Goal: Feedback & Contribution: Leave review/rating

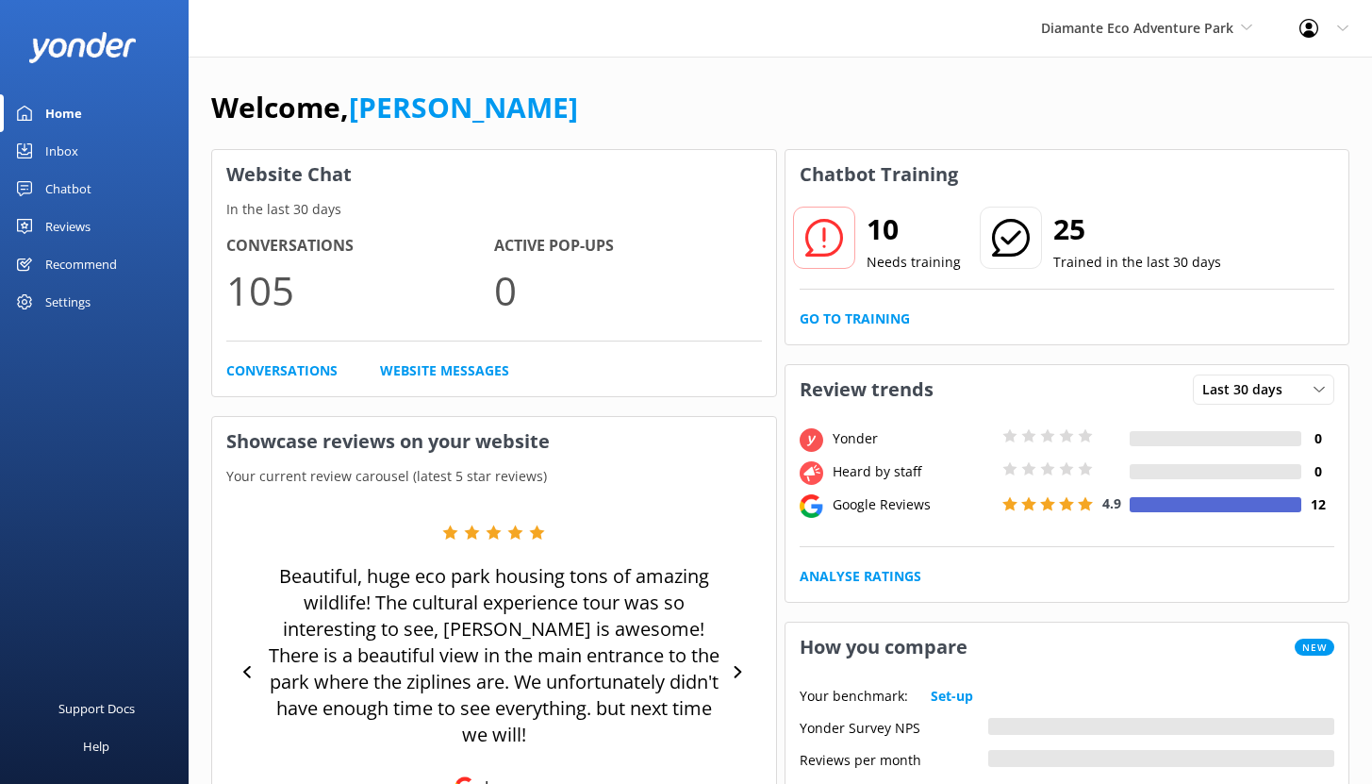
click at [1115, 26] on span "Diamante Eco Adventure Park" at bounding box center [1137, 28] width 192 height 18
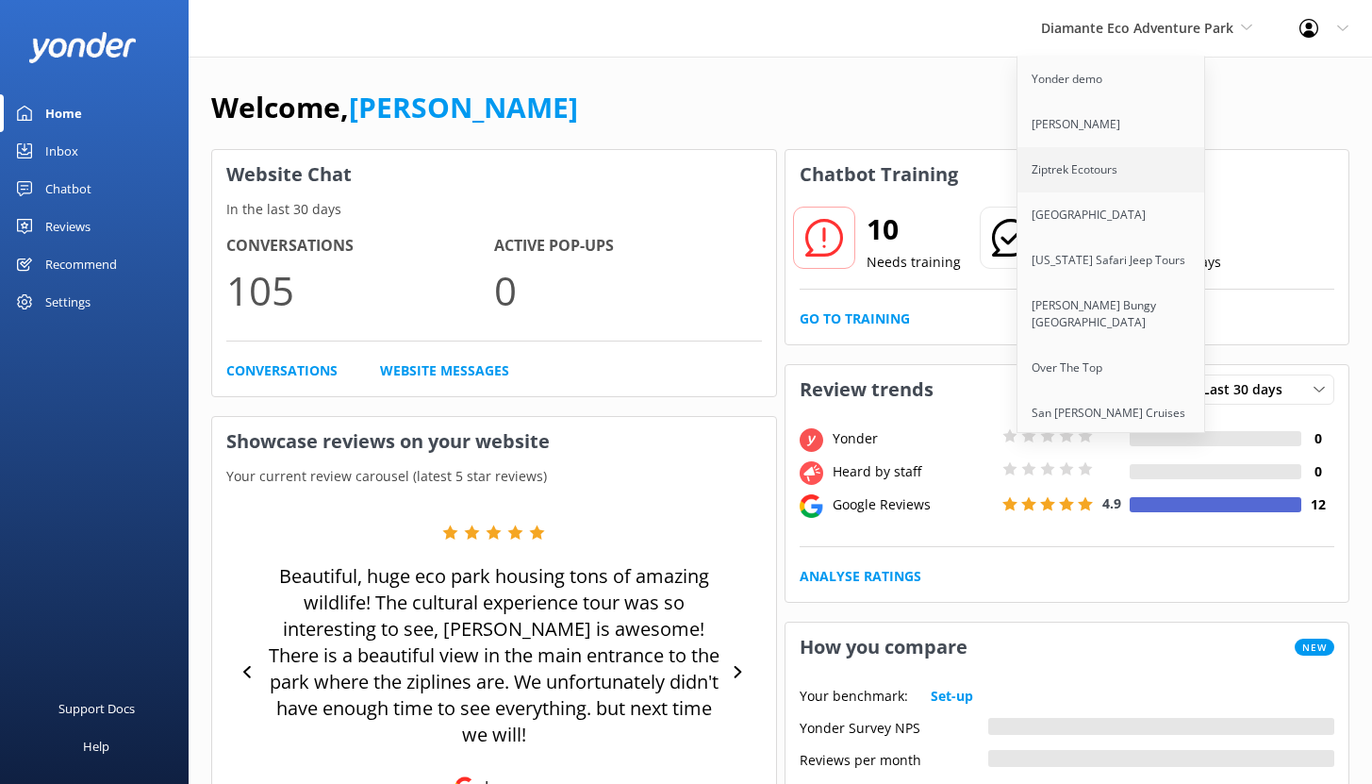
click at [1092, 159] on link "Ziptrek Ecotours" at bounding box center [1112, 169] width 189 height 45
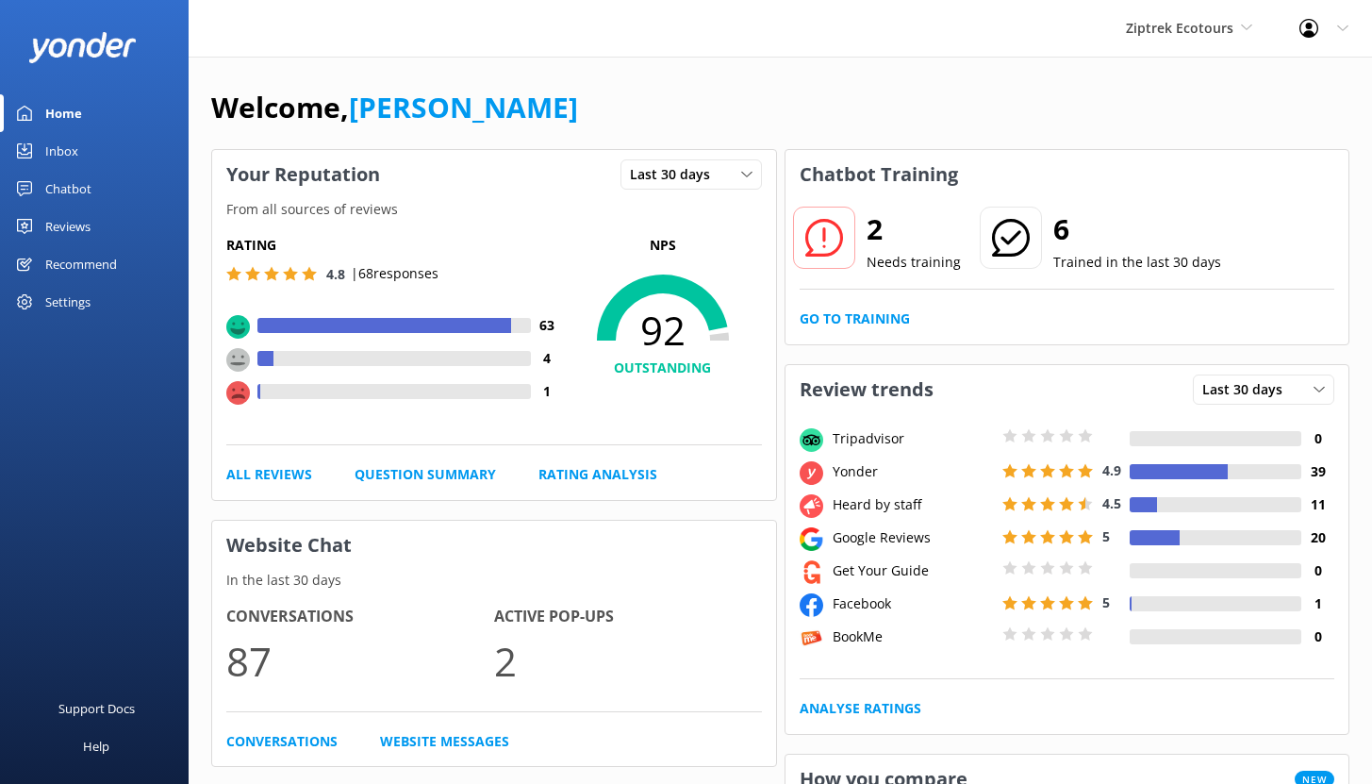
click at [68, 191] on div "Chatbot" at bounding box center [68, 189] width 46 height 38
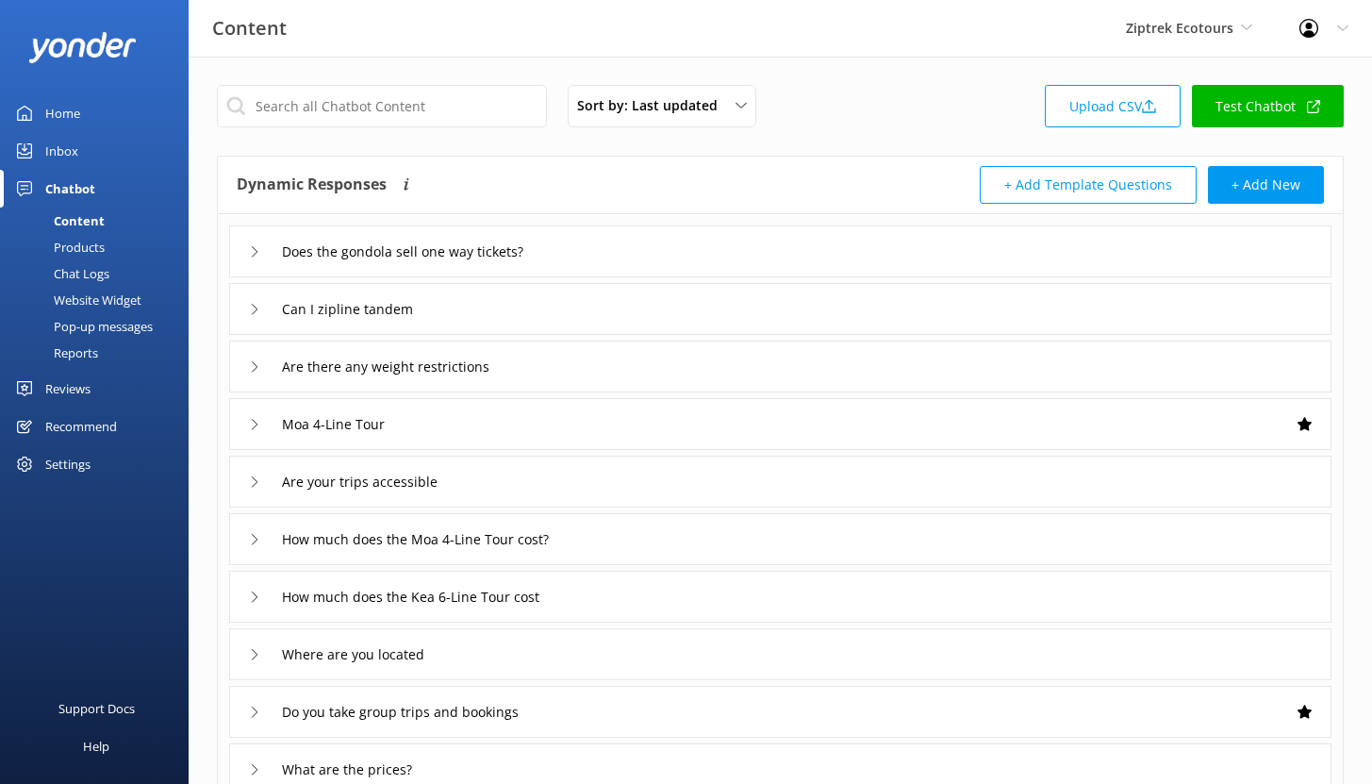
click at [105, 354] on link "Reports" at bounding box center [99, 353] width 177 height 26
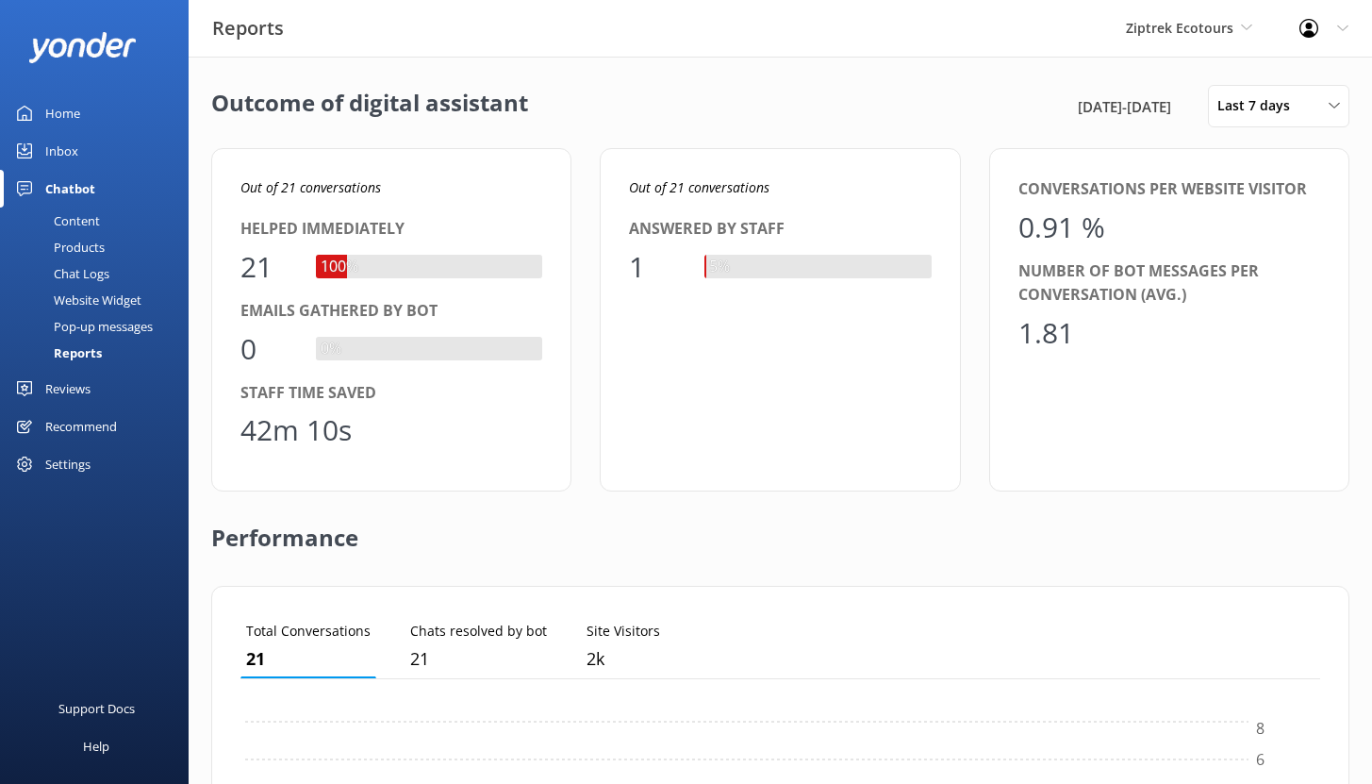
scroll to position [175, 1066]
click at [1322, 113] on div "Last 7 days" at bounding box center [1279, 105] width 132 height 21
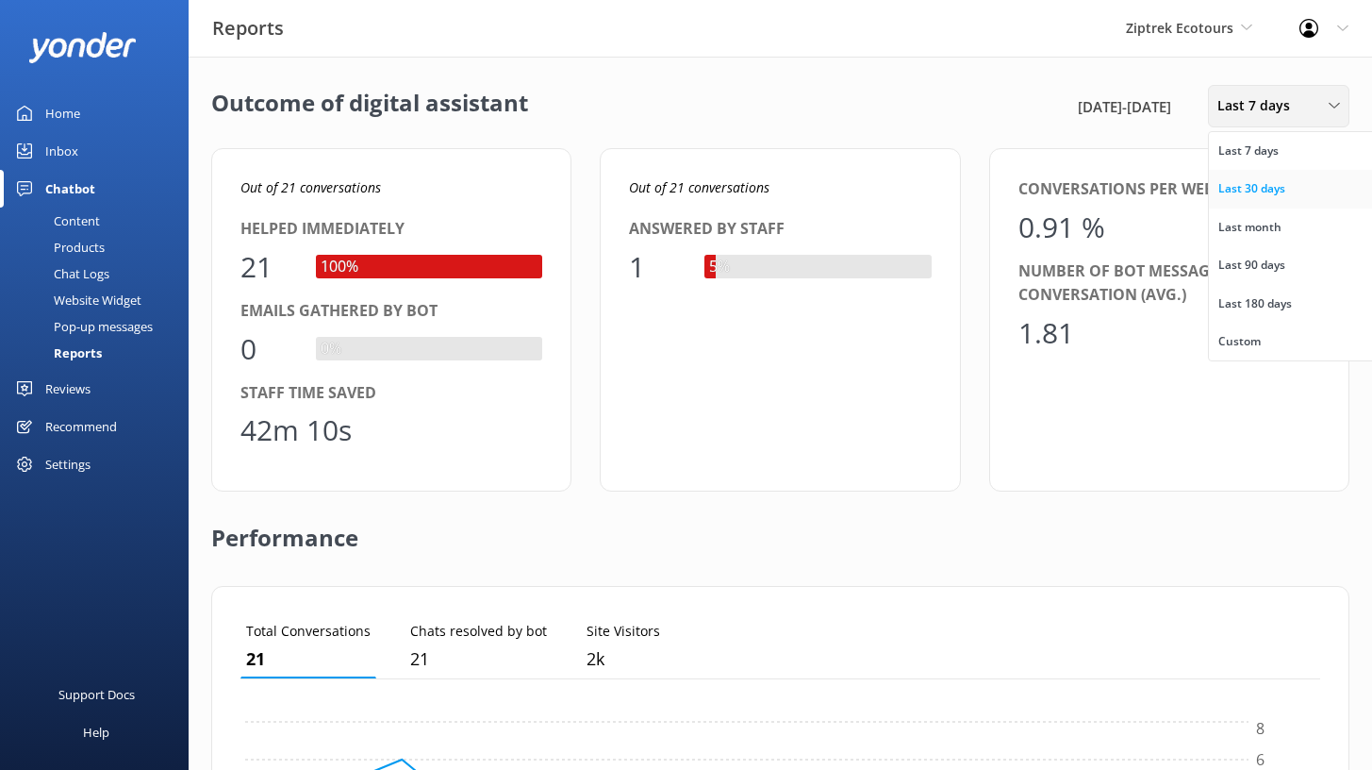
click at [1269, 199] on link "Last 30 days" at bounding box center [1293, 189] width 168 height 38
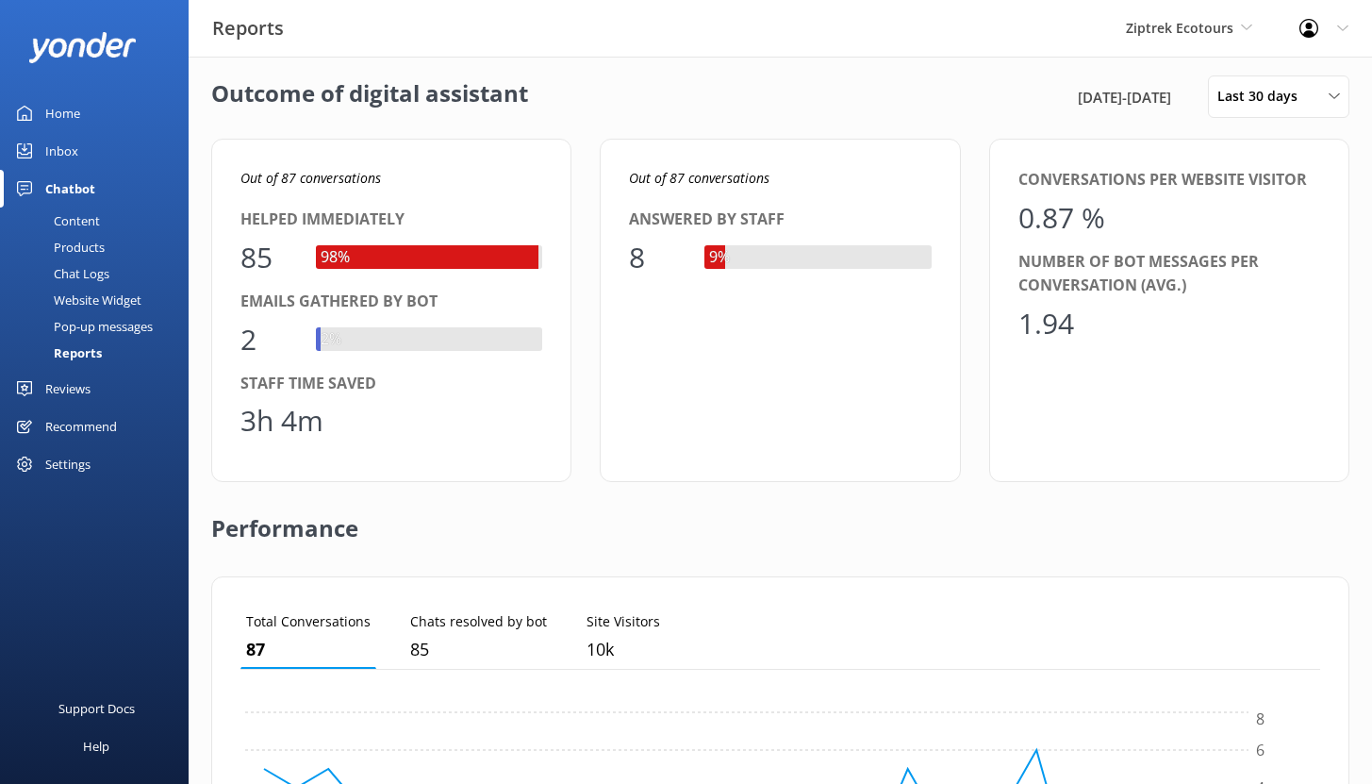
scroll to position [0, 0]
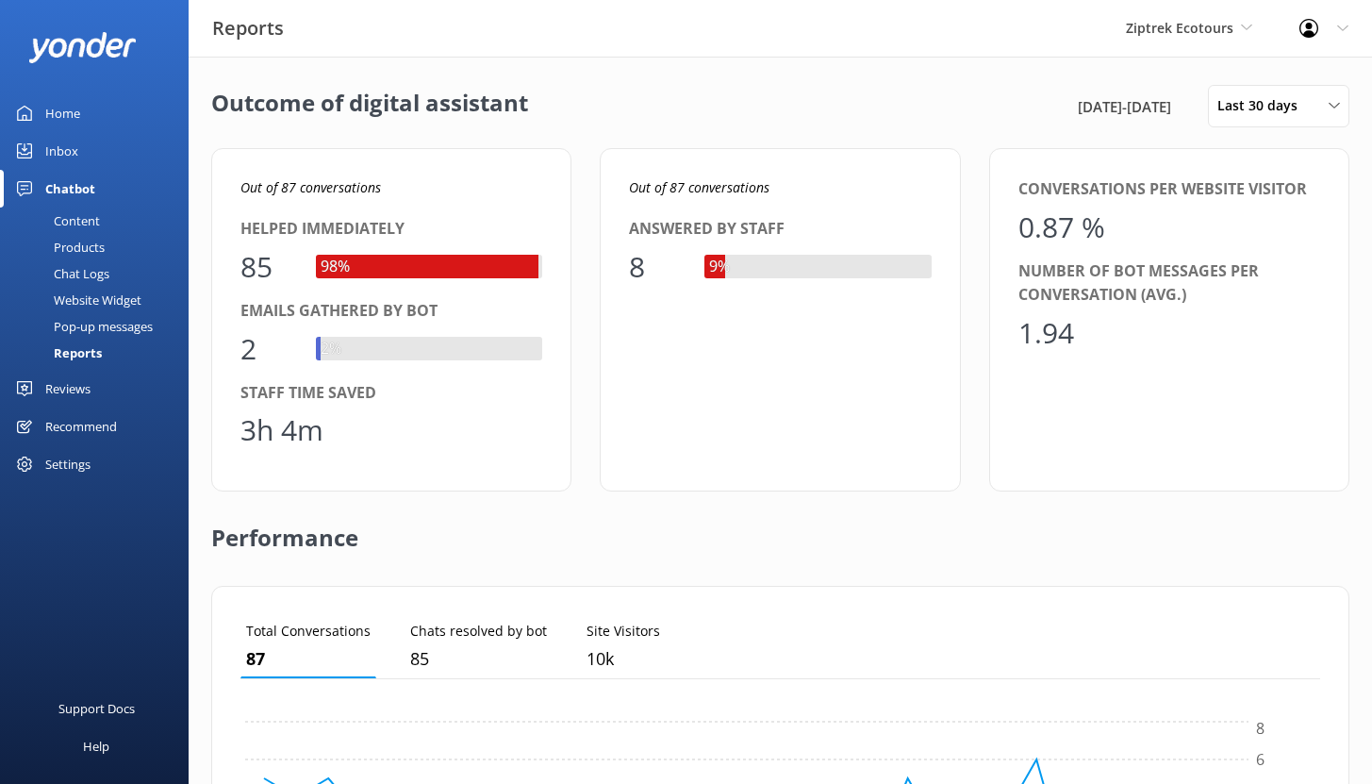
click at [76, 114] on div "Home" at bounding box center [62, 113] width 35 height 38
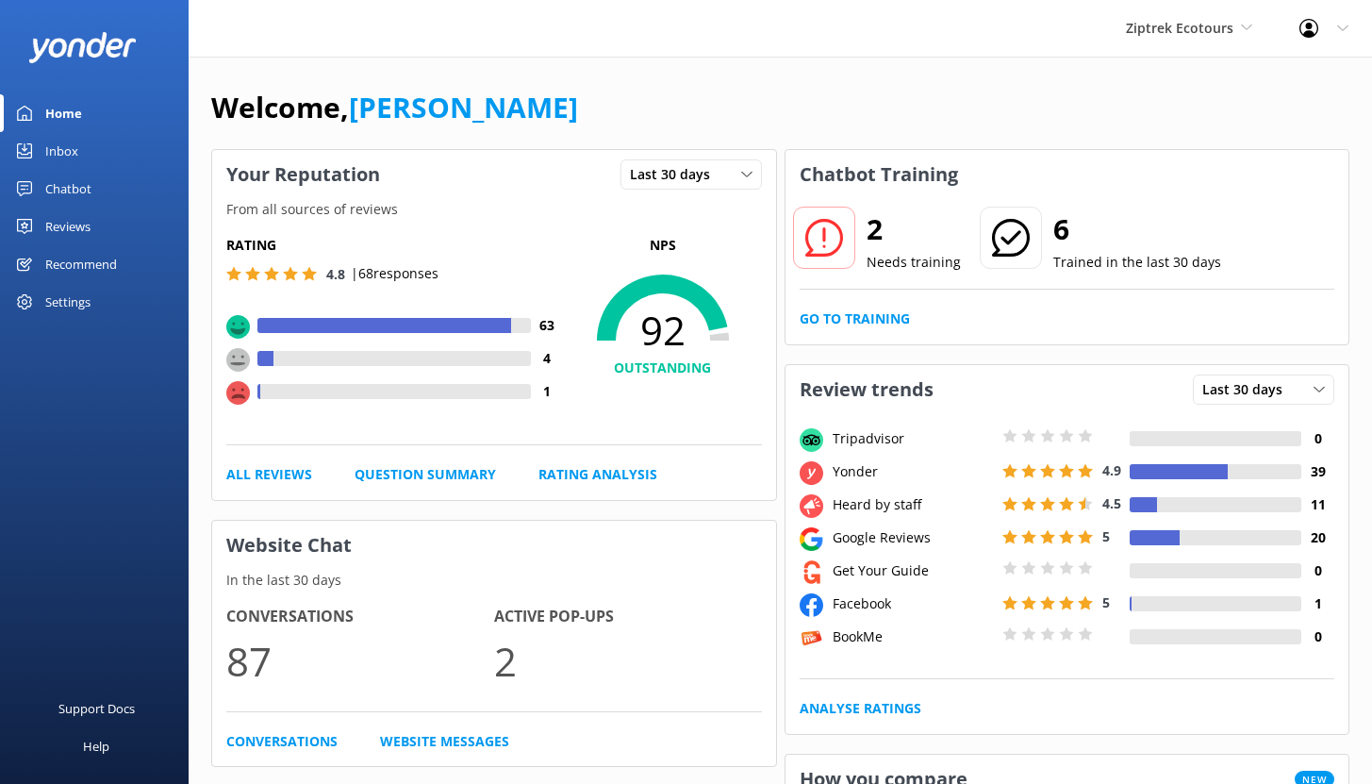
click at [68, 187] on div "Chatbot" at bounding box center [68, 189] width 46 height 38
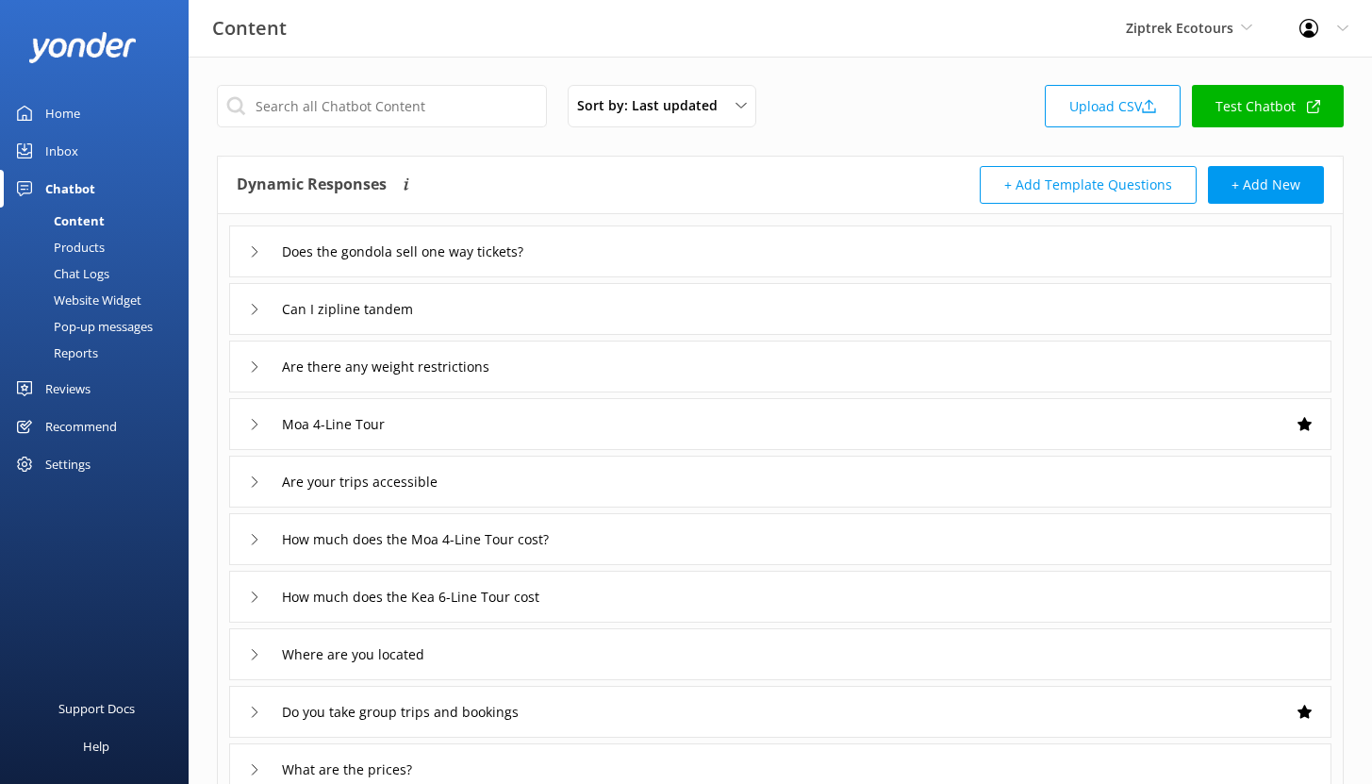
click at [86, 350] on div "Reports" at bounding box center [54, 353] width 87 height 26
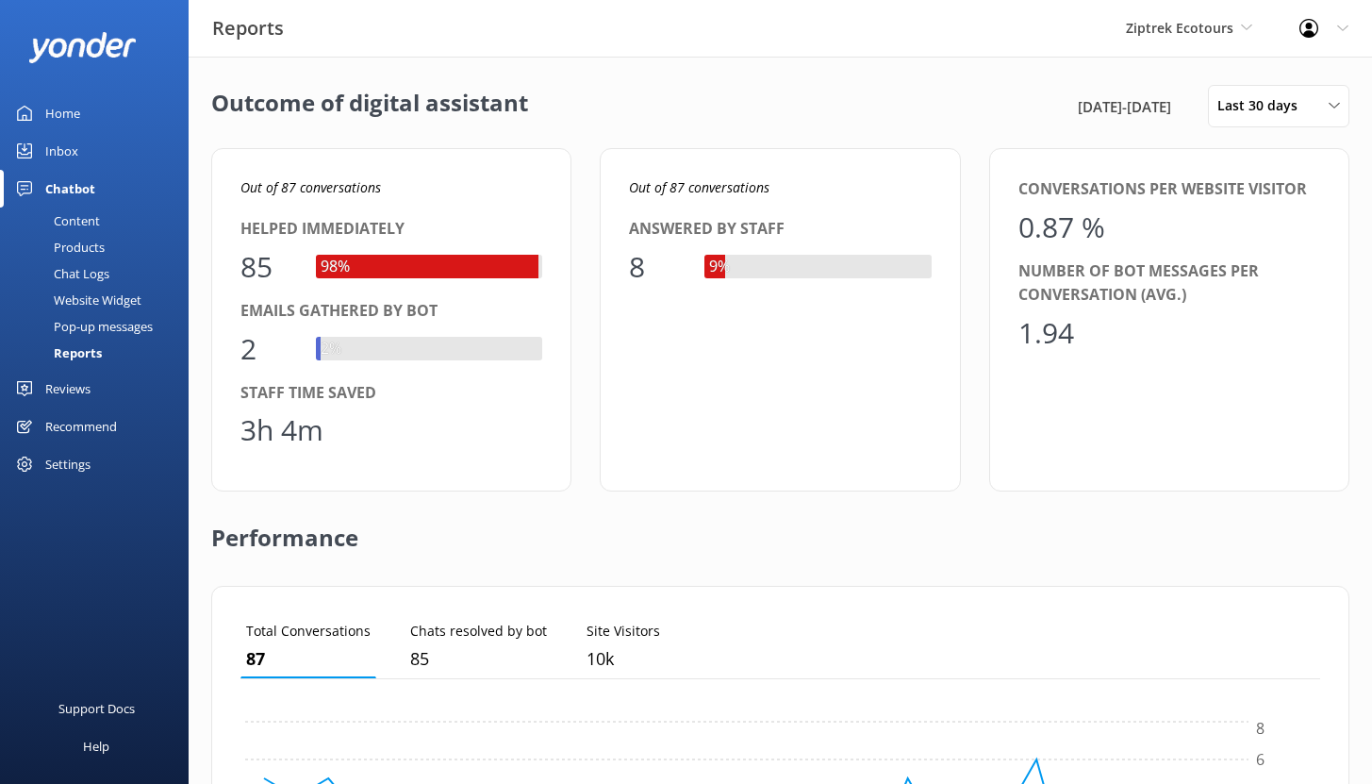
click at [1282, 134] on div "Outcome of digital assistant 20th Aug 25 - 19th Sep 25 Last 30 days Last 7 days…" at bounding box center [781, 686] width 1184 height 1258
click at [1283, 124] on div "Last 30 days Last 7 days Last 30 days Last month Last 90 days Last 180 days Cus…" at bounding box center [1278, 106] width 141 height 42
click at [806, 86] on div "Outcome of digital assistant 20th Aug 25 - 19th Sep 25 Last 30 days Last 7 days…" at bounding box center [780, 106] width 1138 height 42
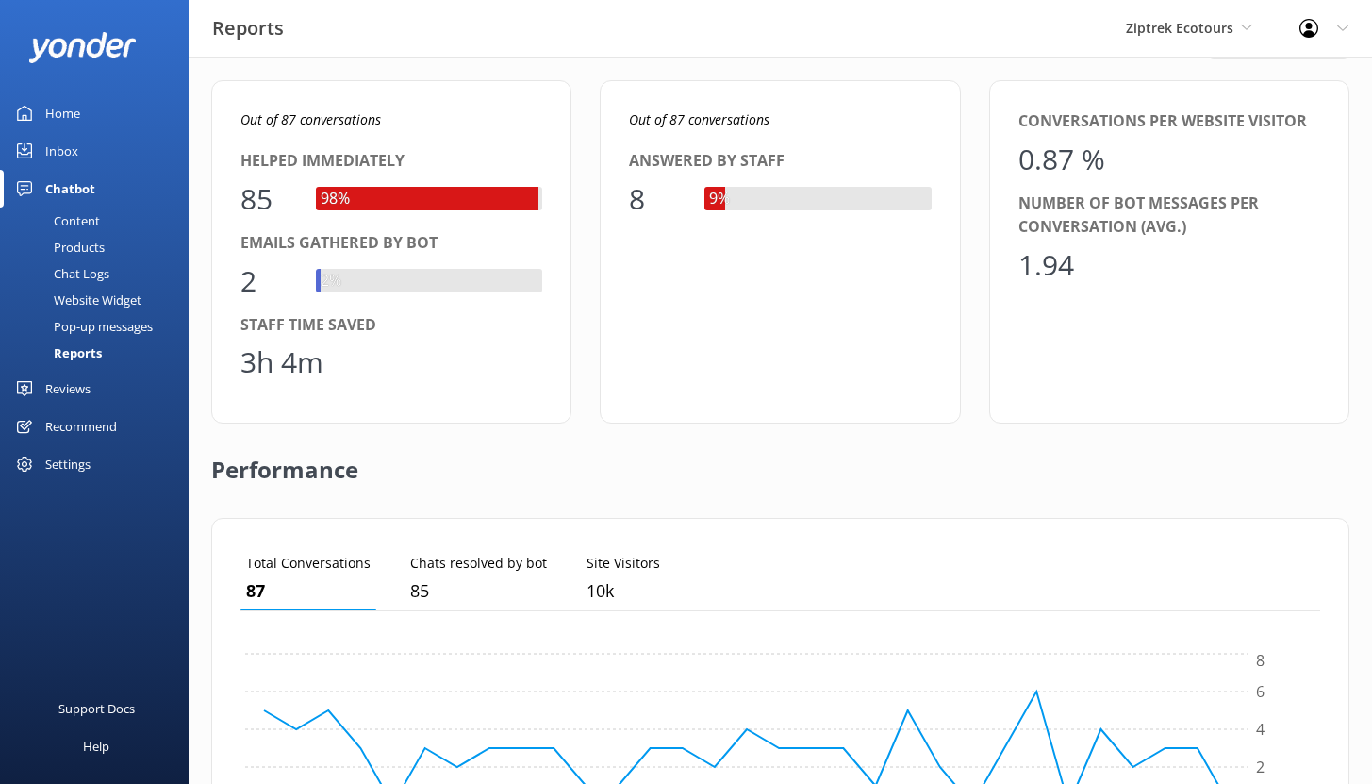
scroll to position [116, 0]
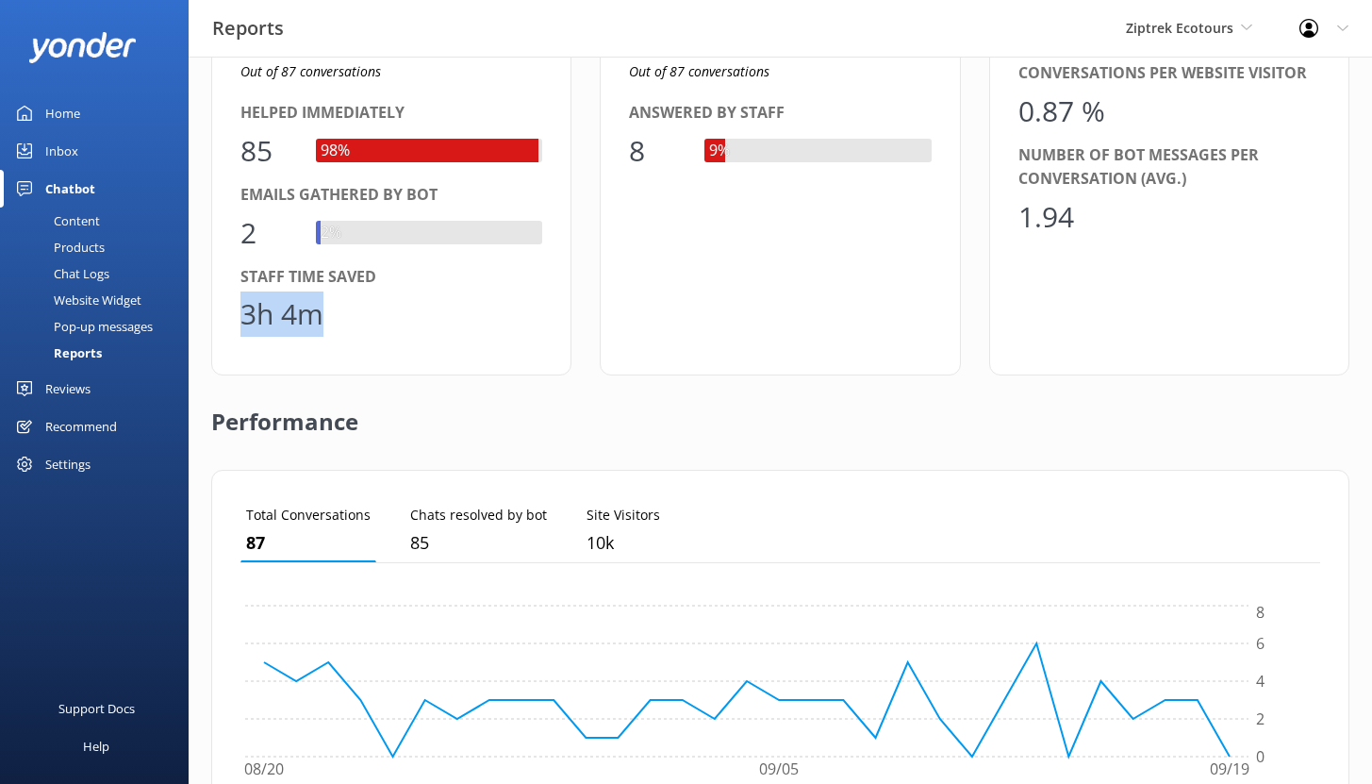
drag, startPoint x: 240, startPoint y: 314, endPoint x: 323, endPoint y: 321, distance: 83.3
click at [329, 317] on div "3h 4m" at bounding box center [391, 313] width 302 height 45
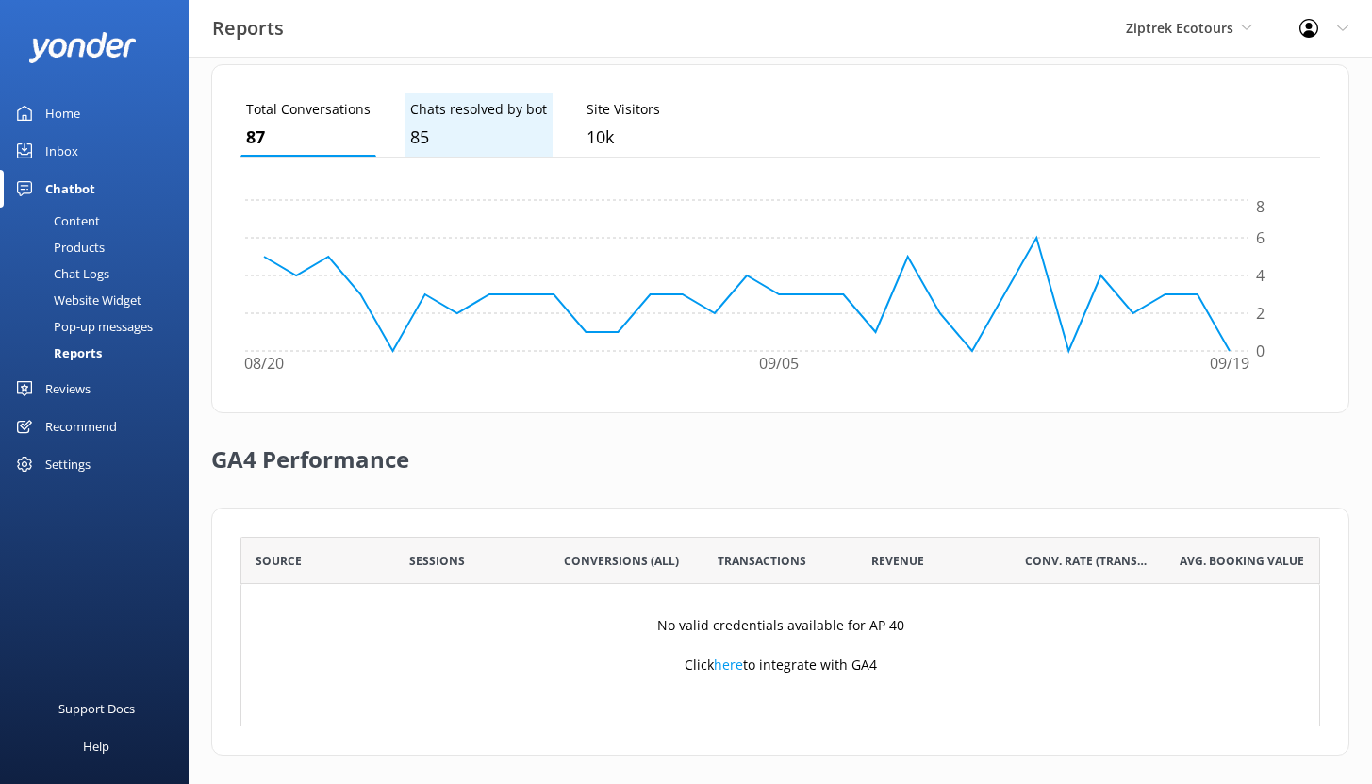
scroll to position [531, 0]
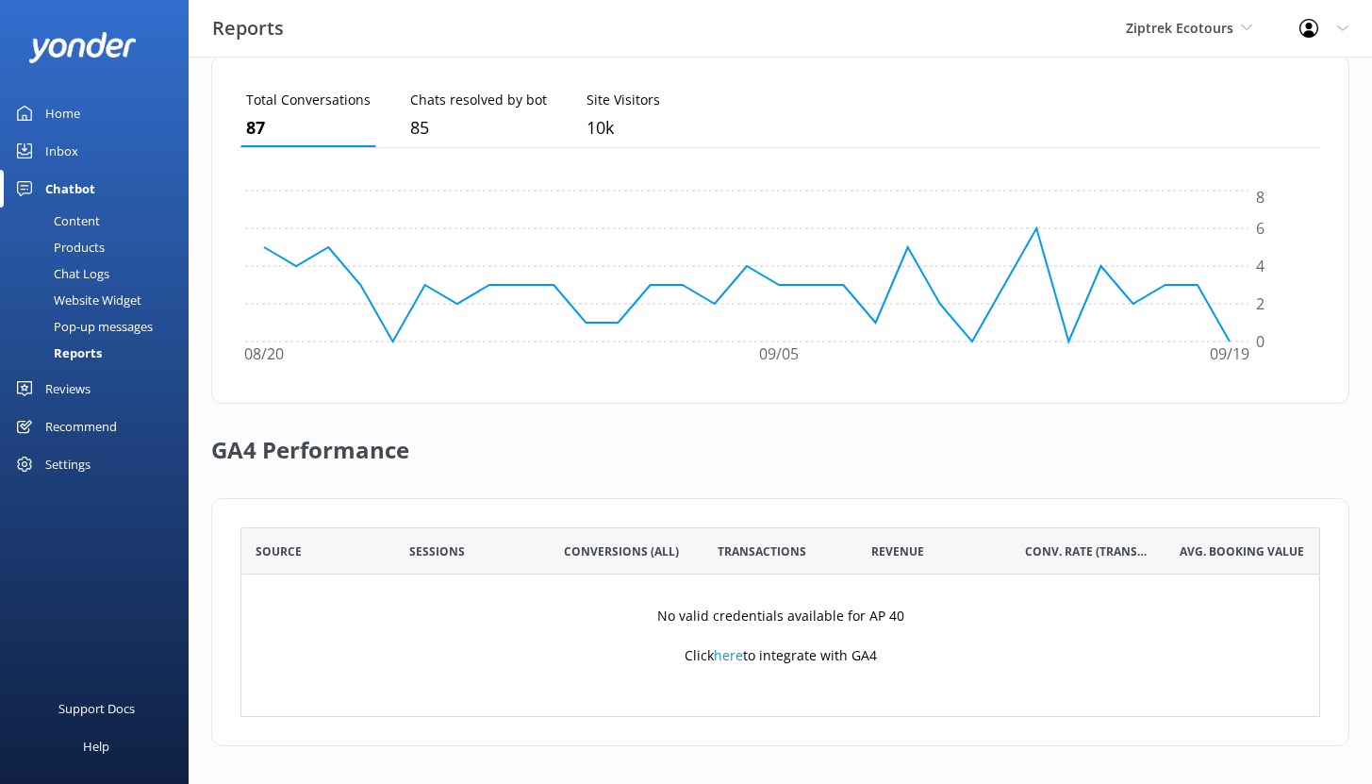
click at [89, 225] on div "Content" at bounding box center [55, 220] width 89 height 26
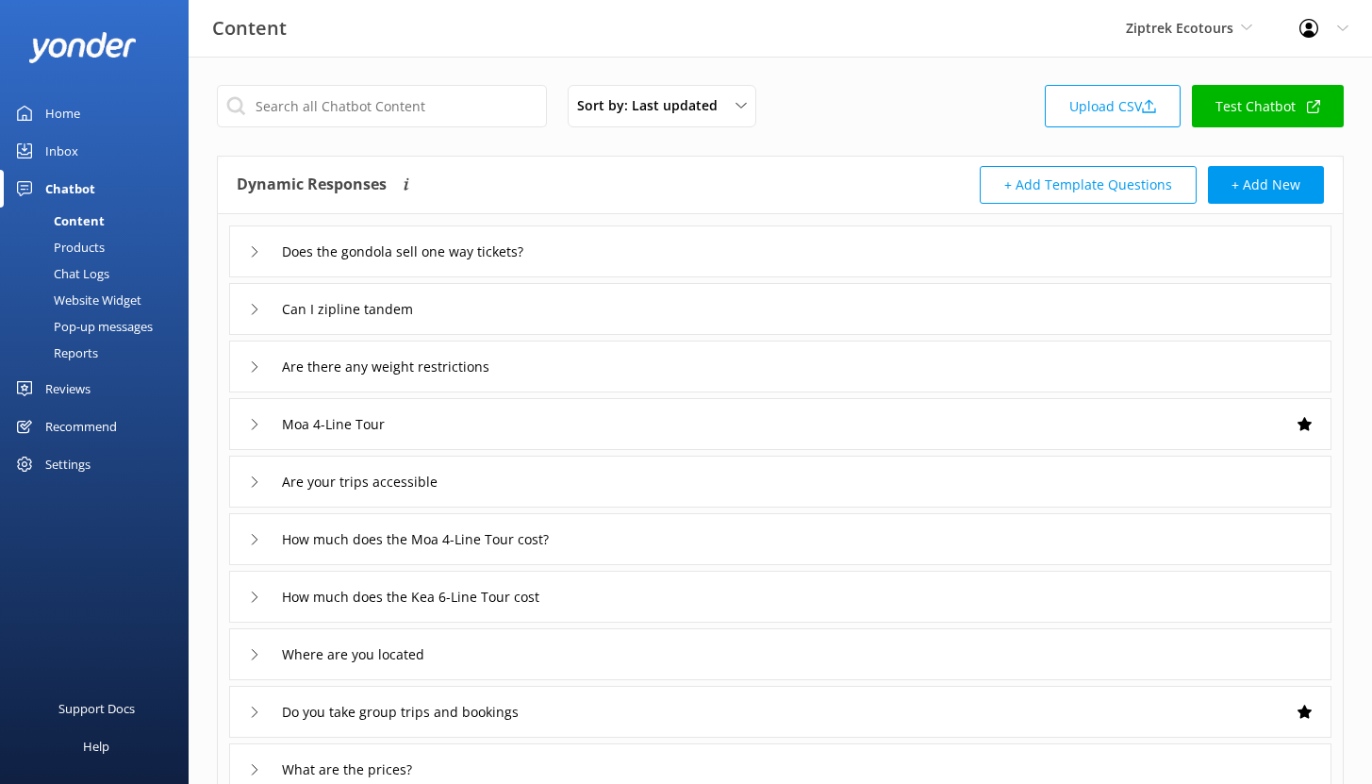
click at [42, 154] on link "Inbox" at bounding box center [94, 151] width 189 height 38
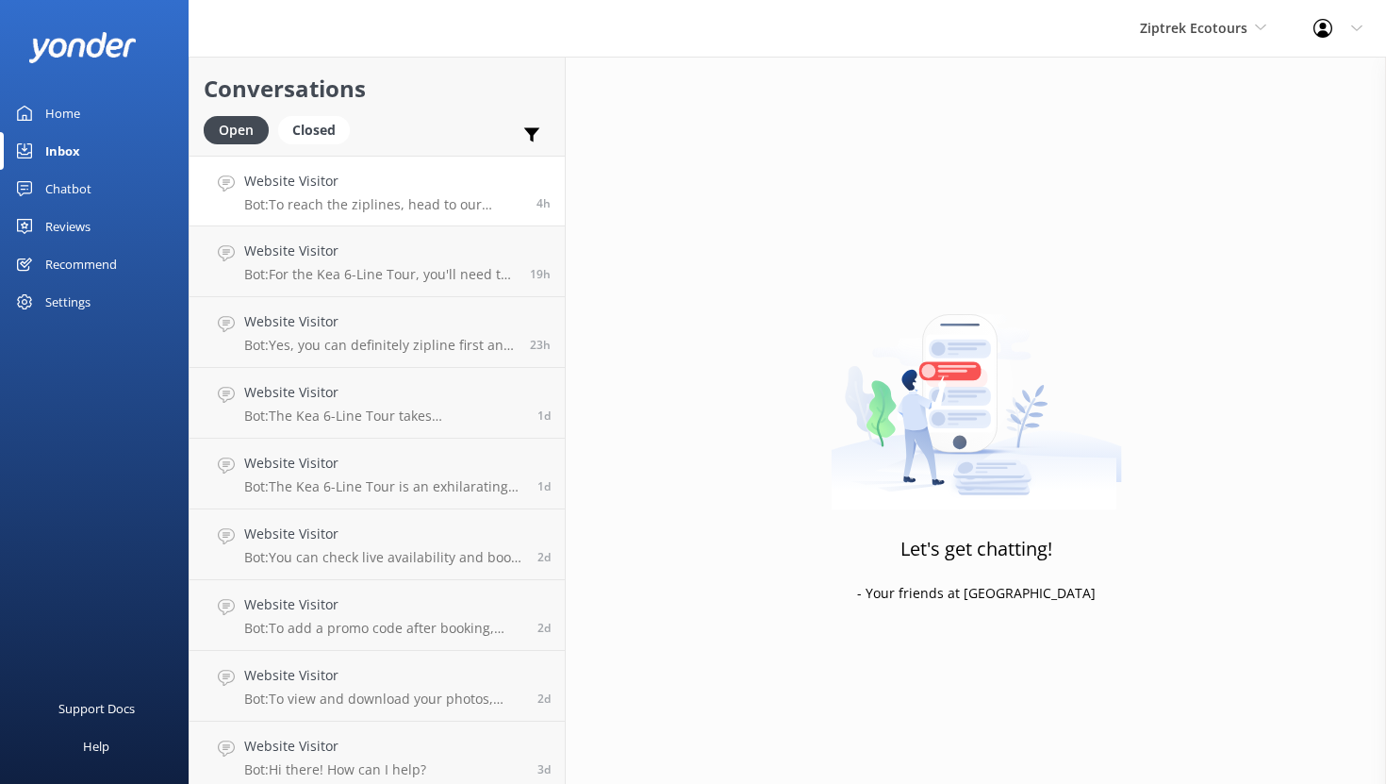
click at [367, 182] on h4 "Website Visitor" at bounding box center [383, 181] width 278 height 21
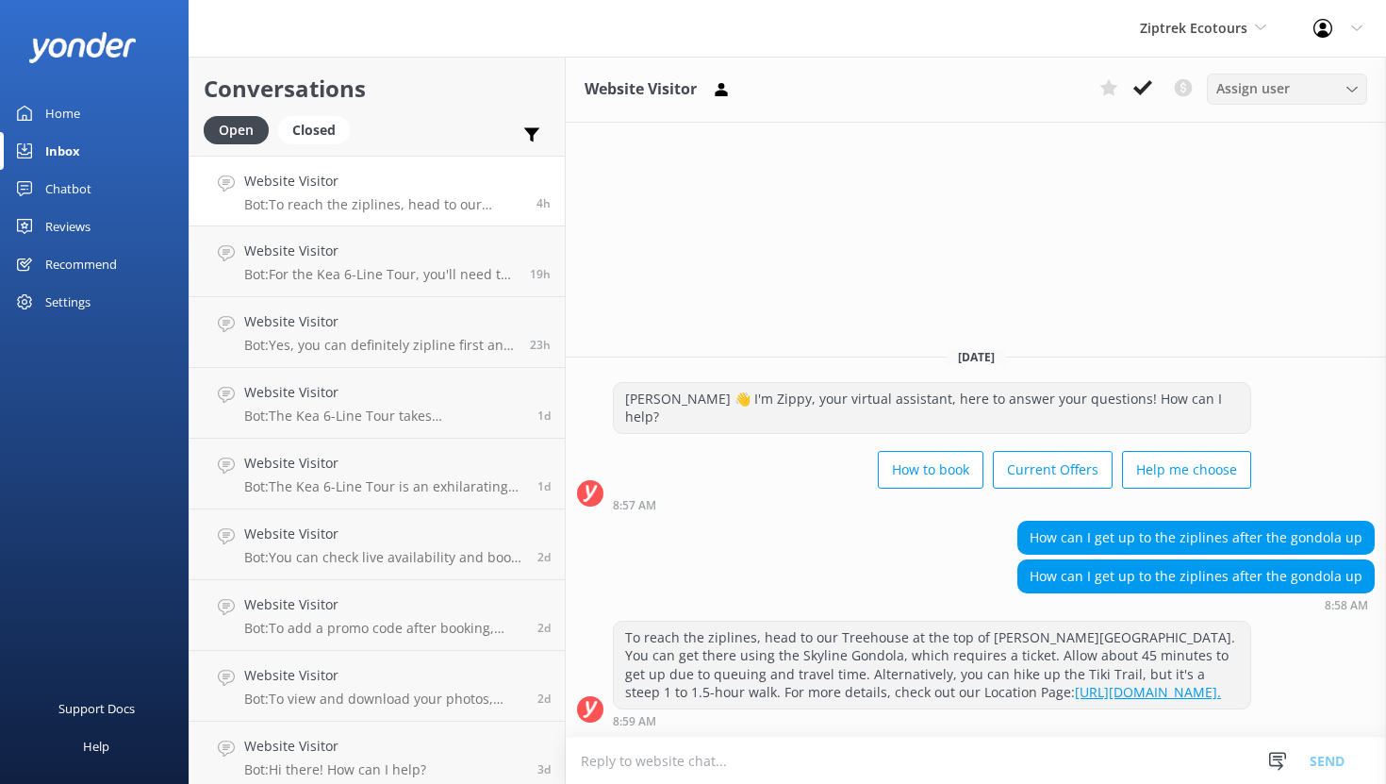
click at [1257, 87] on span "Assign user" at bounding box center [1254, 88] width 74 height 21
click at [1256, 89] on span "Assign user" at bounding box center [1254, 88] width 74 height 21
click at [69, 191] on div "Chatbot" at bounding box center [68, 189] width 46 height 38
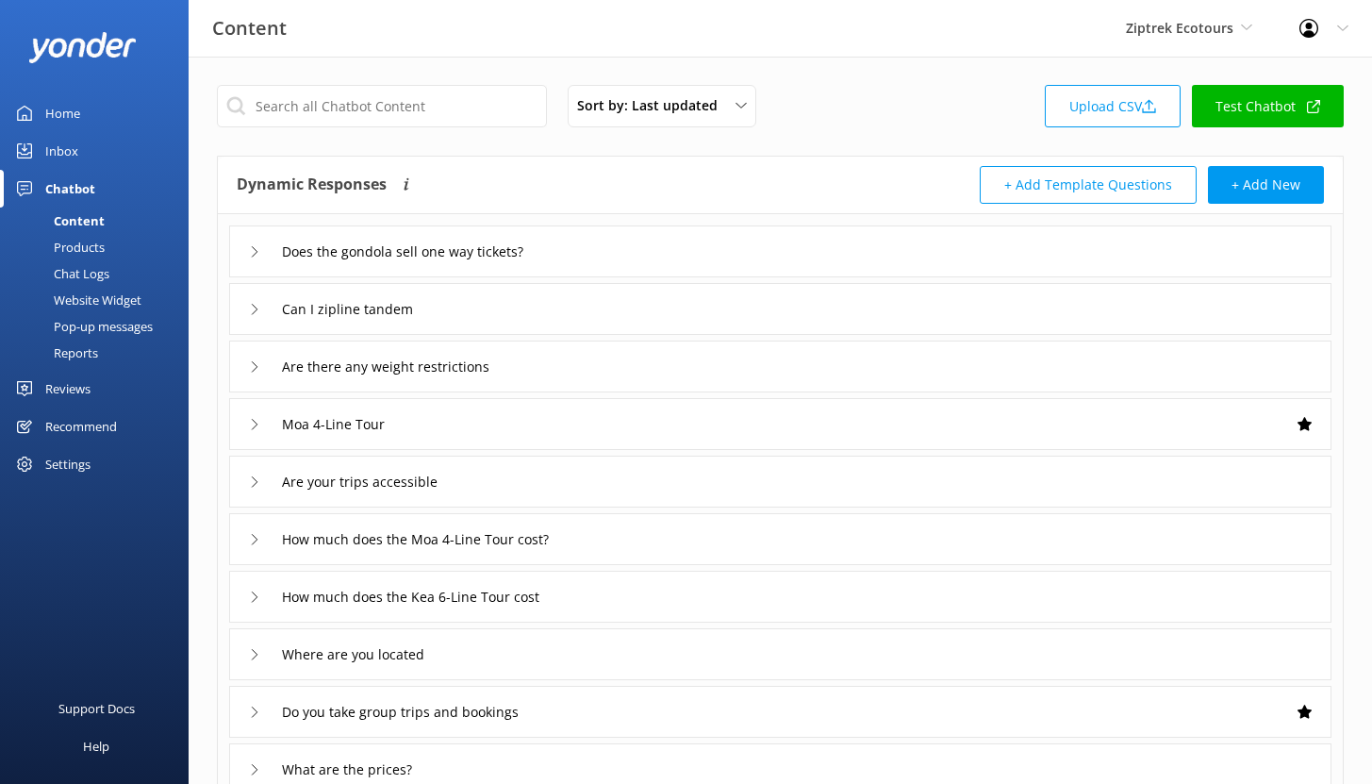
click at [90, 272] on div "Chat Logs" at bounding box center [60, 273] width 98 height 26
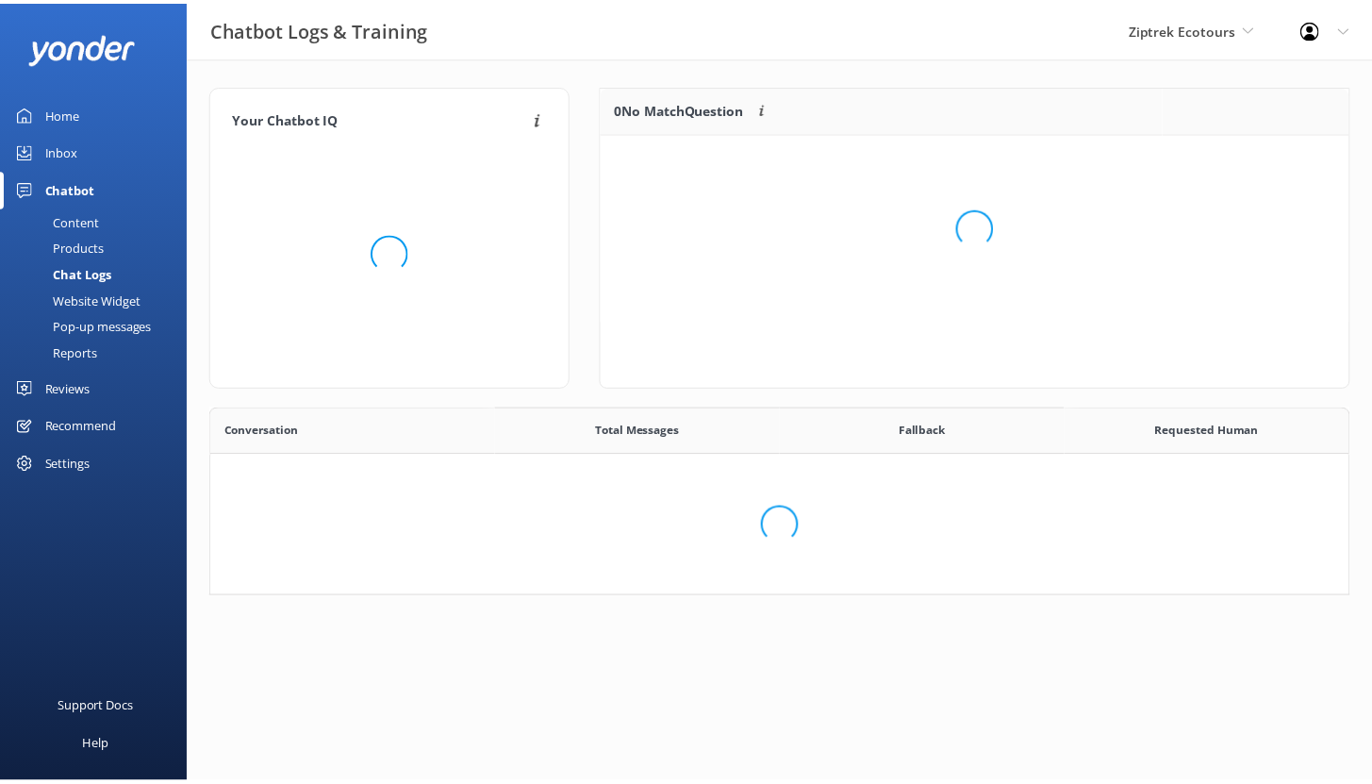
scroll to position [128, 733]
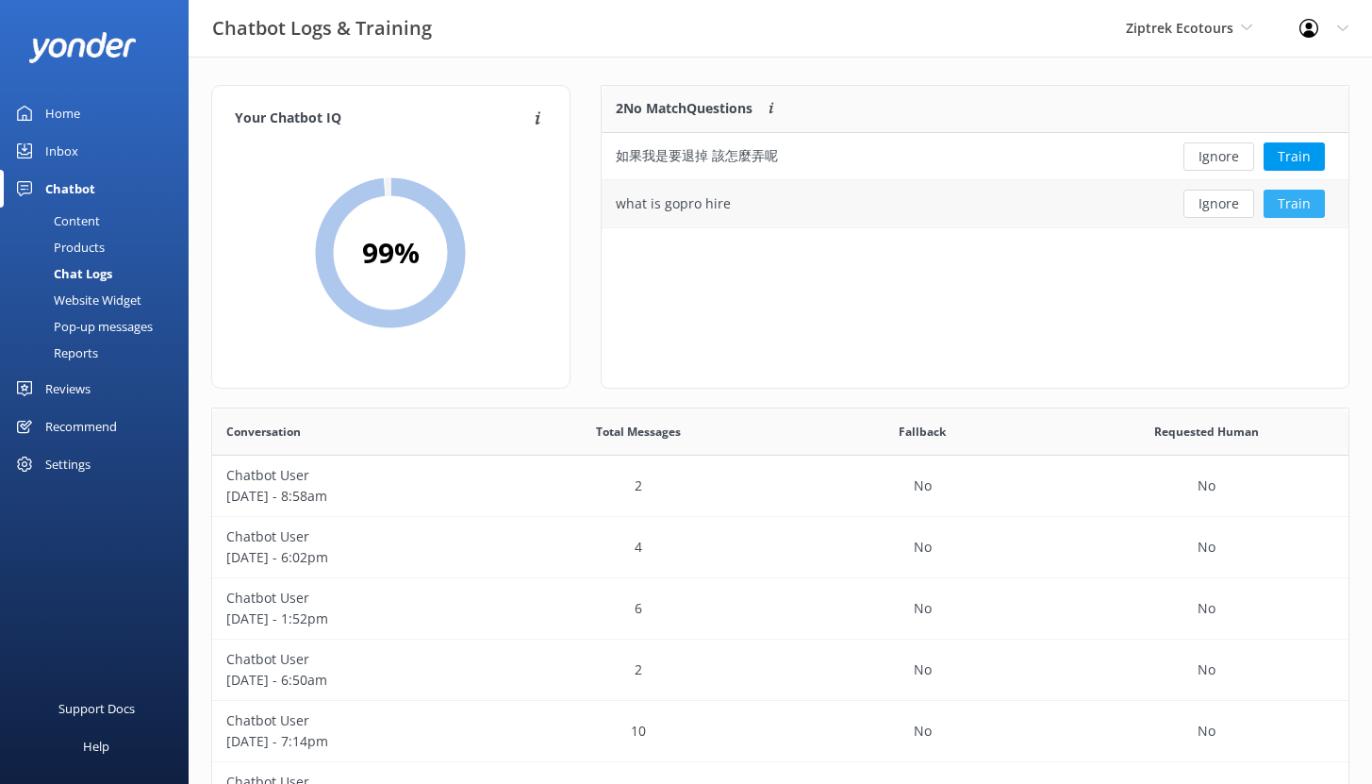
click at [1305, 206] on button "Train" at bounding box center [1294, 204] width 61 height 28
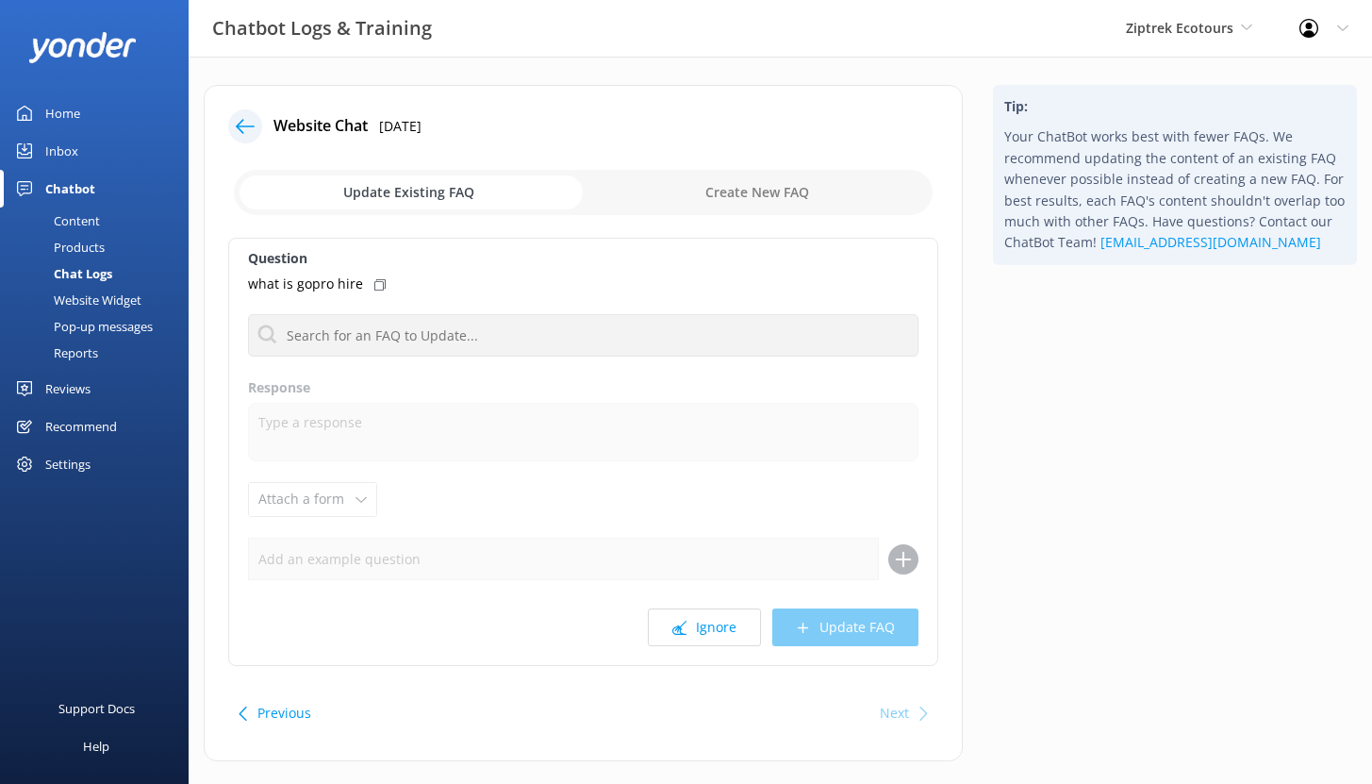
click at [778, 192] on input "checkbox" at bounding box center [583, 192] width 699 height 45
checkbox input "true"
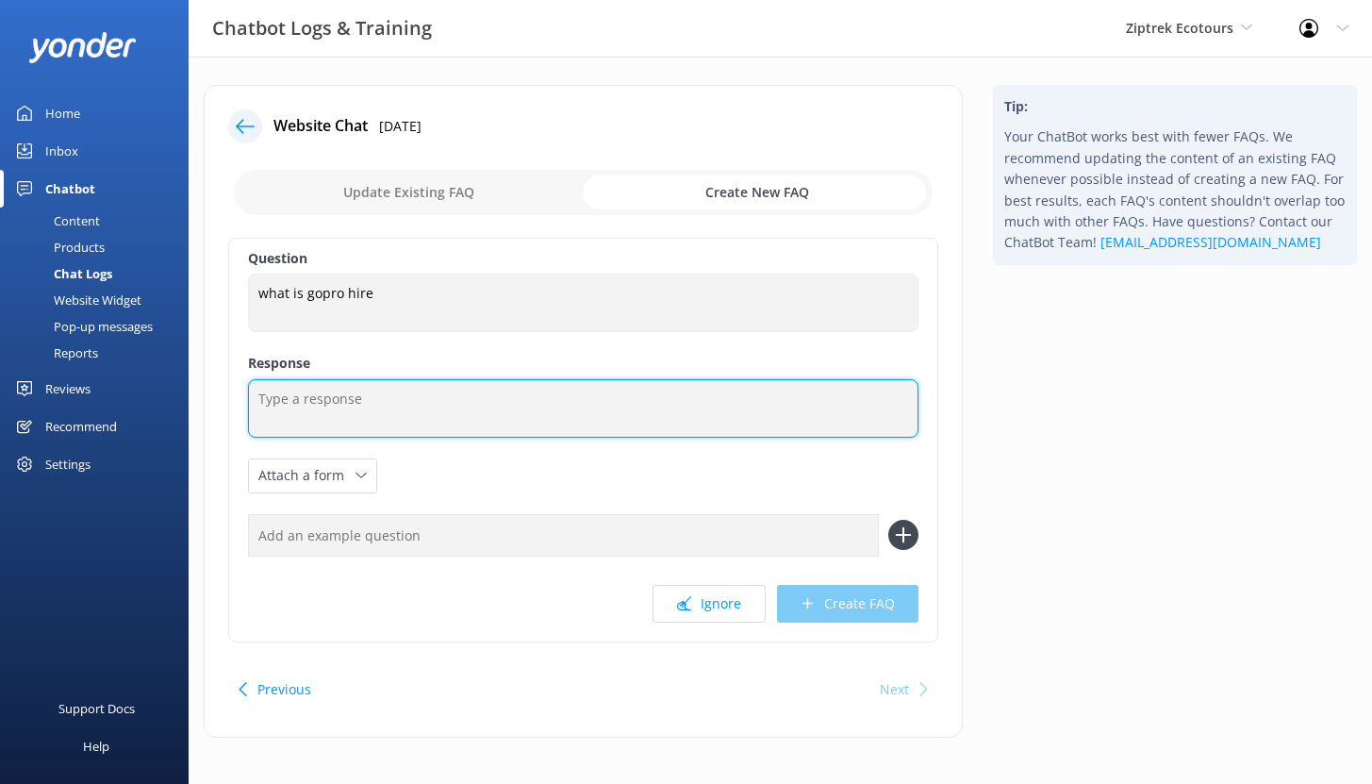
click at [297, 396] on textarea at bounding box center [583, 408] width 671 height 58
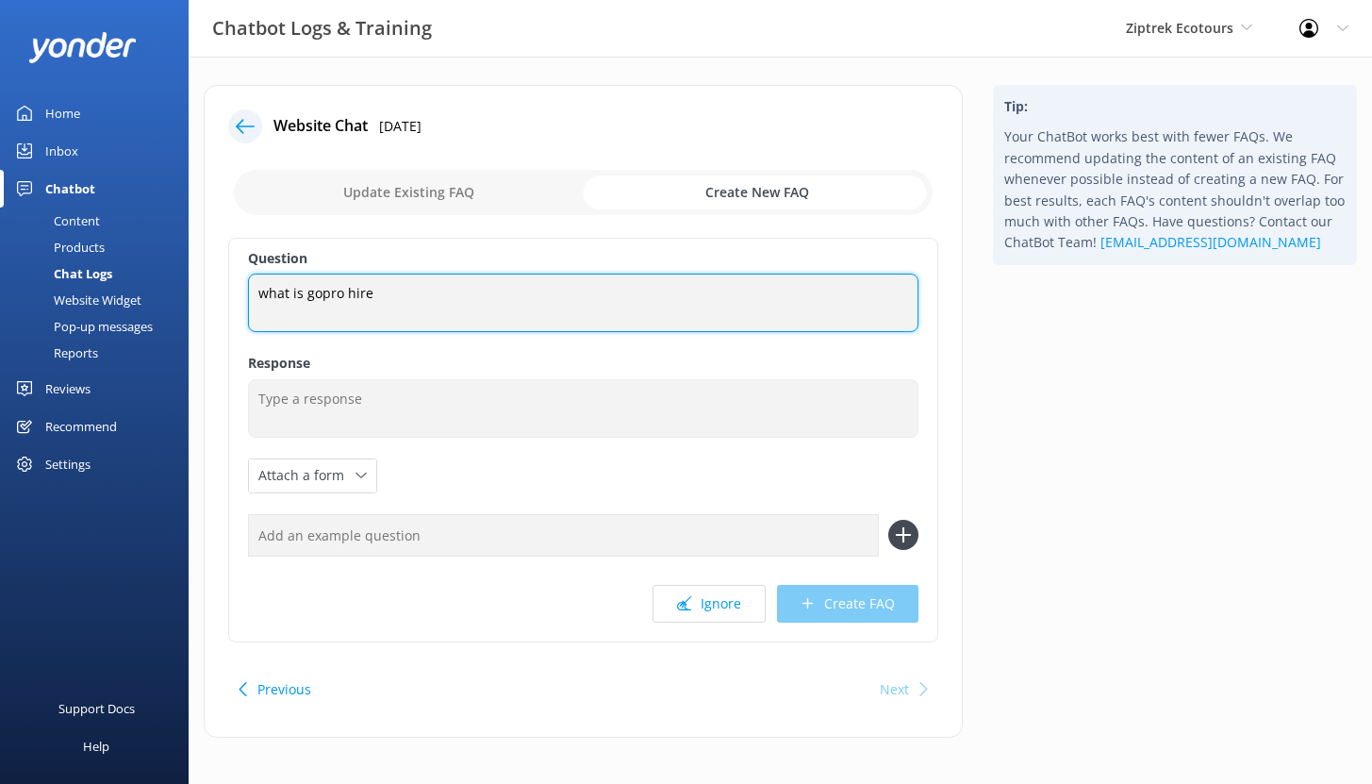
drag, startPoint x: 366, startPoint y: 296, endPoint x: 261, endPoint y: 297, distance: 104.7
click at [262, 297] on textarea "what is gopro hire" at bounding box center [583, 303] width 671 height 58
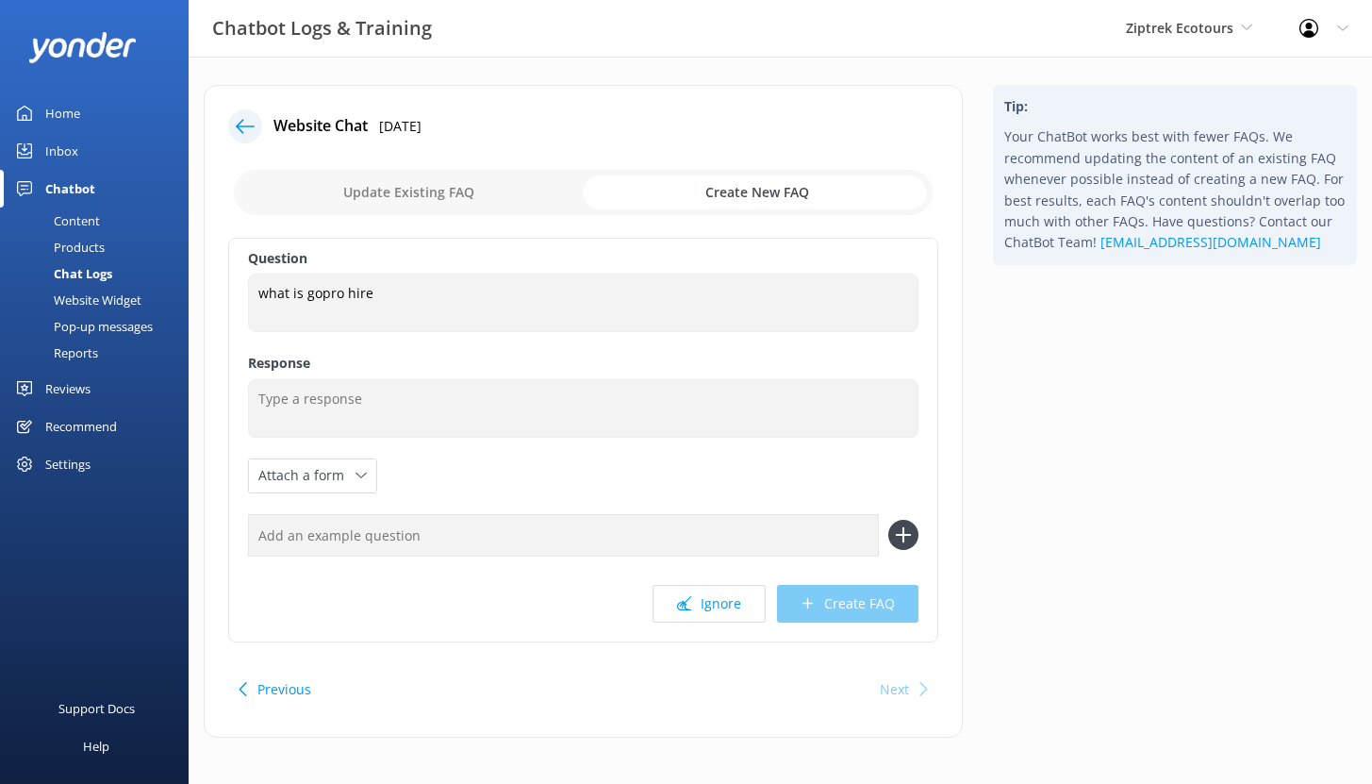
click at [239, 125] on use at bounding box center [245, 126] width 19 height 14
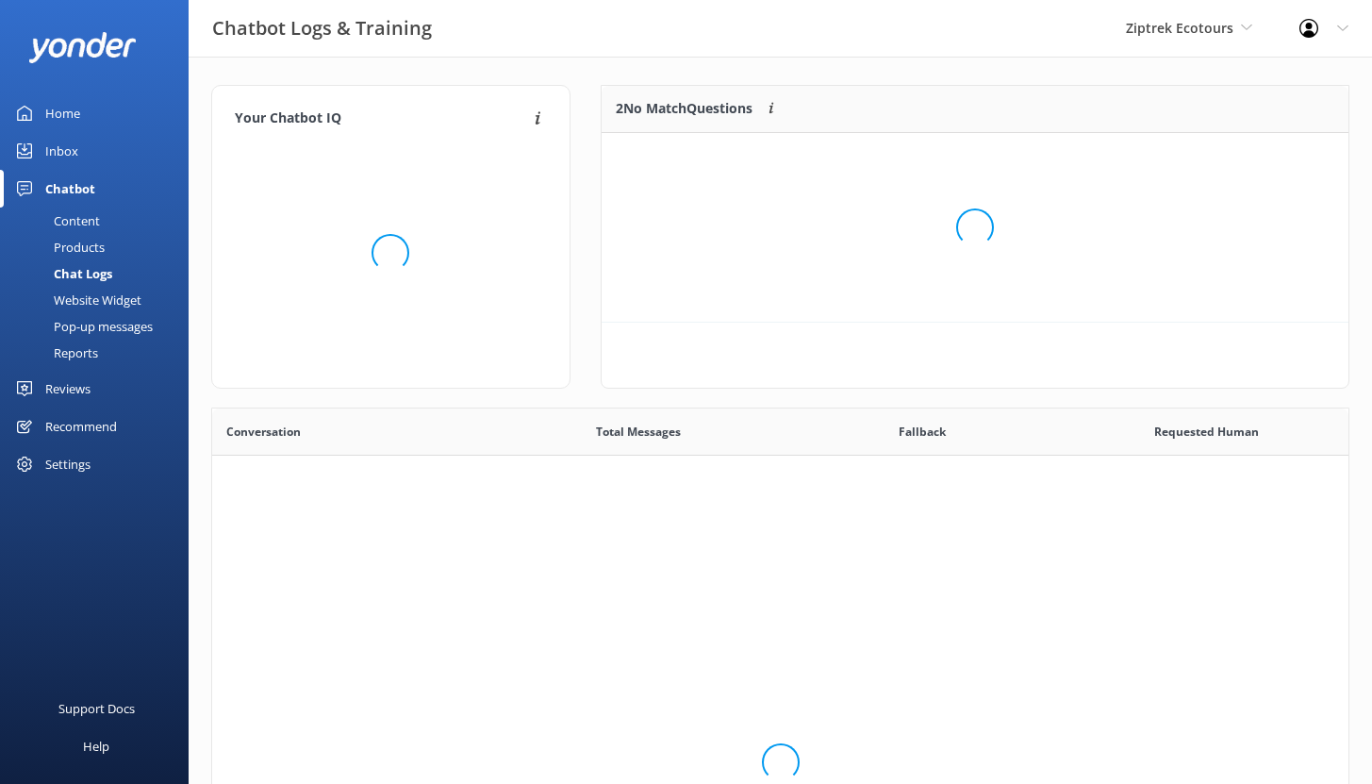
scroll to position [128, 733]
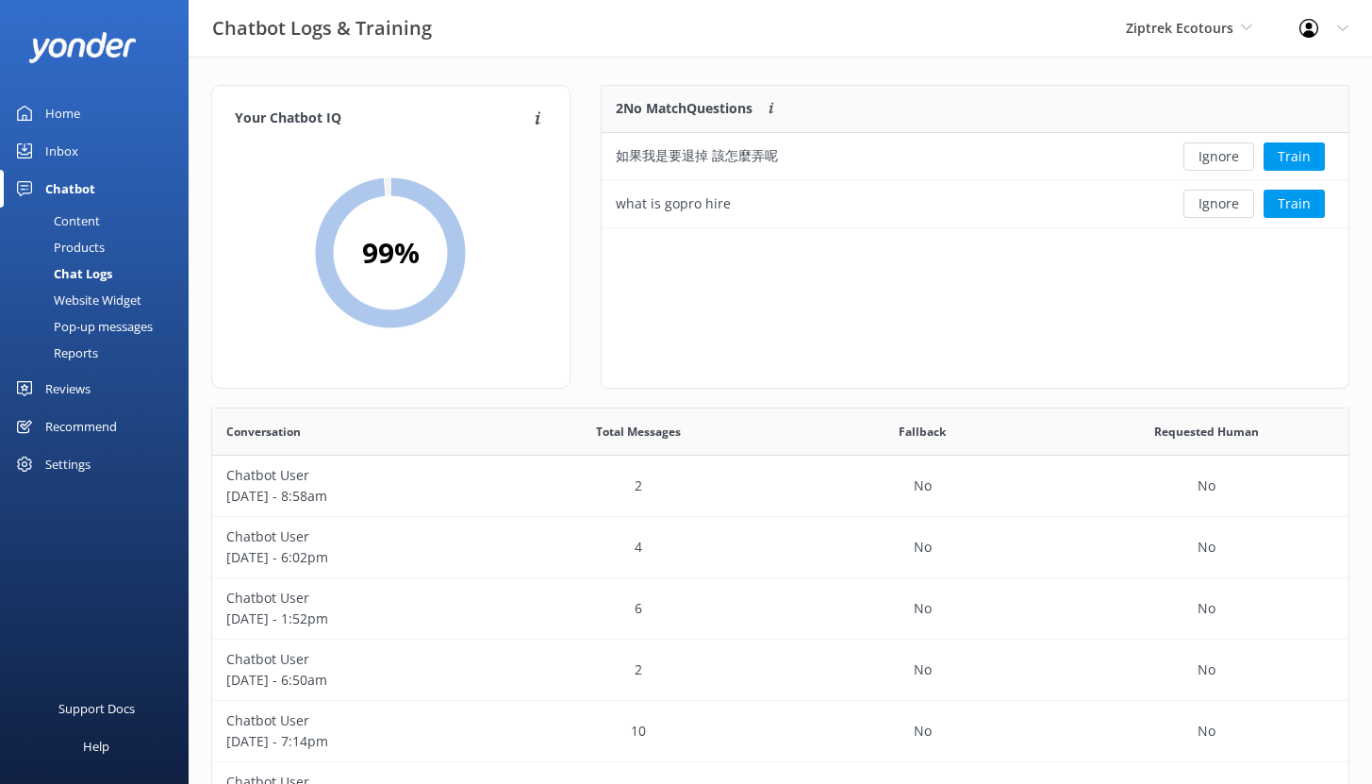
click at [87, 390] on div "Reviews" at bounding box center [67, 389] width 45 height 38
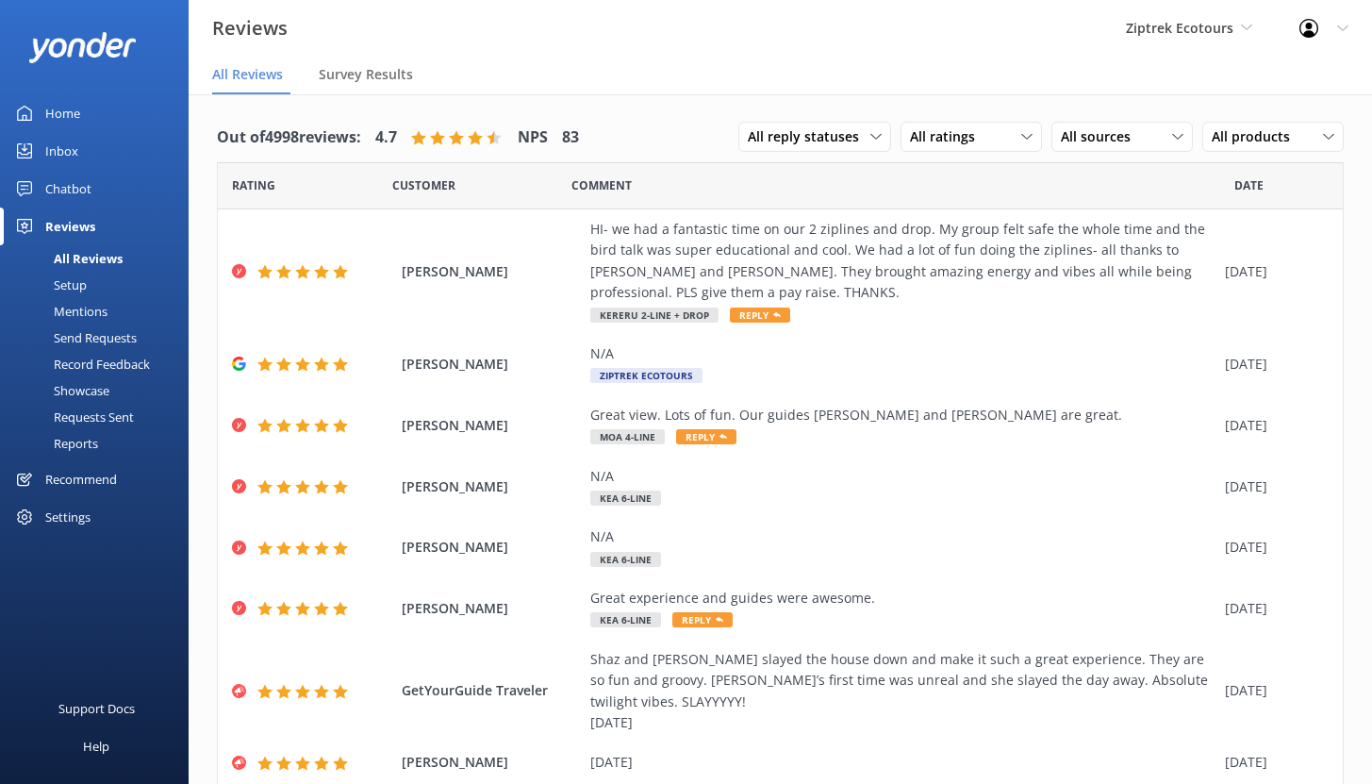
click at [78, 286] on div "Setup" at bounding box center [48, 285] width 75 height 26
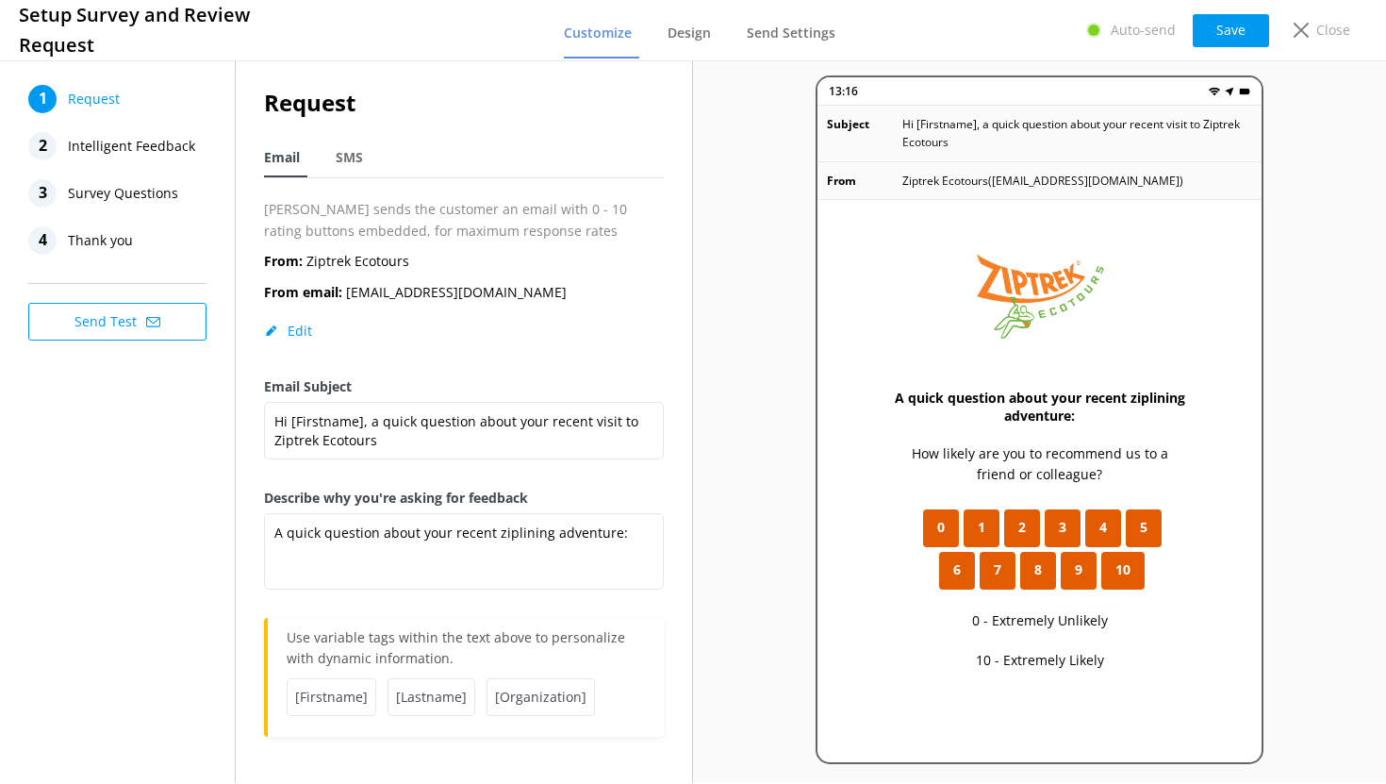
click at [121, 147] on span "Intelligent Feedback" at bounding box center [131, 146] width 127 height 28
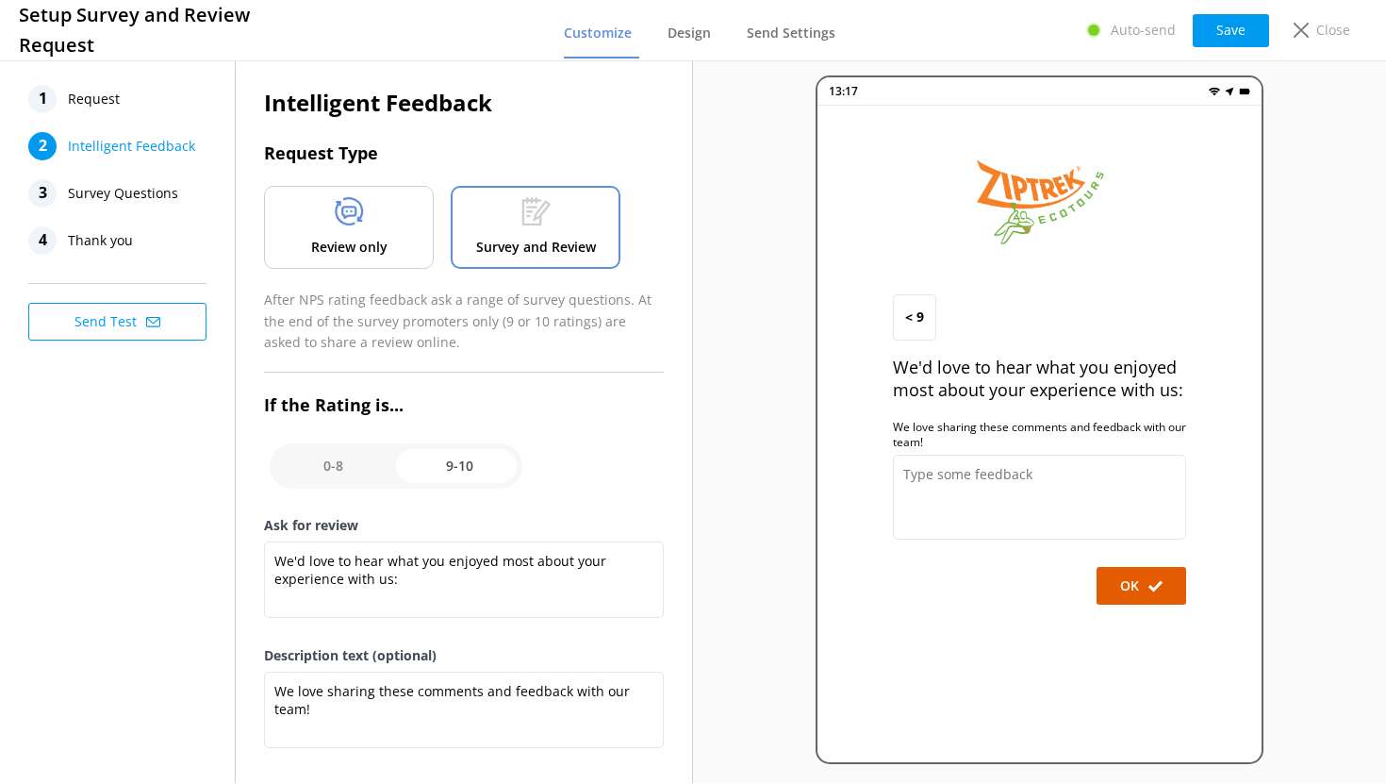
click at [383, 239] on p "Review only" at bounding box center [349, 247] width 76 height 21
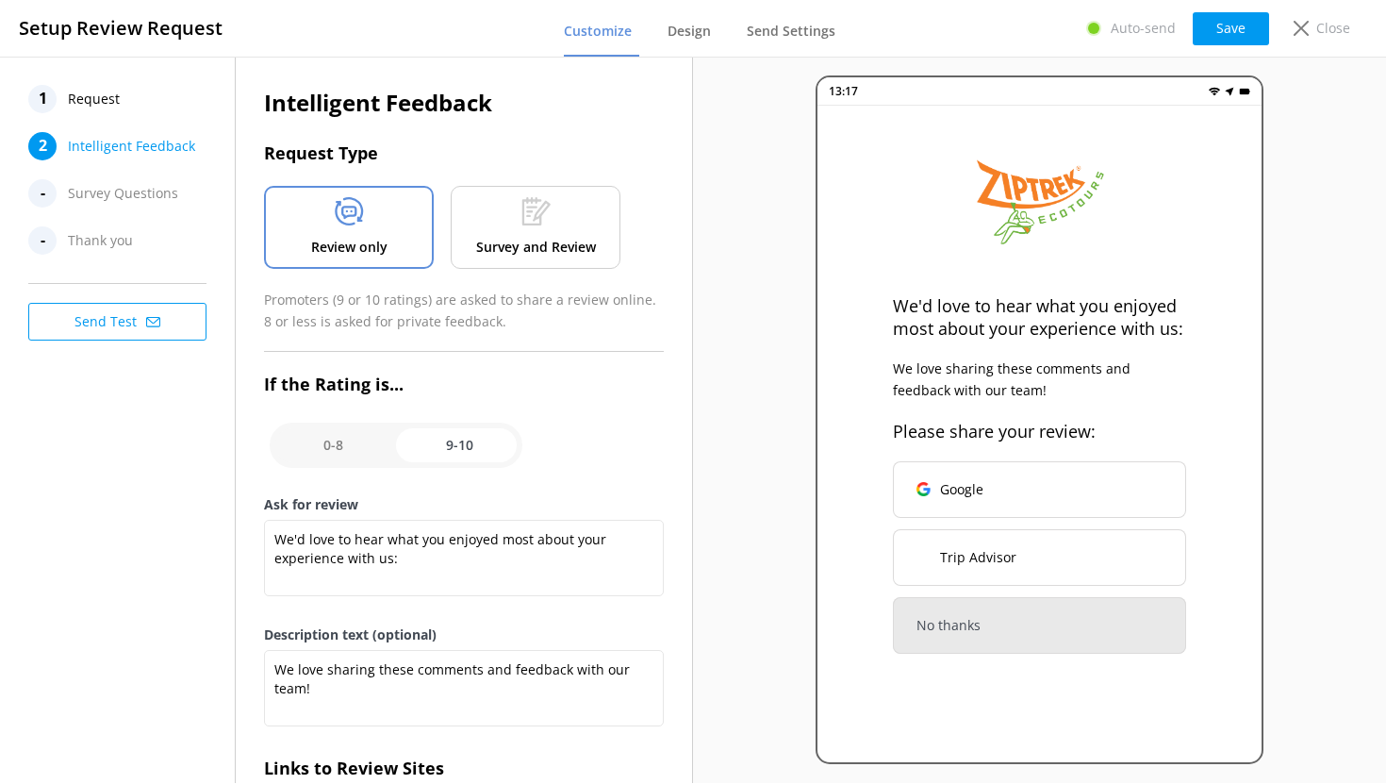
click at [342, 440] on input "checkbox" at bounding box center [396, 445] width 253 height 45
checkbox input "false"
type textarea "What could have made your experience with us more enjoyable?"
type textarea "Your feedback is important to help us improve"
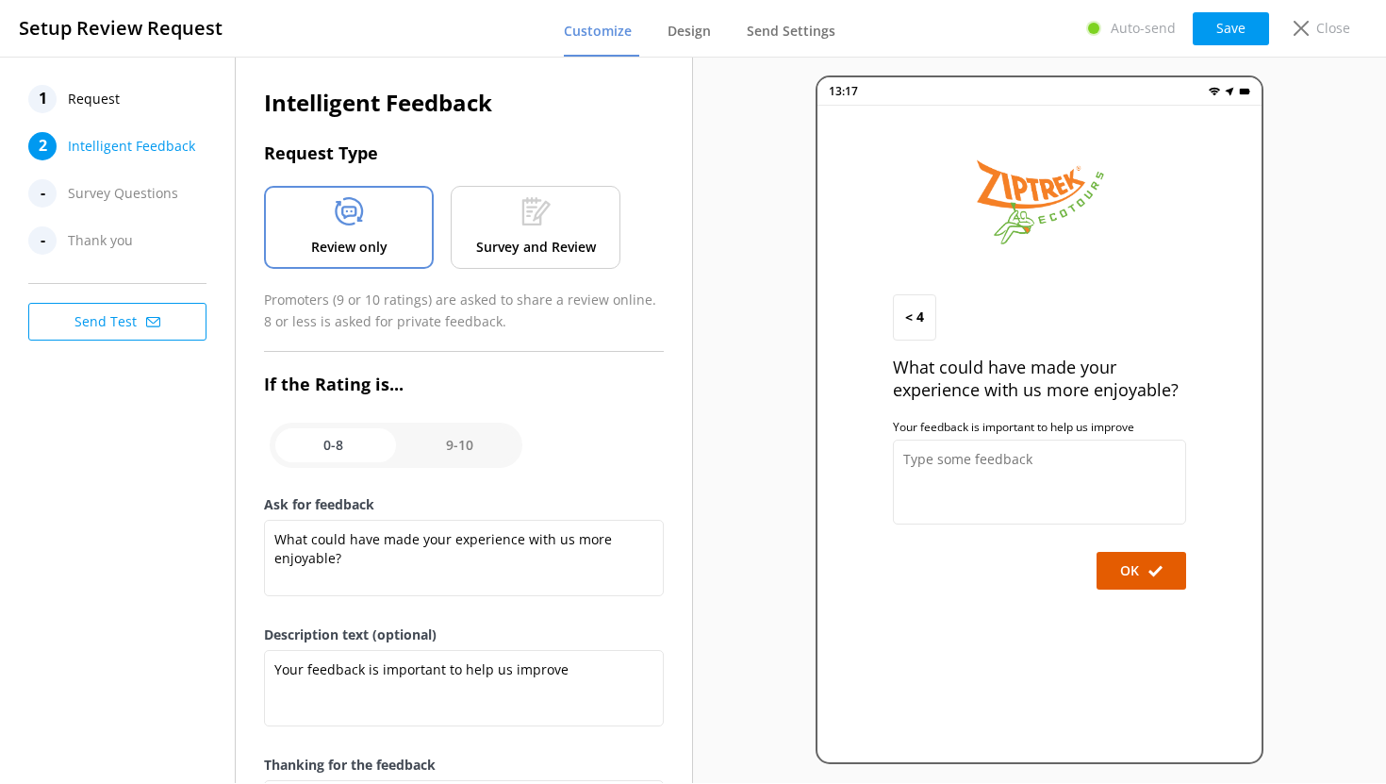
click at [573, 239] on p "Survey and Review" at bounding box center [536, 247] width 120 height 21
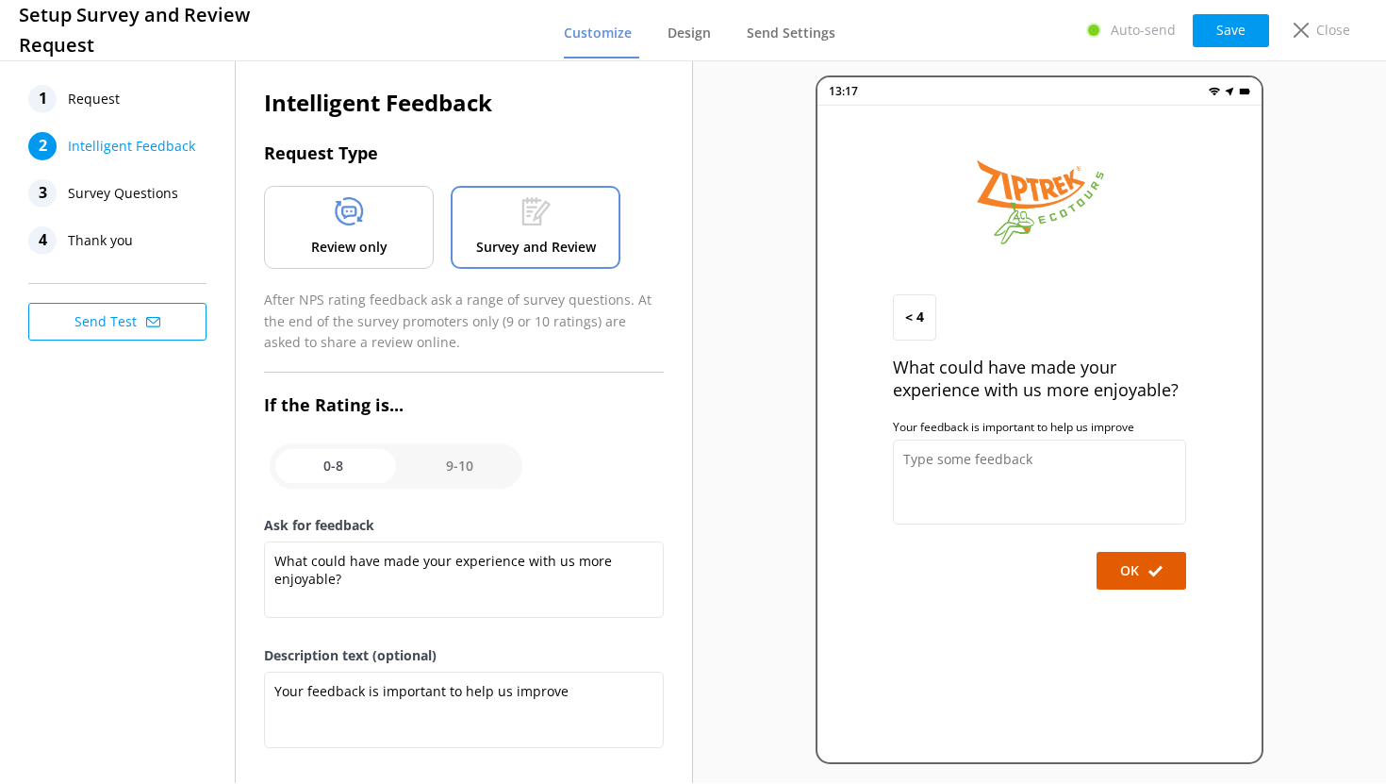
click at [330, 240] on p "Review only" at bounding box center [349, 247] width 76 height 21
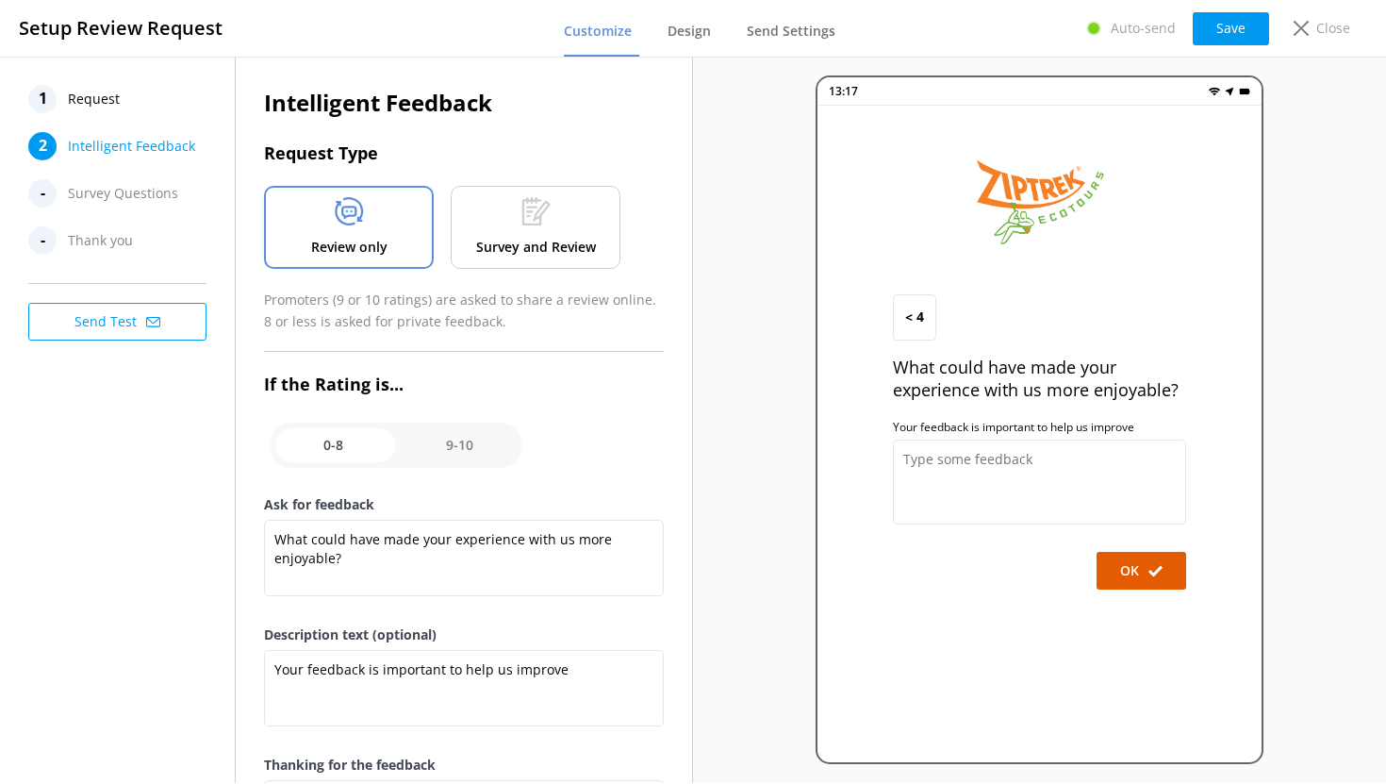
click at [455, 440] on input "checkbox" at bounding box center [396, 445] width 253 height 45
checkbox input "true"
type textarea "We'd love to hear what you enjoyed most about your experience with us:"
type textarea "We love sharing these comments and feedback with our team!"
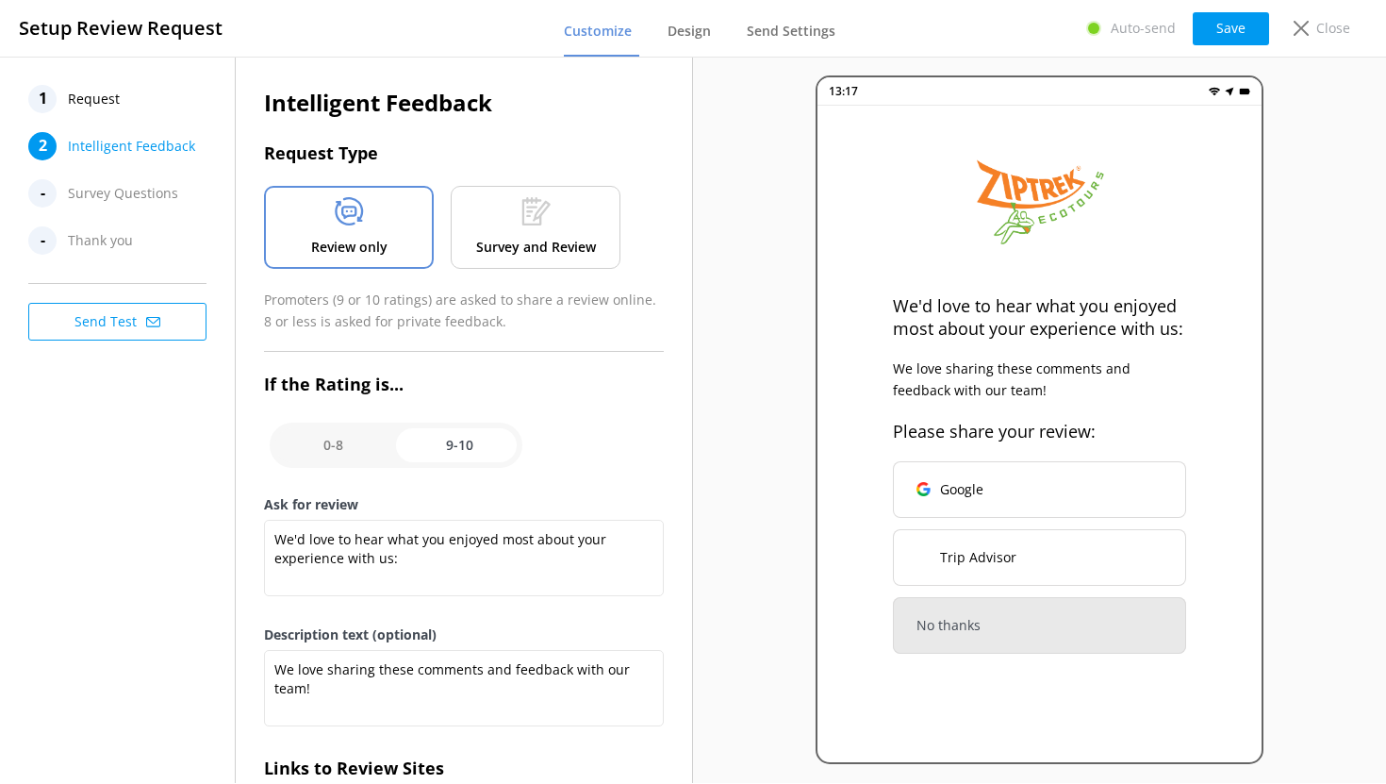
click at [342, 450] on input "checkbox" at bounding box center [396, 445] width 253 height 45
checkbox input "false"
type textarea "What could have made your experience with us more enjoyable?"
type textarea "Your feedback is important to help us improve"
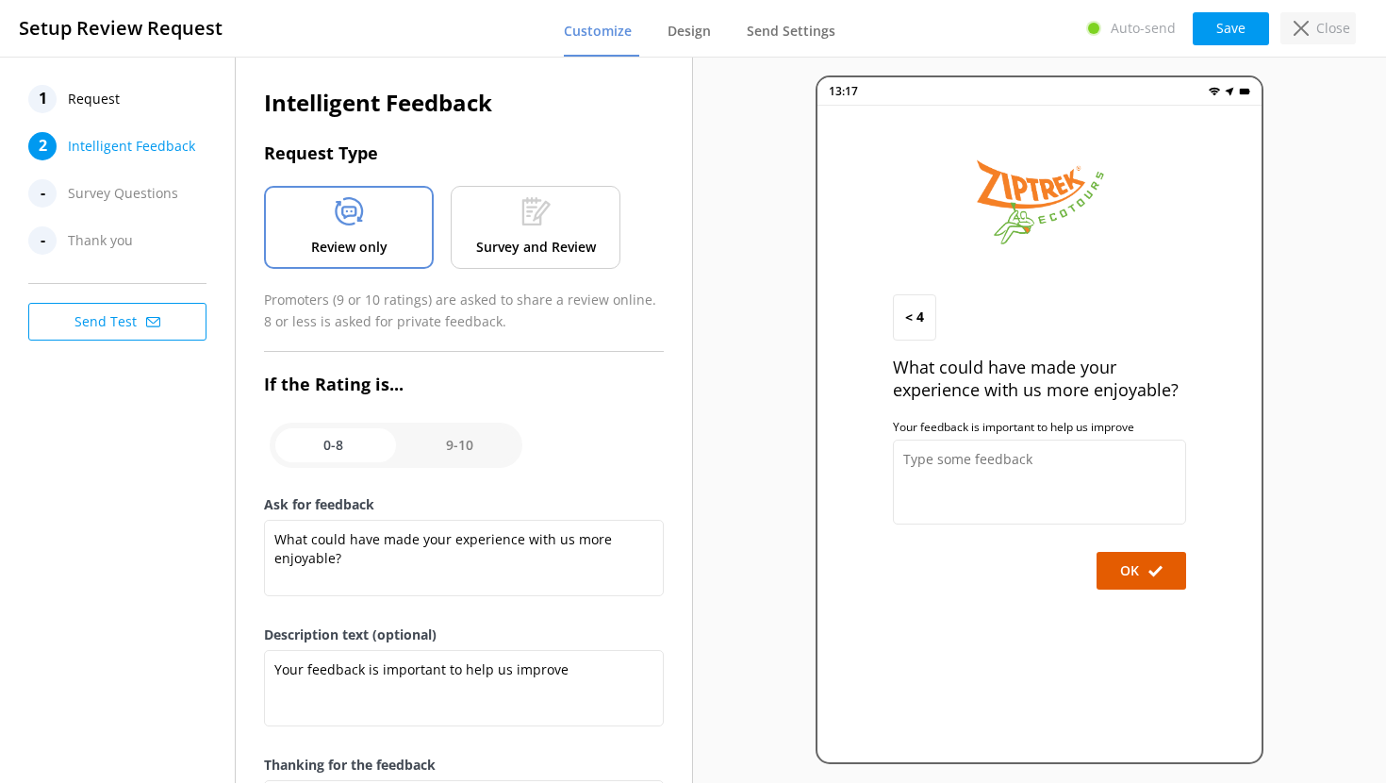
click at [1325, 32] on p "Close" at bounding box center [1334, 28] width 34 height 21
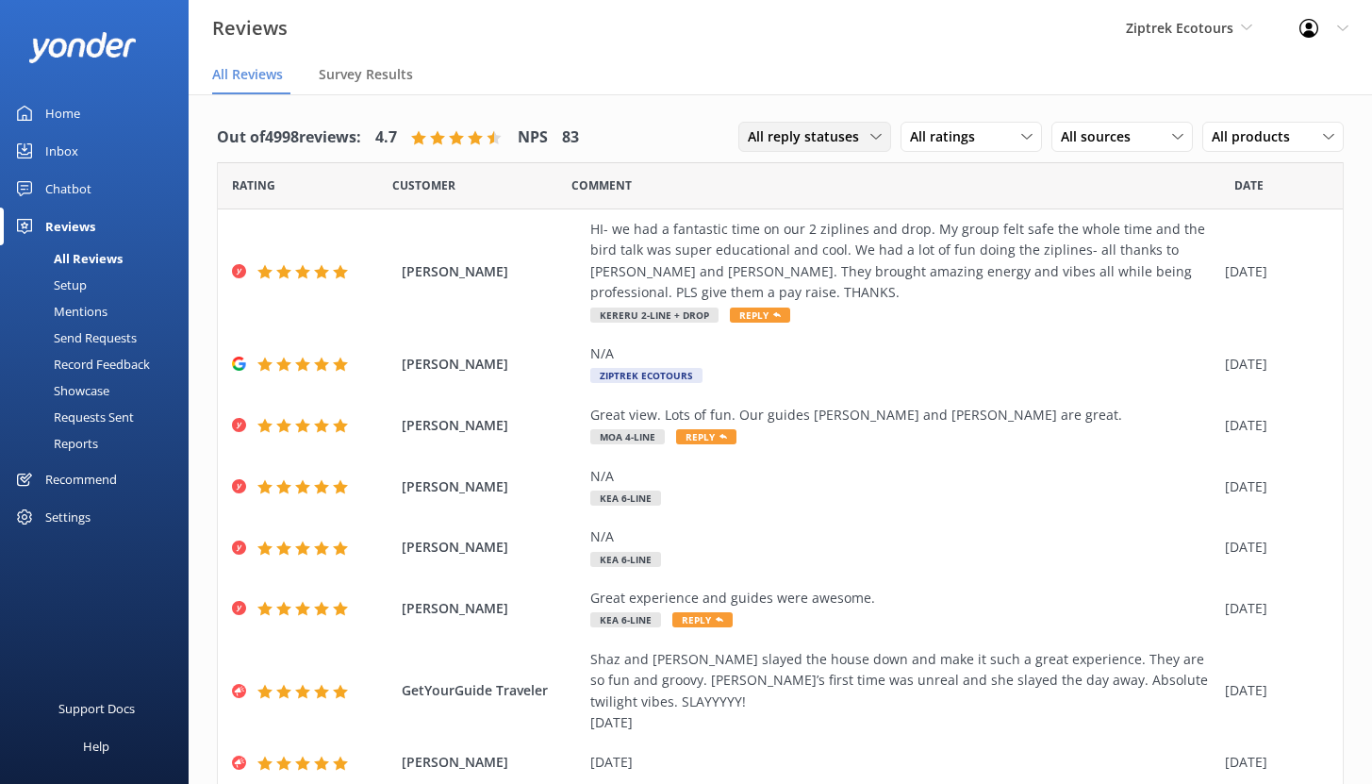
click at [845, 138] on span "All reply statuses" at bounding box center [809, 136] width 123 height 21
click at [809, 212] on div "Needs a reply" at bounding box center [785, 214] width 73 height 19
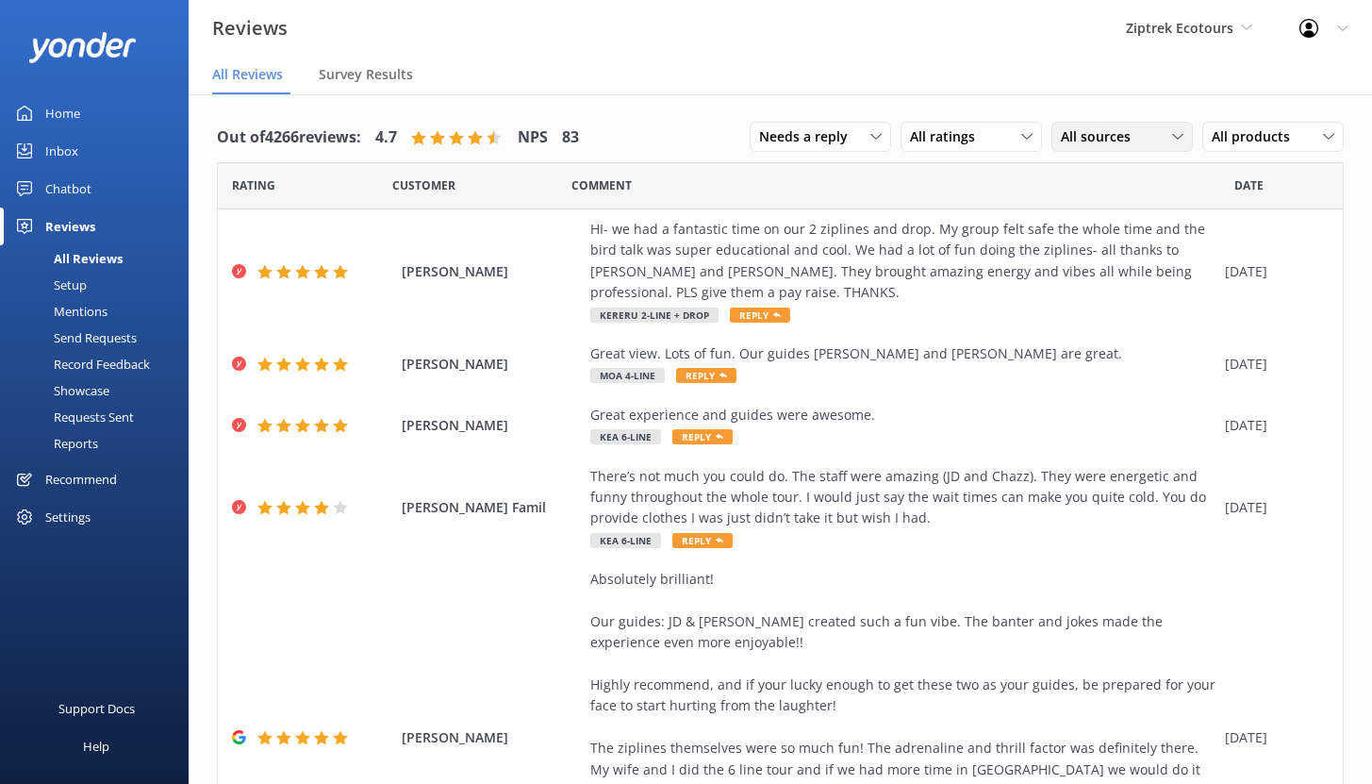
click at [1080, 136] on span "All sources" at bounding box center [1101, 136] width 81 height 21
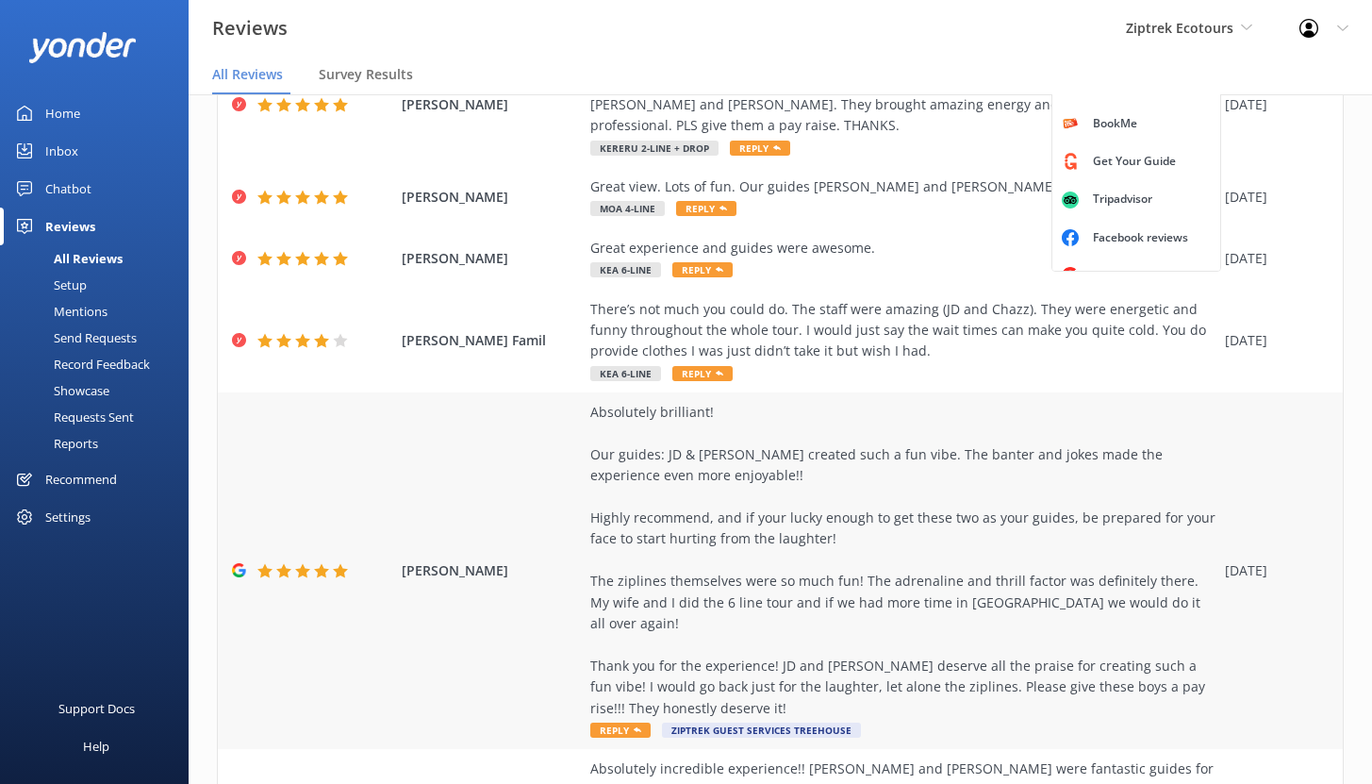
scroll to position [186, 0]
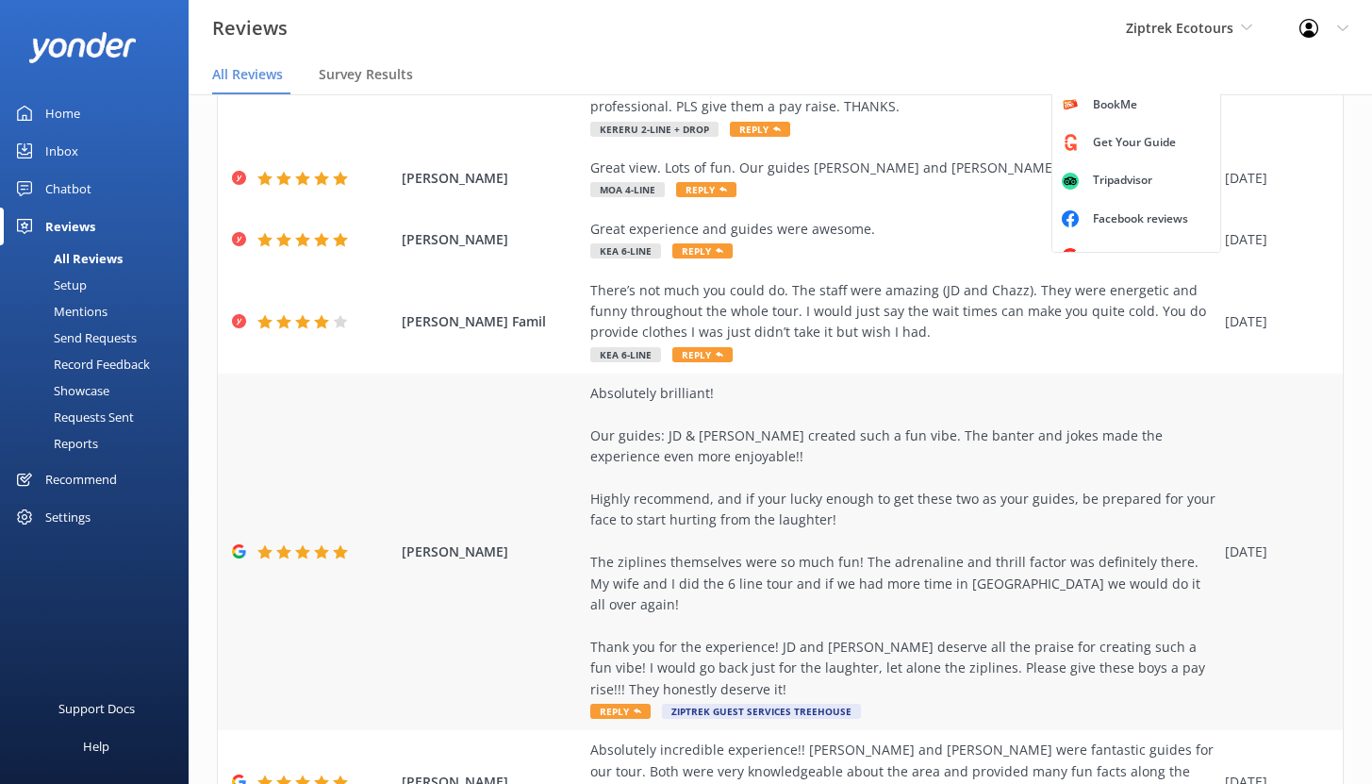
click at [769, 508] on div "Absolutely brilliant! Our guides: JD & [PERSON_NAME] created such a fun vibe. T…" at bounding box center [902, 541] width 625 height 317
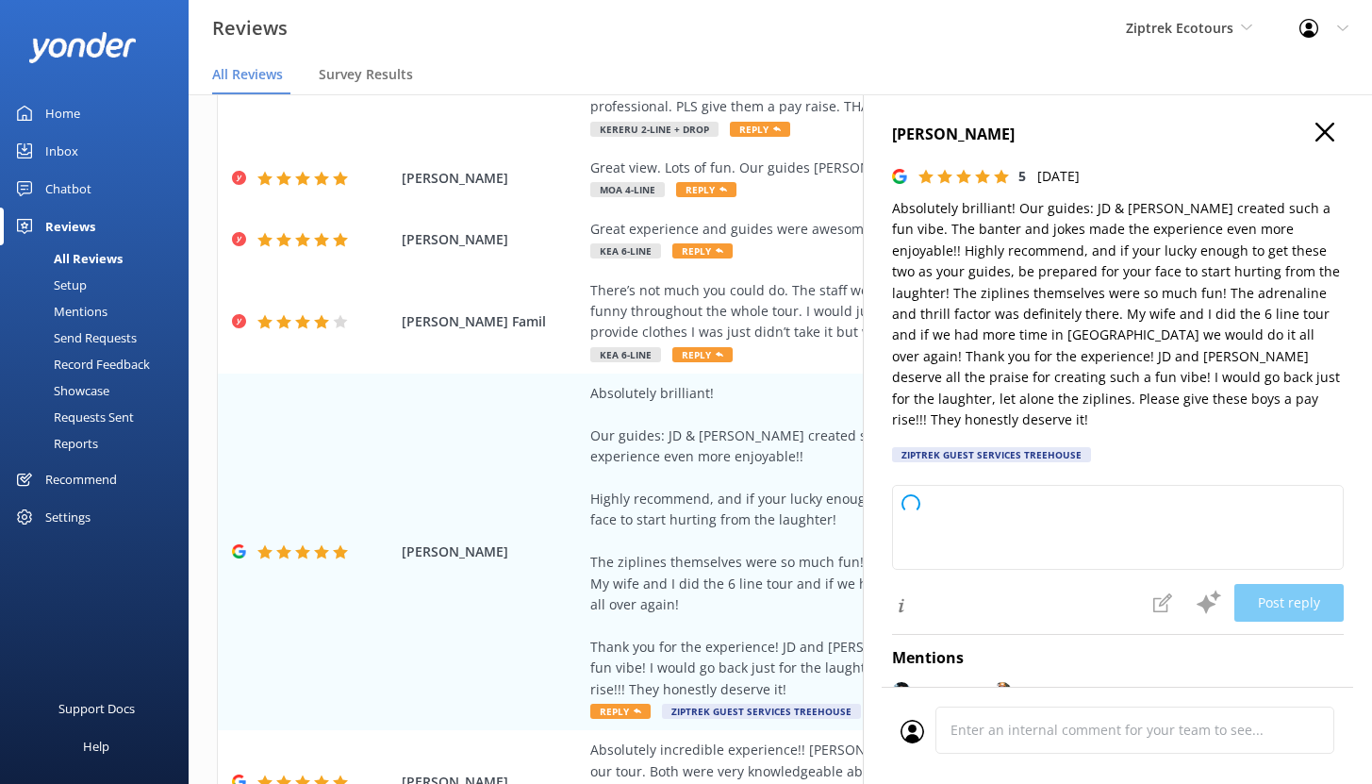
type textarea "Kia ora, Thank you so much for your awesome review! We’re absolutely stoked to …"
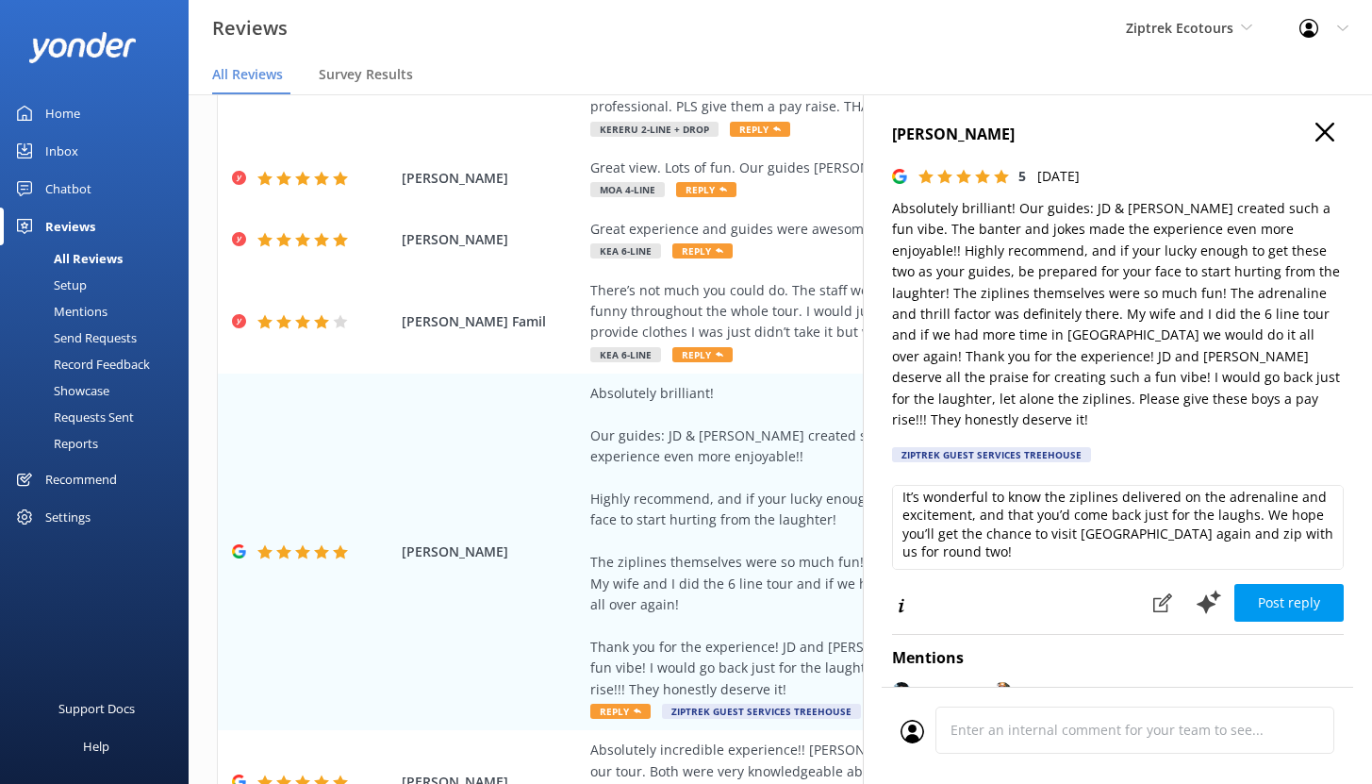
scroll to position [175, 0]
click at [1153, 593] on icon at bounding box center [1162, 602] width 19 height 19
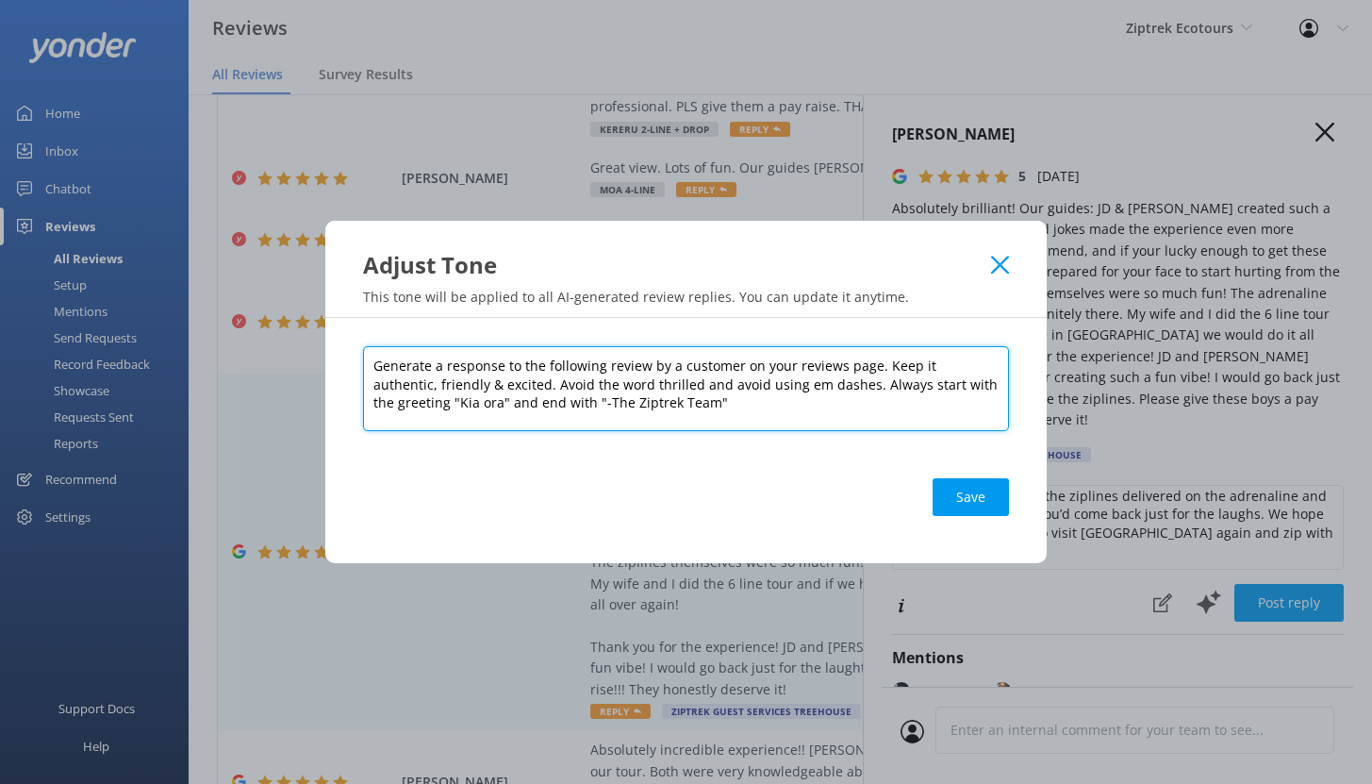
drag, startPoint x: 880, startPoint y: 367, endPoint x: 971, endPoint y: 367, distance: 91.5
click at [971, 367] on textarea "Generate a response to the following review by a customer on your reviews page.…" at bounding box center [686, 388] width 646 height 85
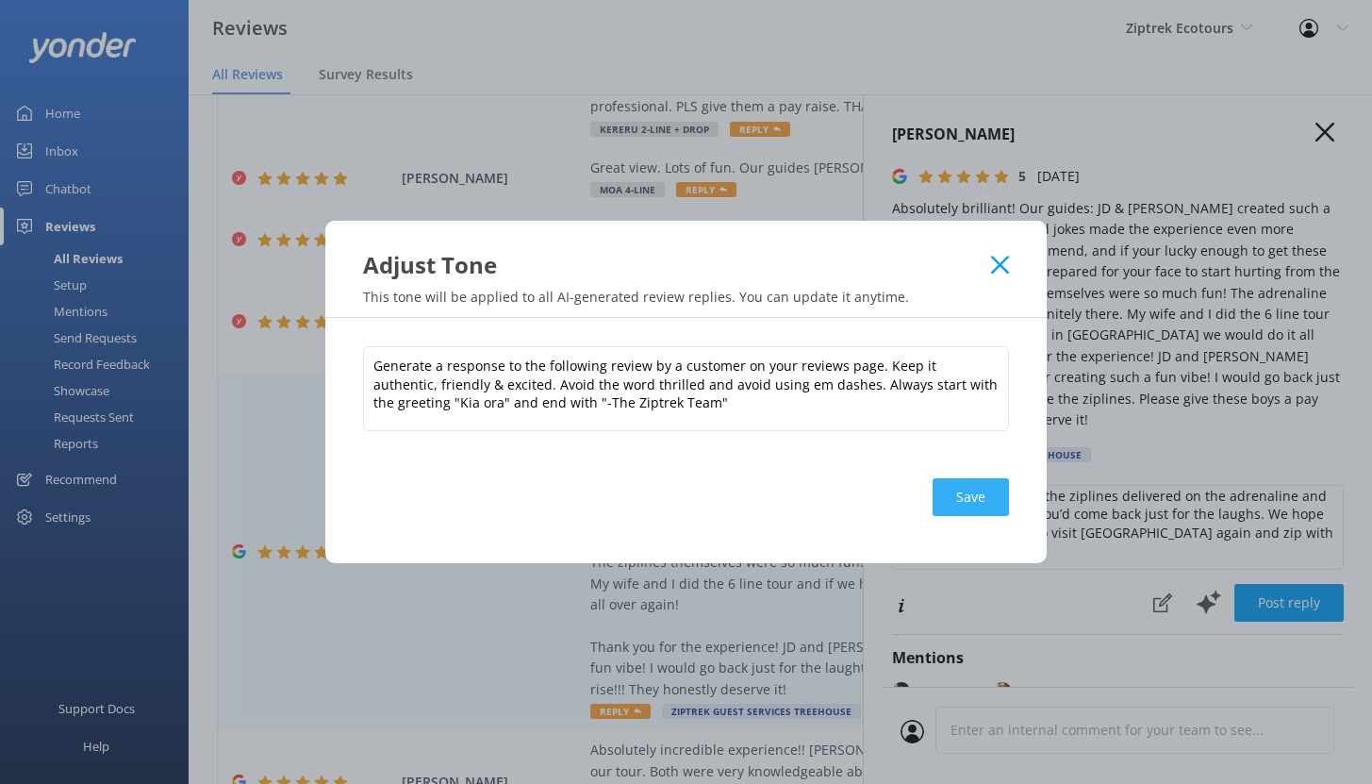
click at [969, 497] on button "Save" at bounding box center [971, 497] width 76 height 38
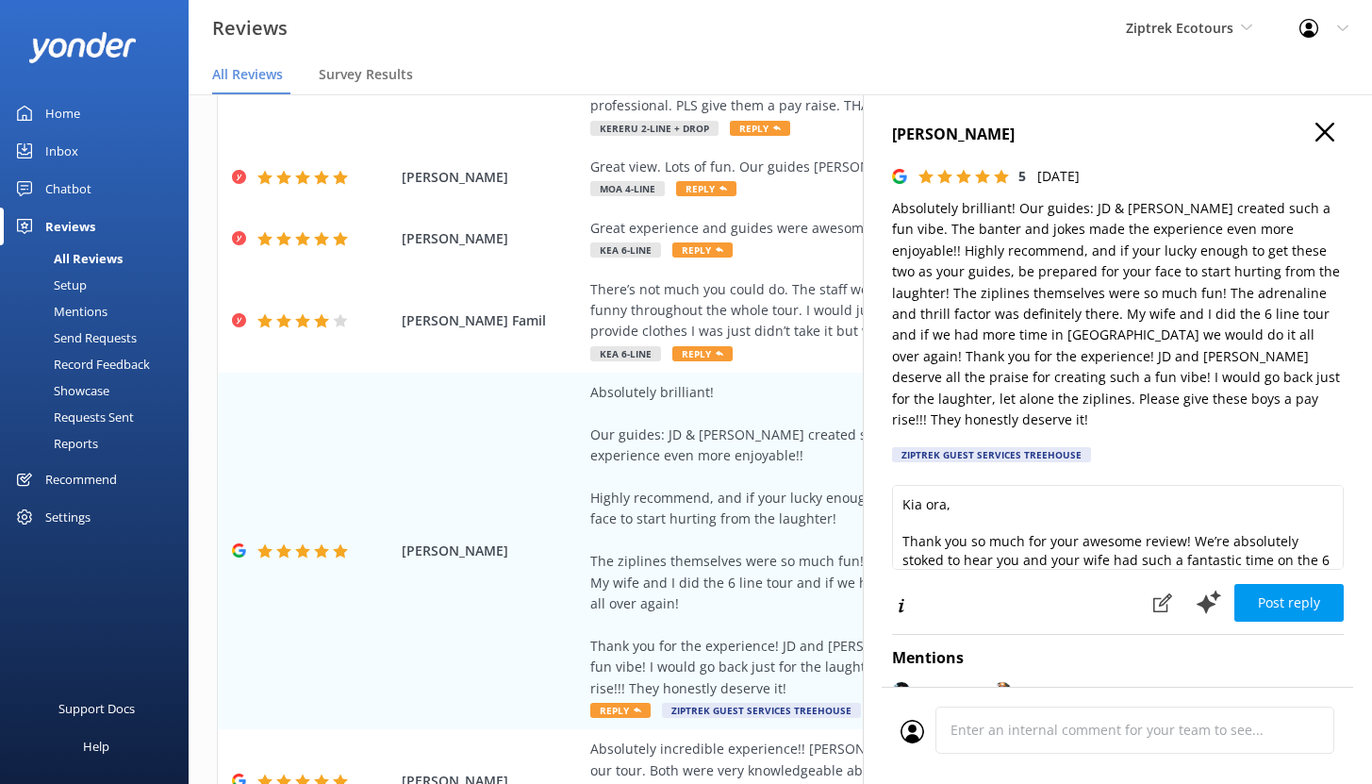
scroll to position [0, 0]
click at [74, 191] on div "Chatbot" at bounding box center [68, 189] width 46 height 38
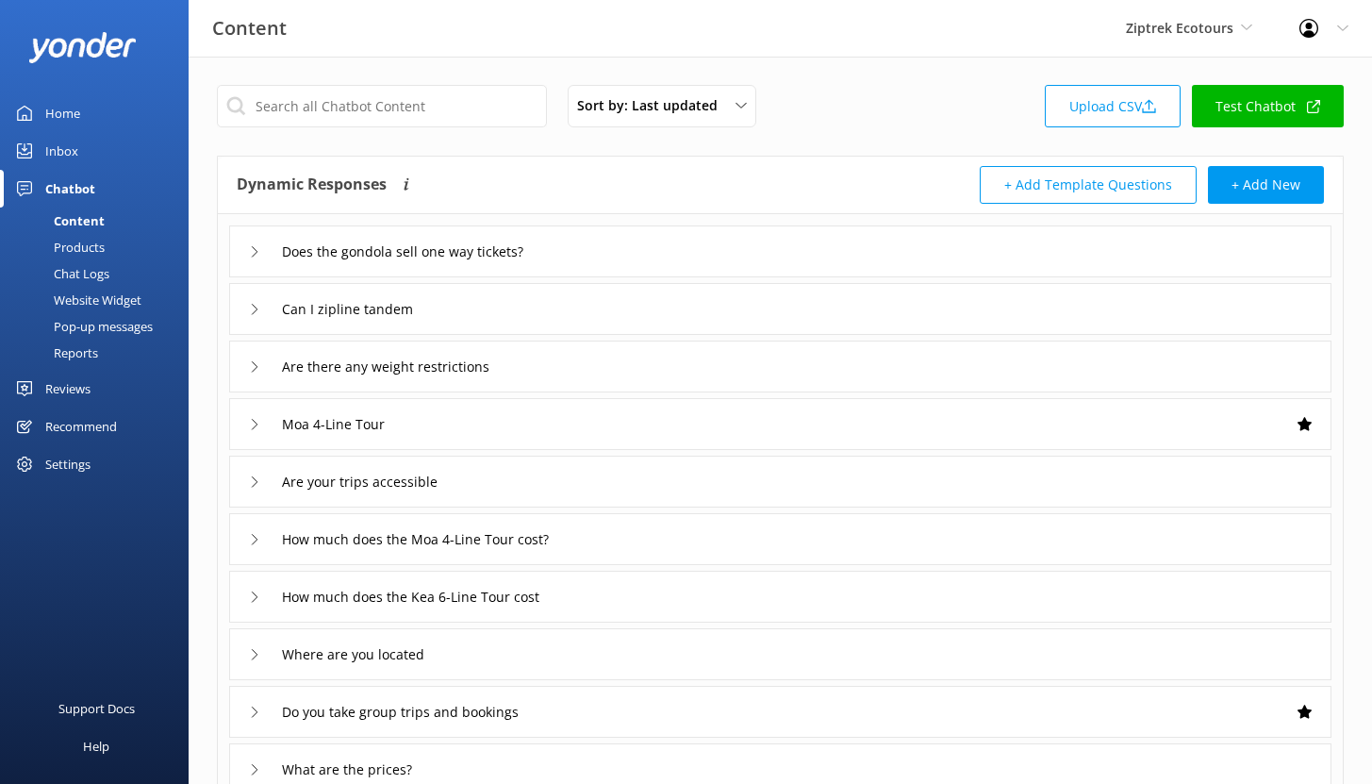
click at [68, 351] on div "Reports" at bounding box center [54, 353] width 87 height 26
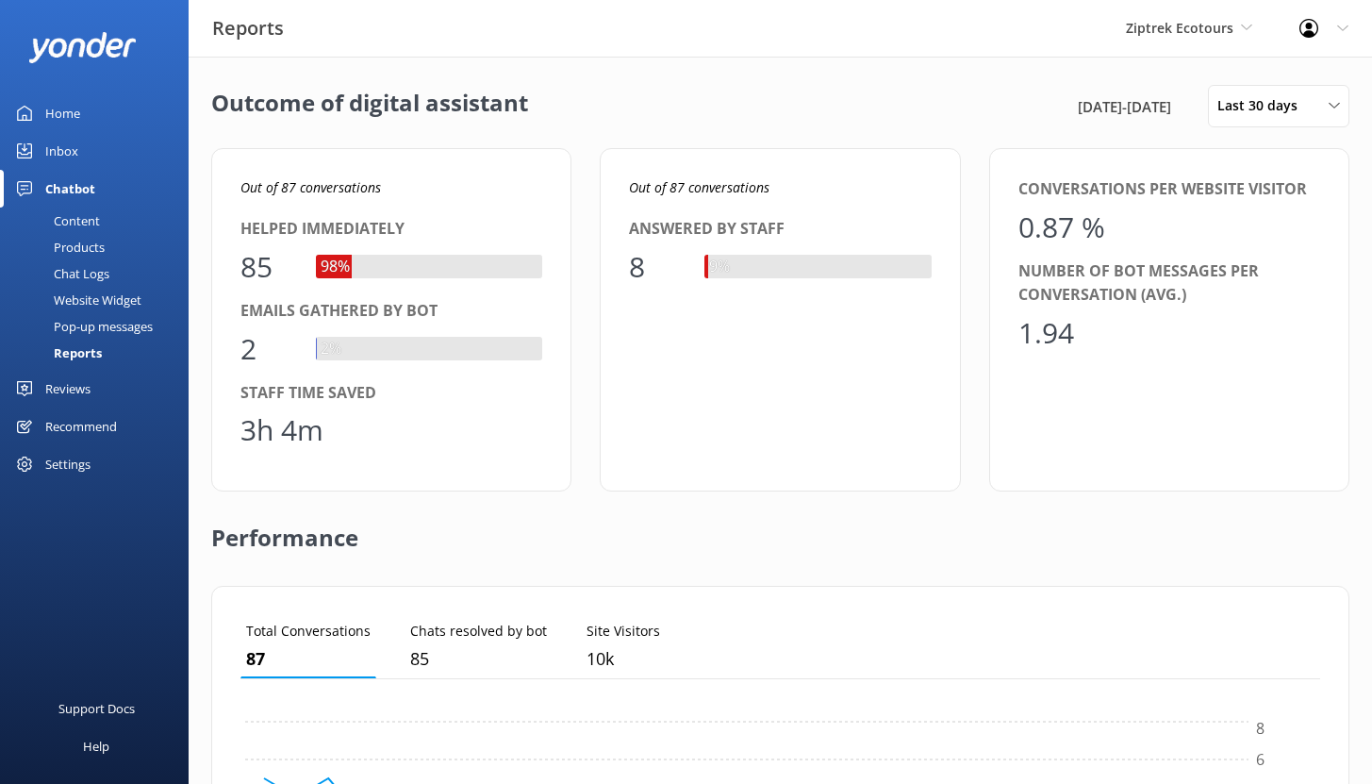
scroll to position [175, 1066]
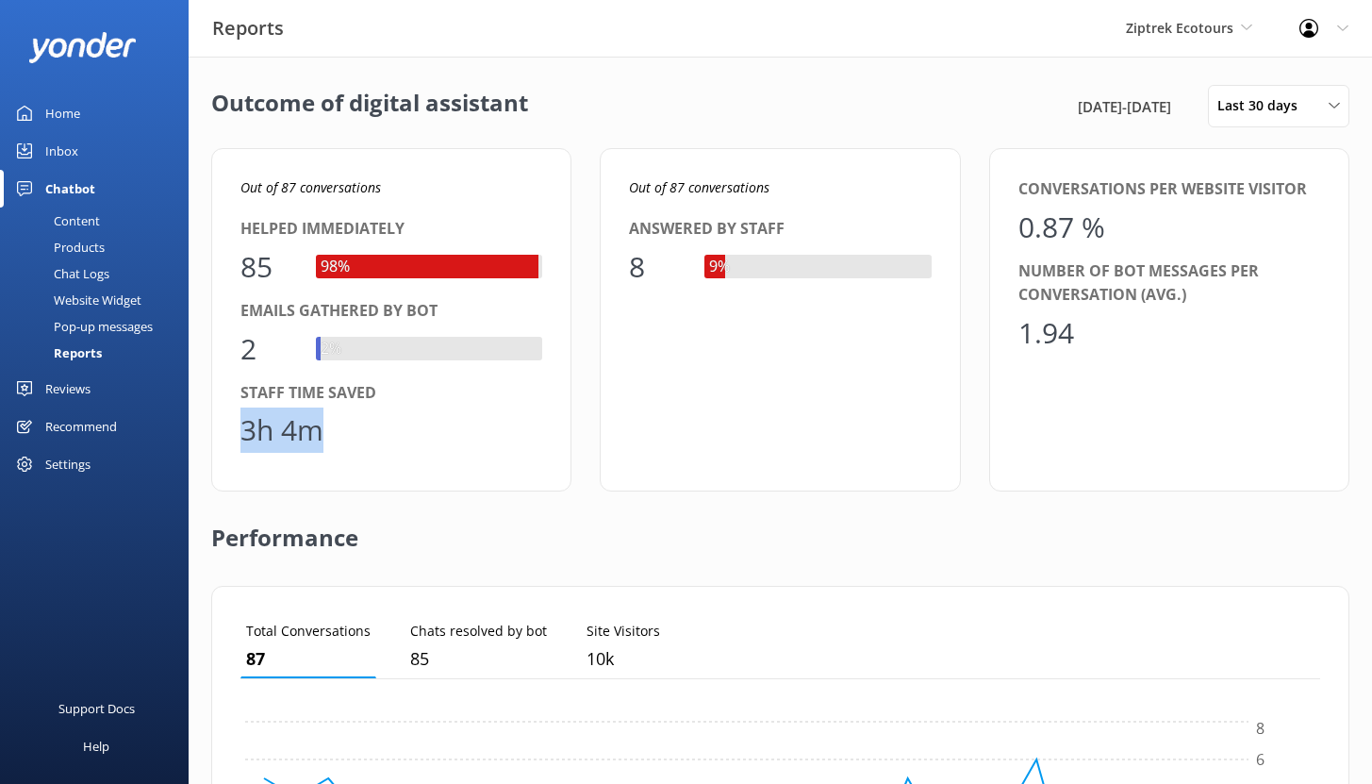
drag, startPoint x: 240, startPoint y: 433, endPoint x: 354, endPoint y: 429, distance: 113.2
click at [354, 429] on div "3h 4m" at bounding box center [391, 429] width 302 height 45
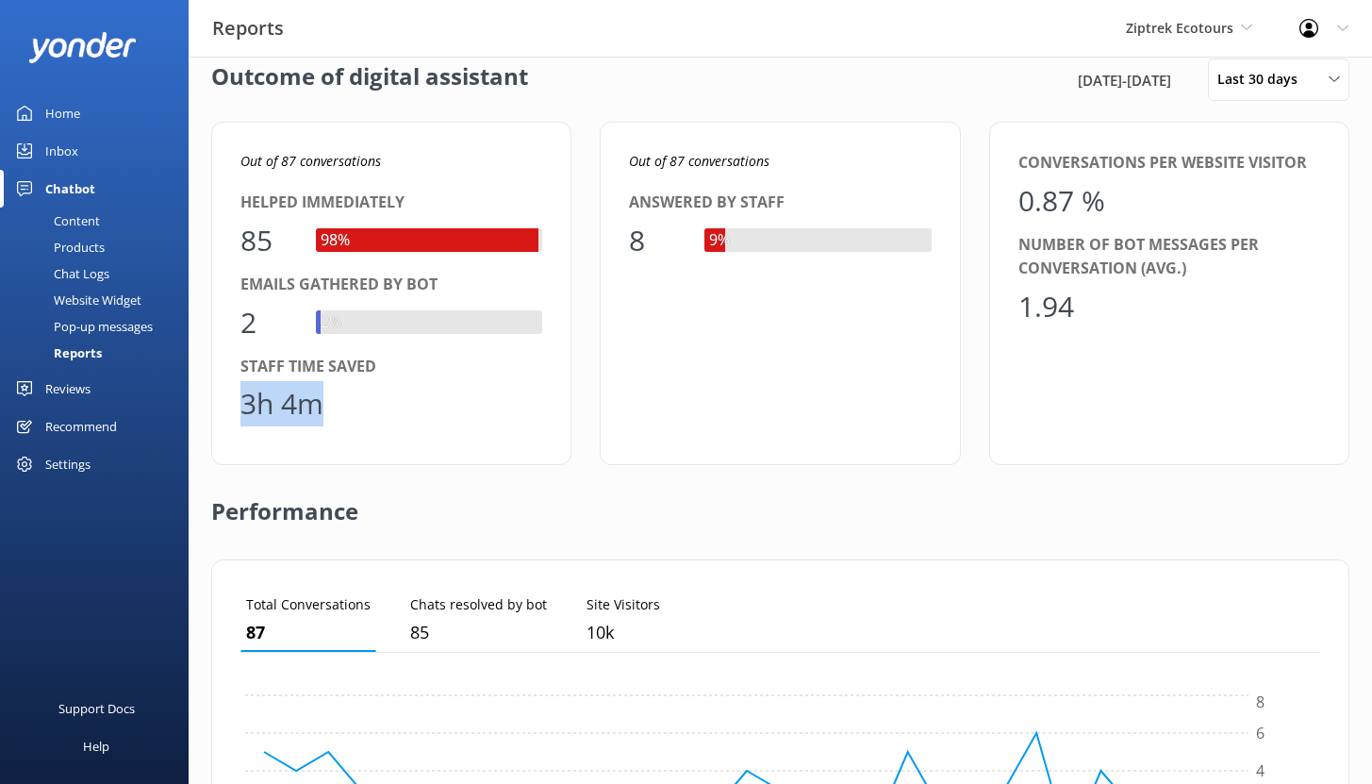
scroll to position [32, 0]
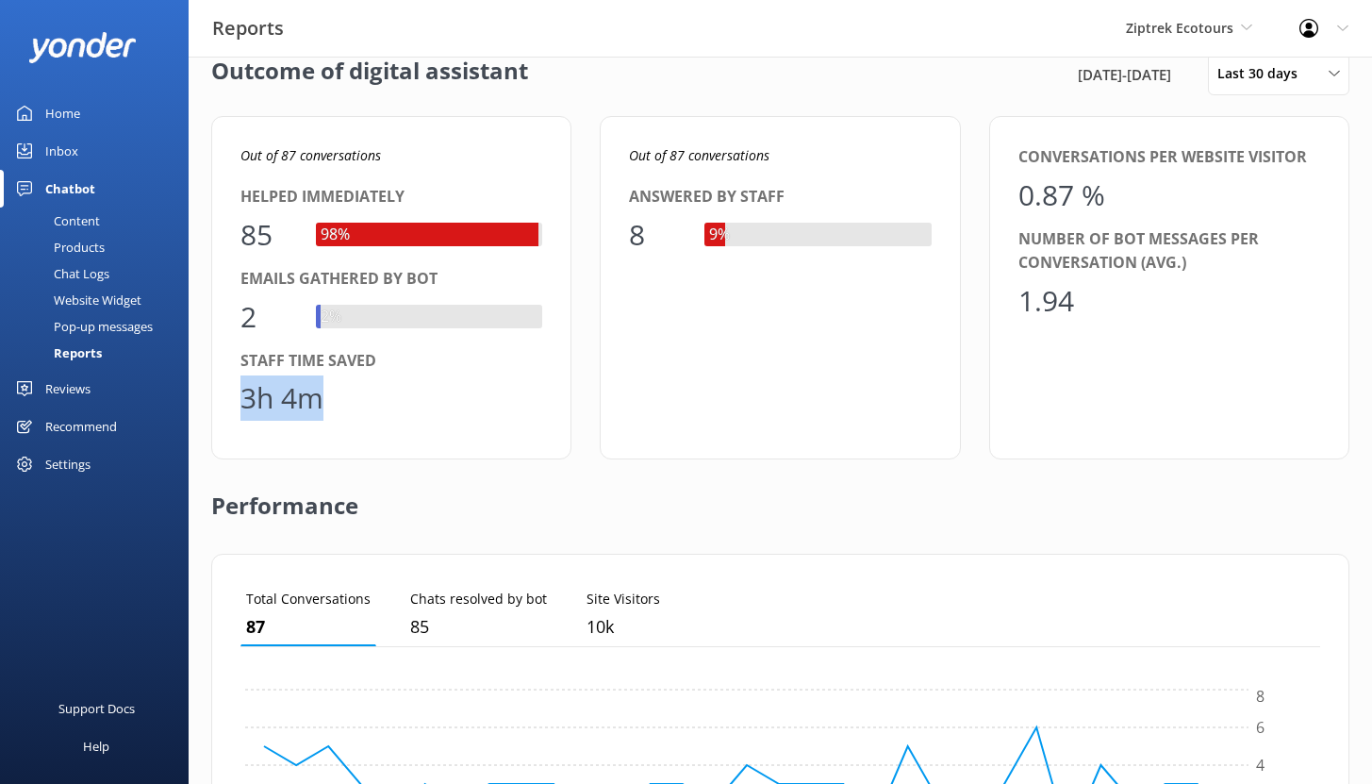
click at [75, 392] on div "Reviews" at bounding box center [67, 389] width 45 height 38
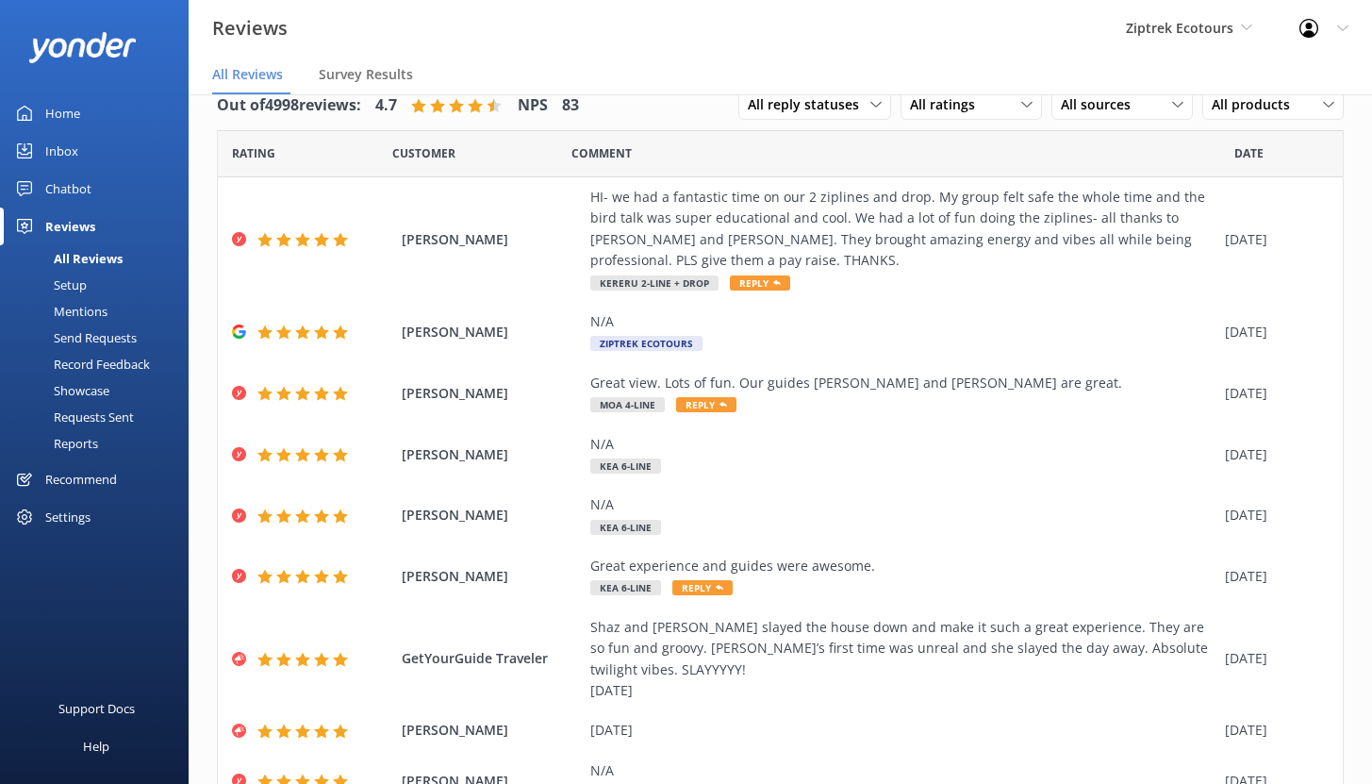
click at [94, 312] on div "Mentions" at bounding box center [59, 311] width 96 height 26
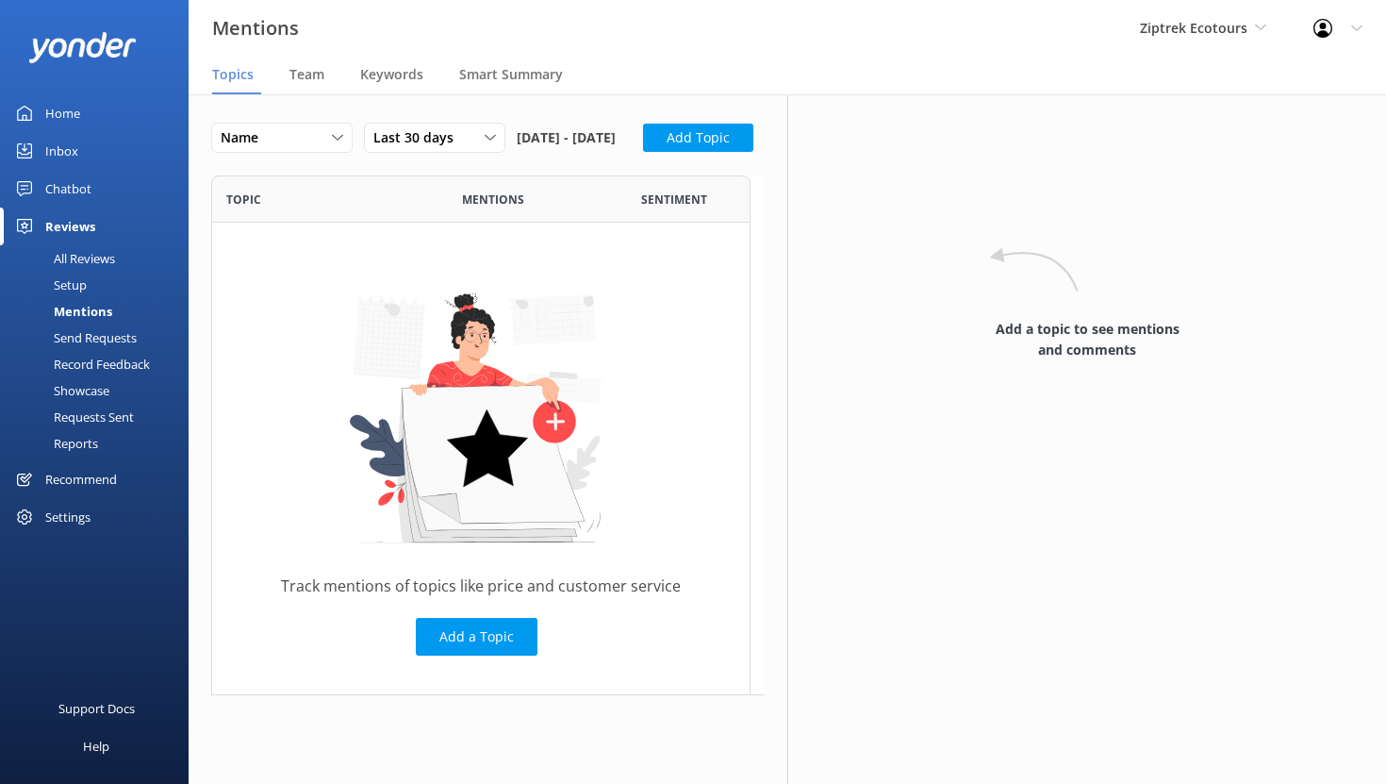
scroll to position [506, 525]
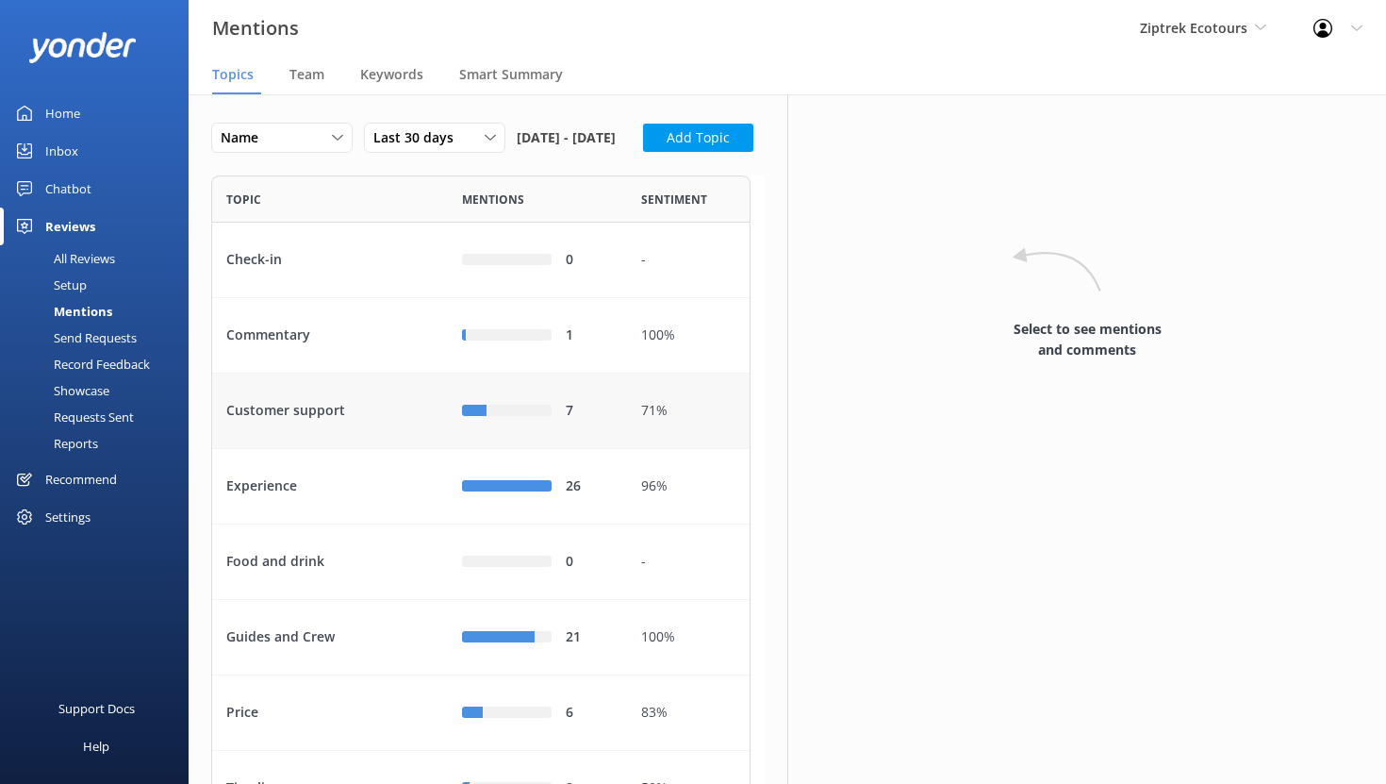
scroll to position [248, 0]
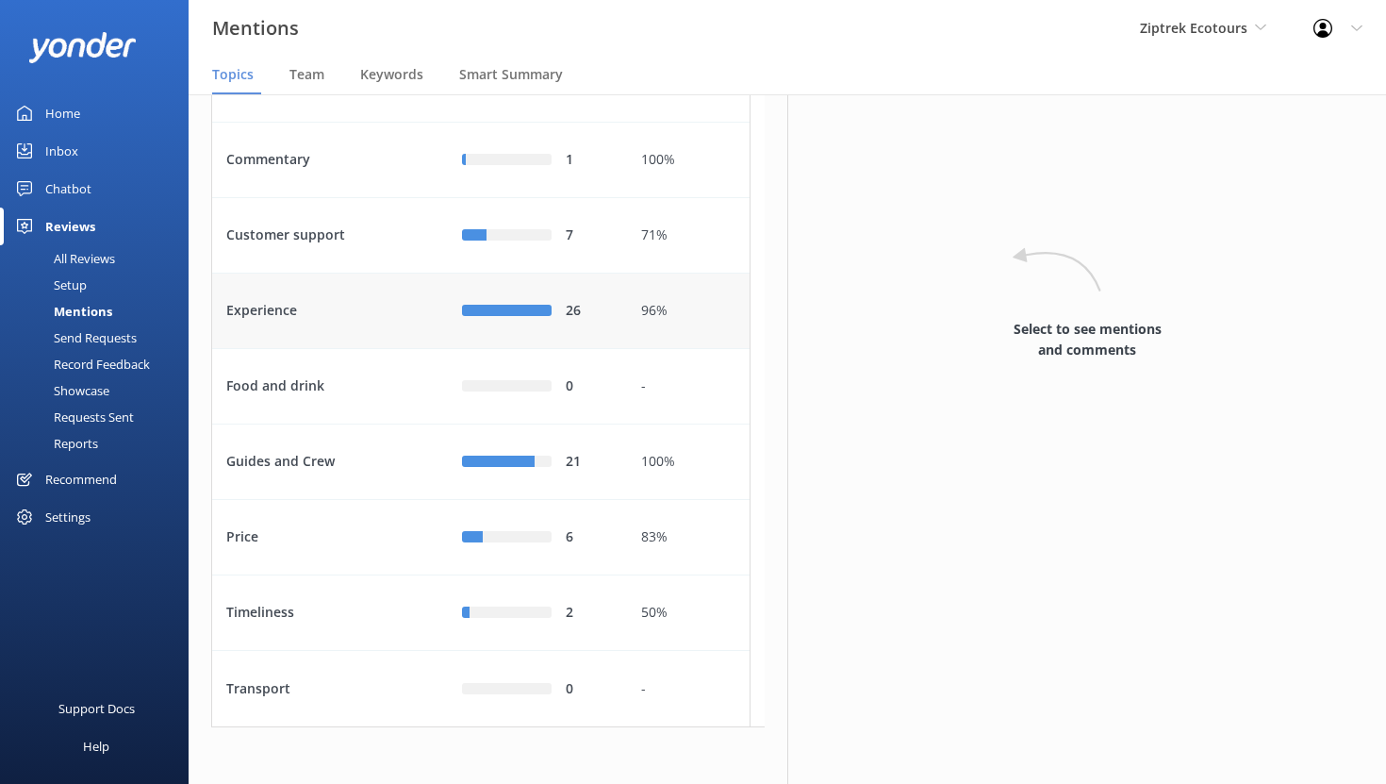
click at [347, 300] on div "Experience" at bounding box center [330, 311] width 236 height 75
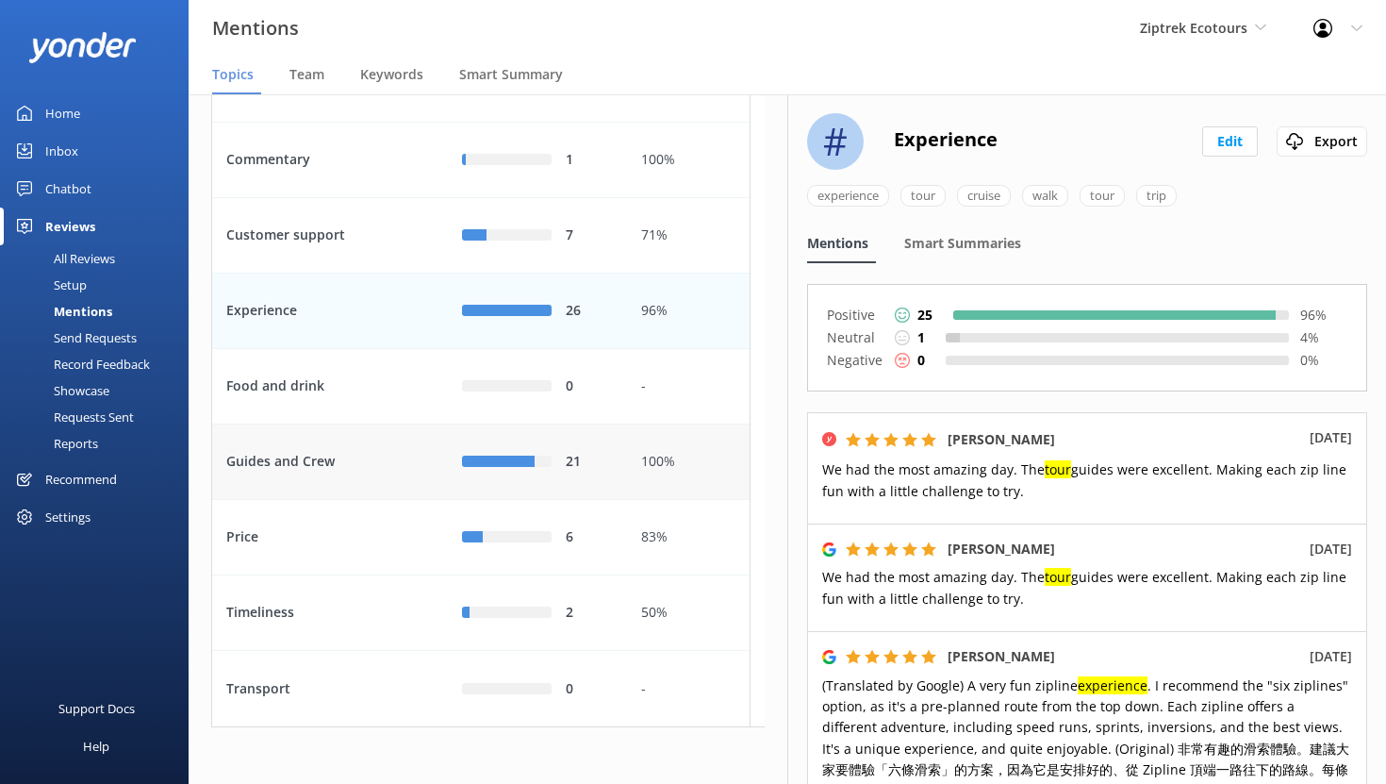
click at [417, 456] on div "Guides and Crew" at bounding box center [330, 461] width 236 height 75
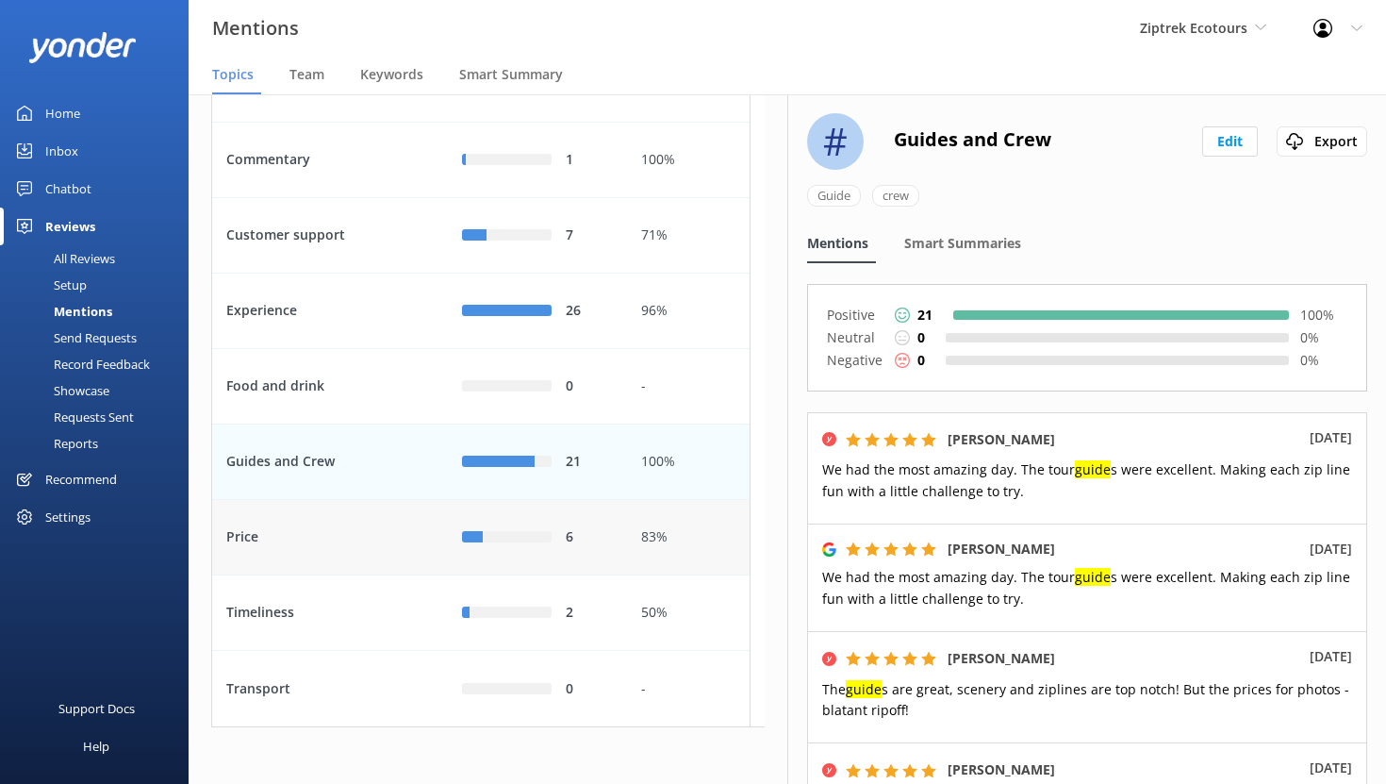
scroll to position [248, 0]
click at [368, 537] on div "Price" at bounding box center [330, 537] width 236 height 75
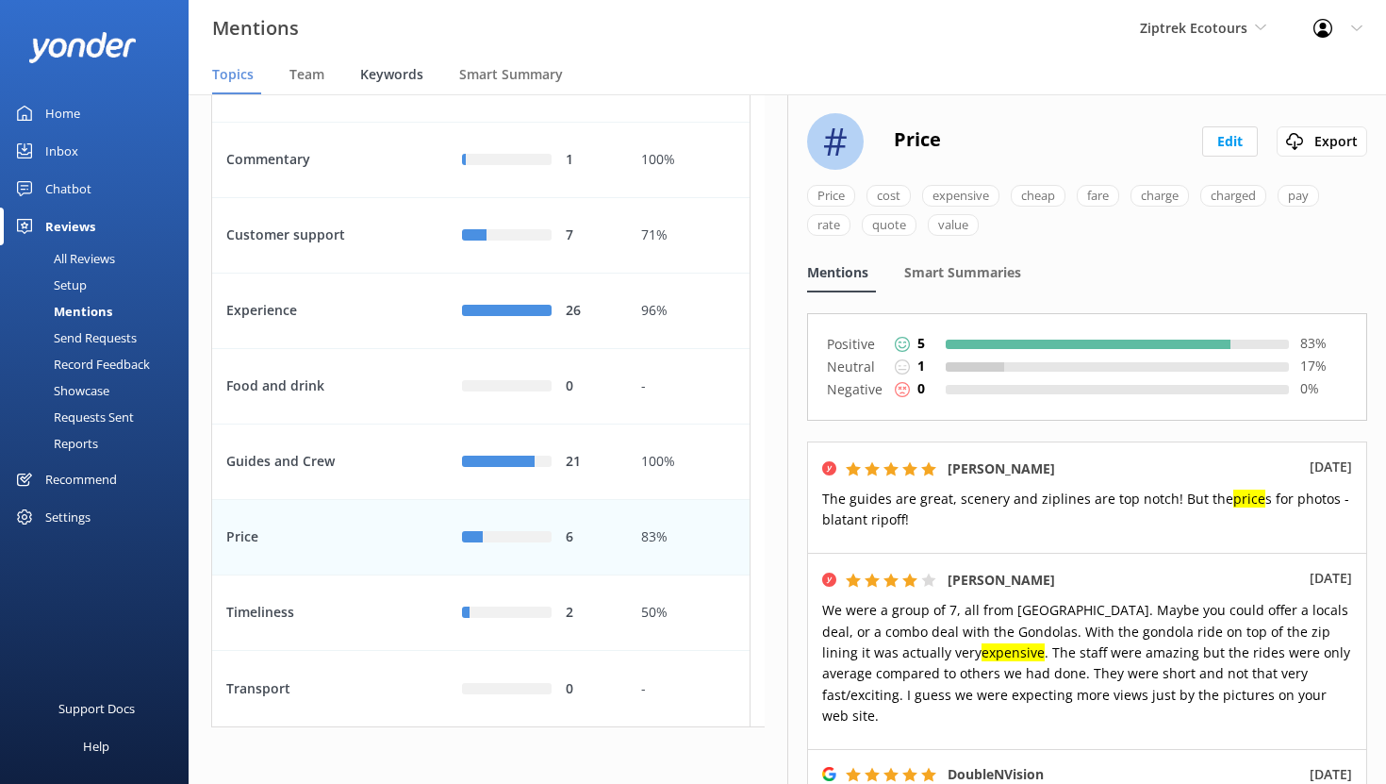
scroll to position [167, 0]
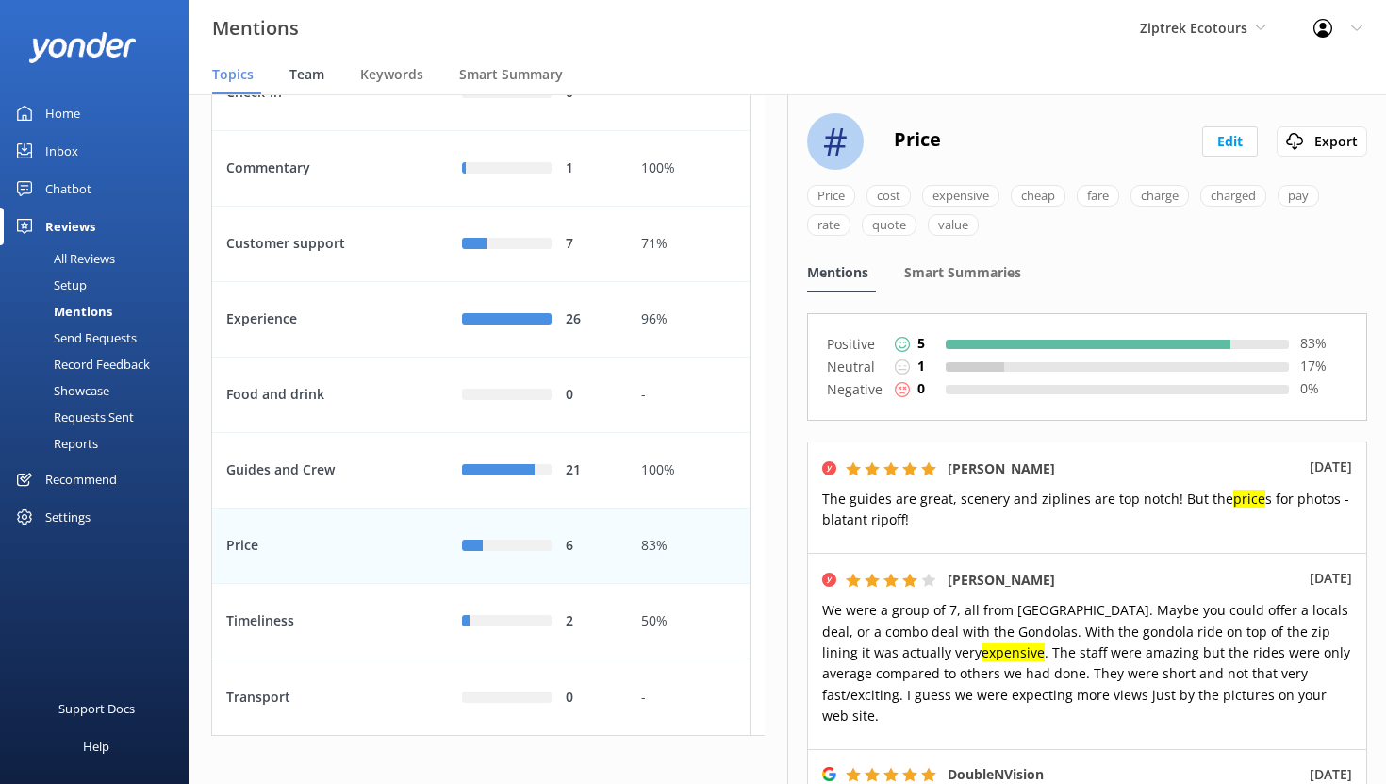
click at [305, 75] on span "Team" at bounding box center [307, 74] width 35 height 19
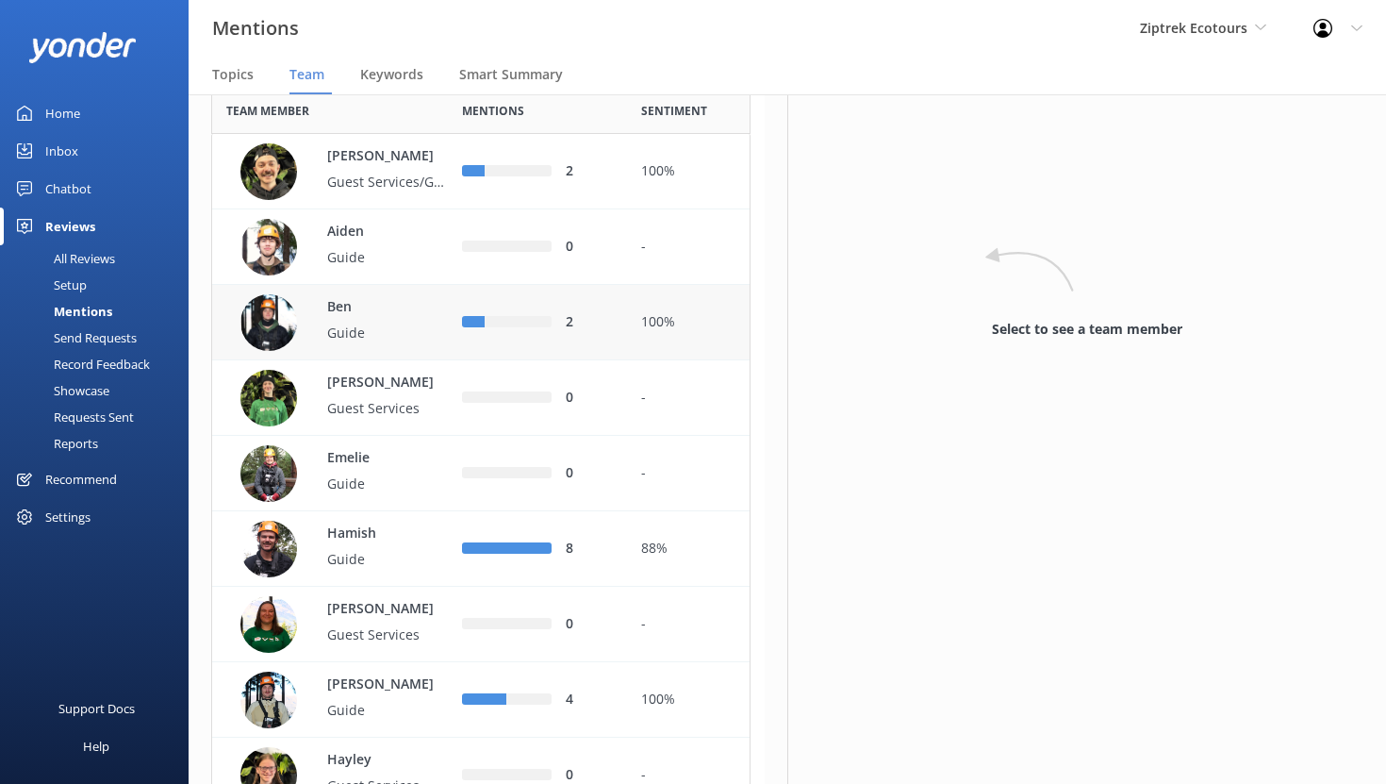
scroll to position [297, 0]
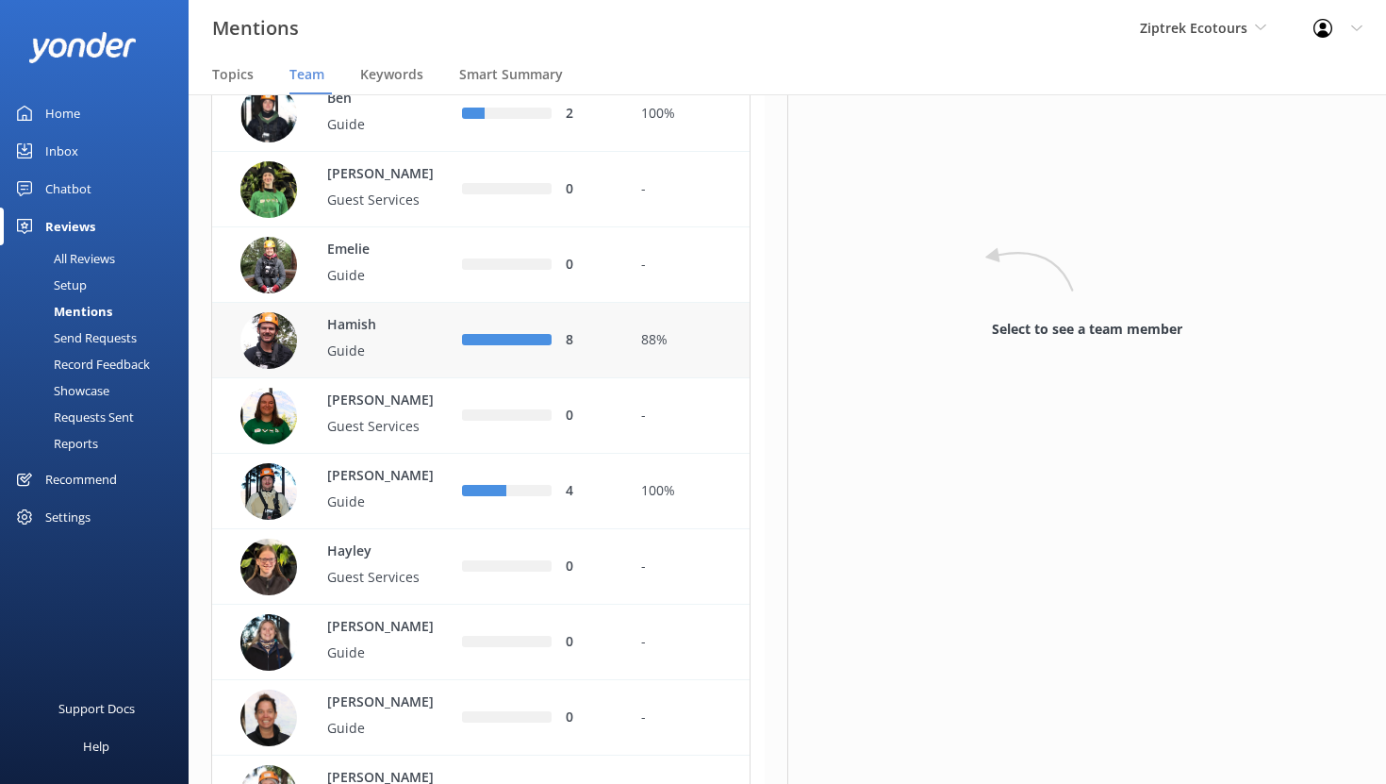
click at [385, 361] on p "Guide" at bounding box center [388, 350] width 123 height 21
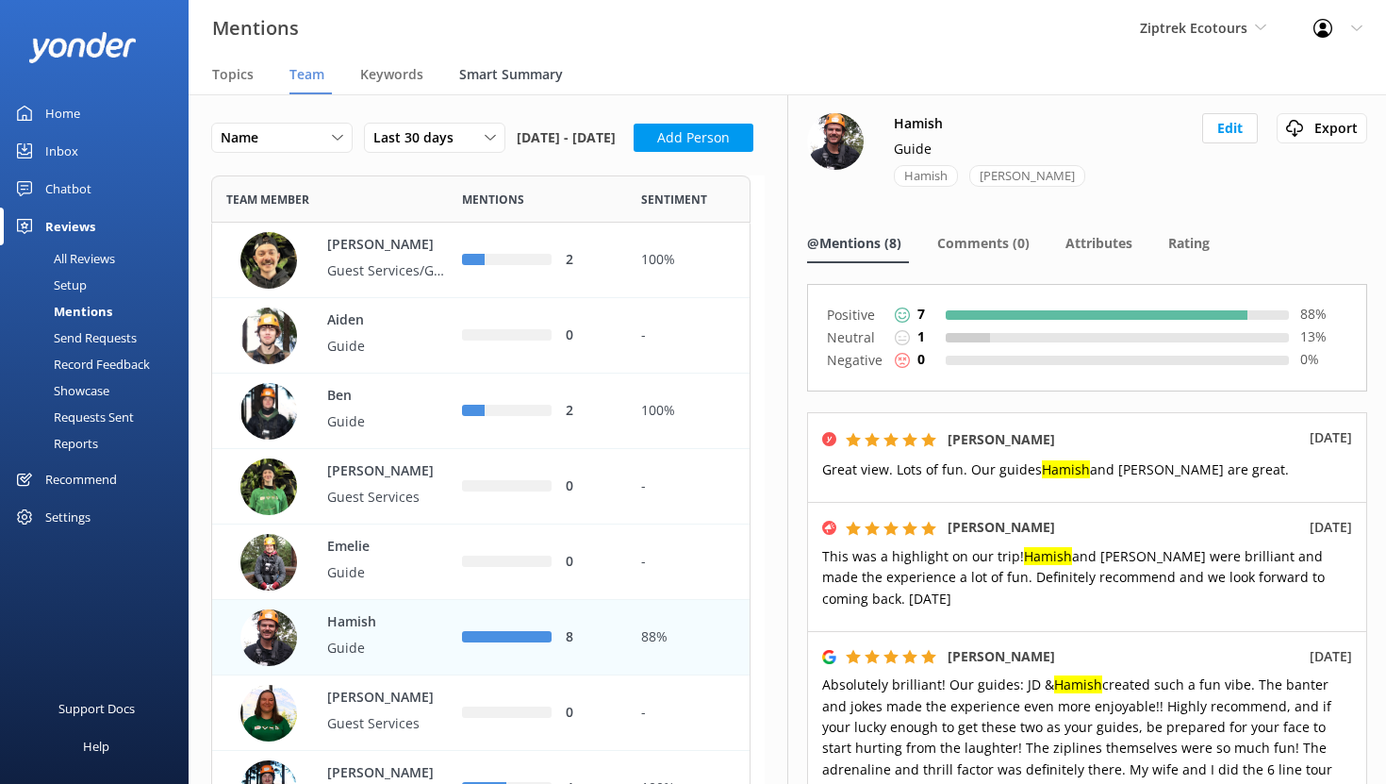
click at [492, 75] on span "Smart Summary" at bounding box center [511, 74] width 104 height 19
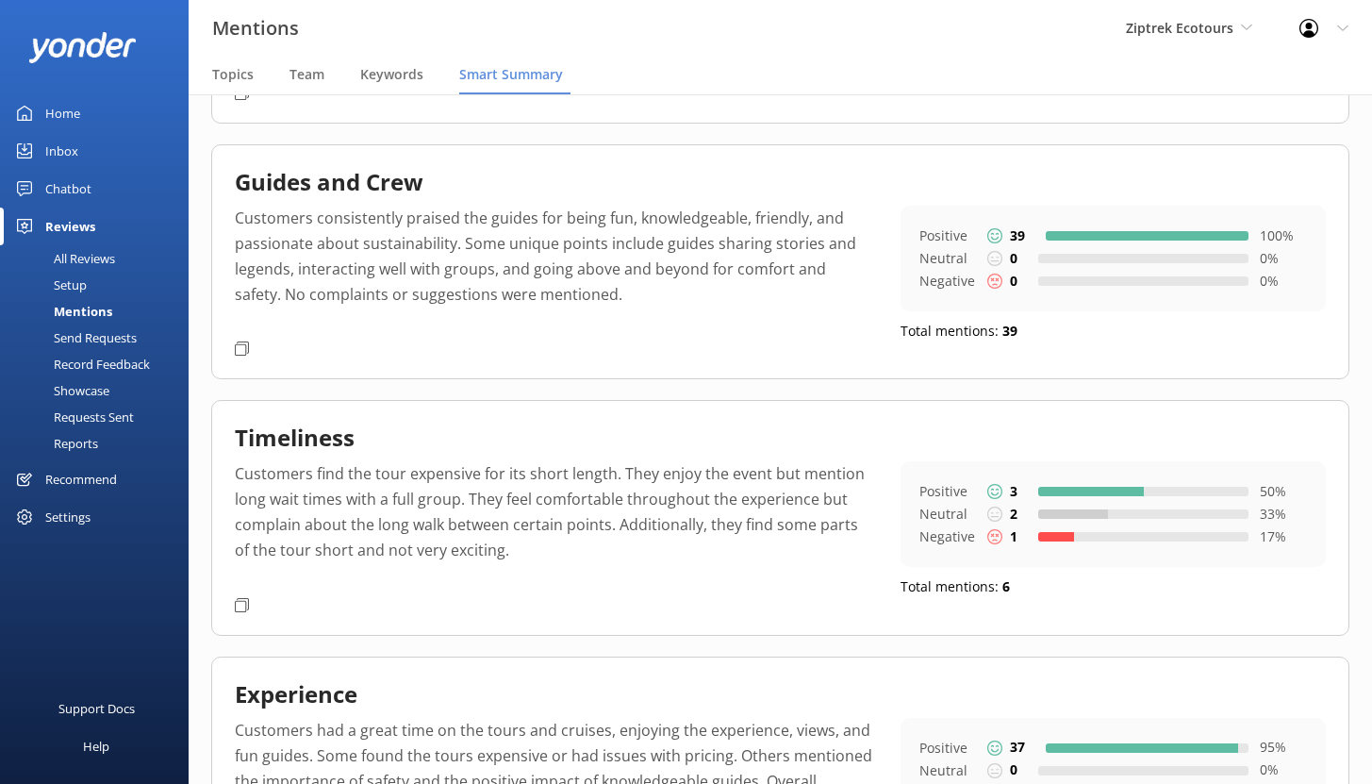
scroll to position [369, 0]
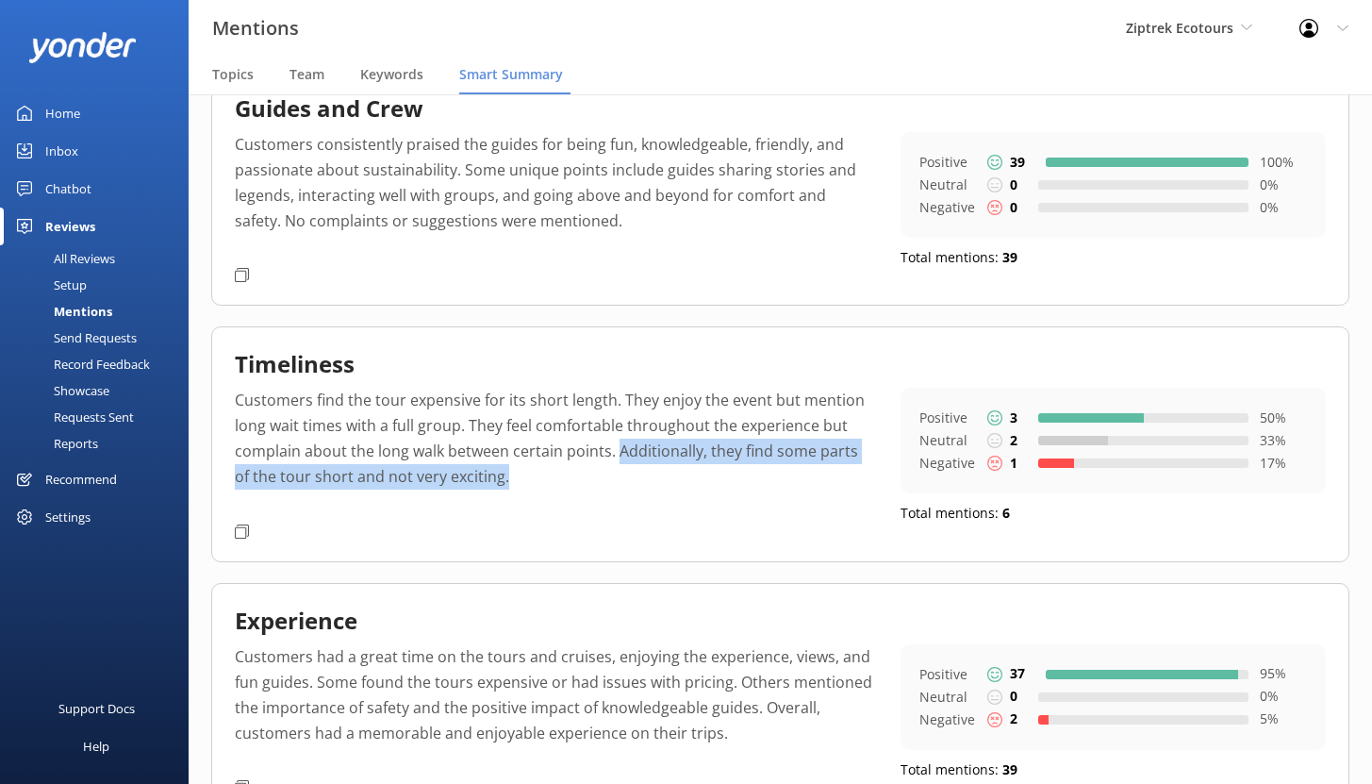
drag, startPoint x: 616, startPoint y: 450, endPoint x: 689, endPoint y: 487, distance: 82.2
click at [689, 487] on p "Customers find the tour expensive for its short length. They enjoy the event bu…" at bounding box center [554, 452] width 638 height 128
click at [74, 259] on div "All Reviews" at bounding box center [63, 258] width 104 height 26
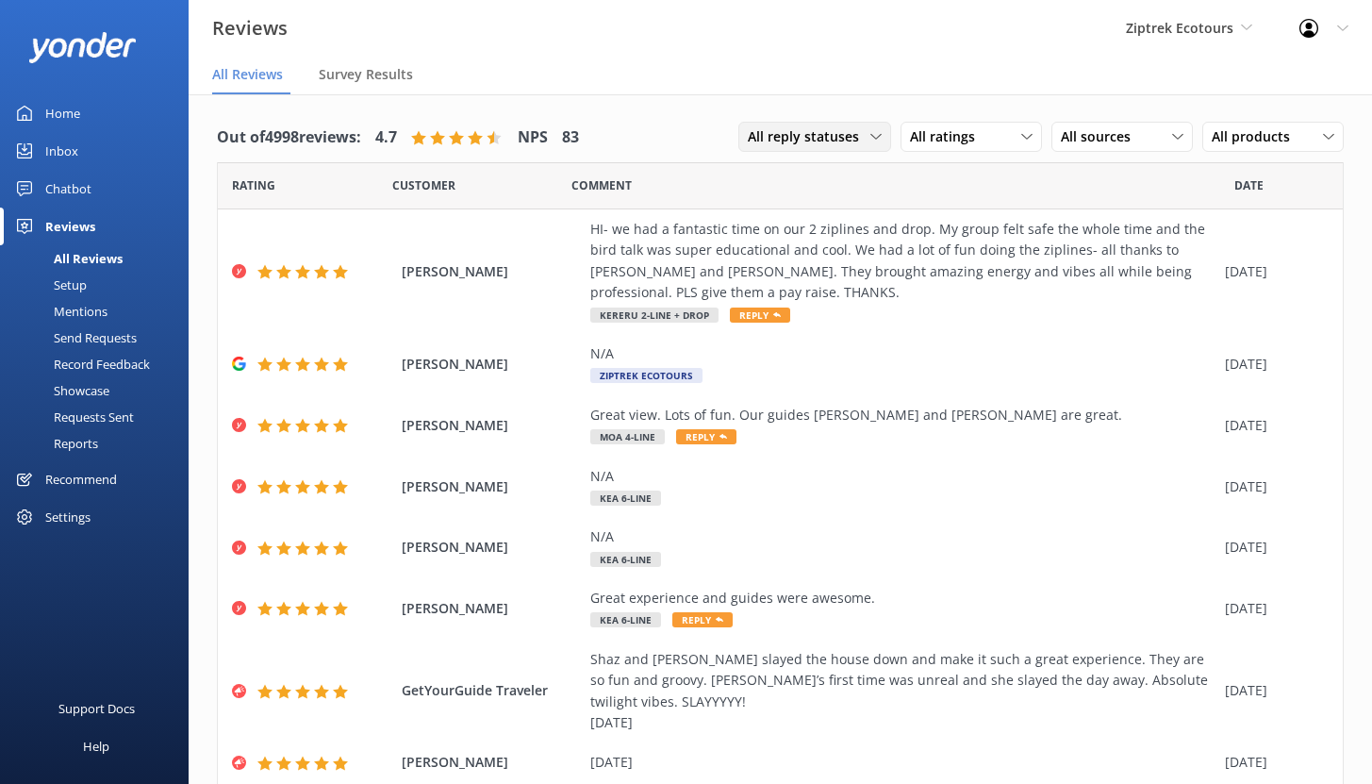
click at [870, 142] on div "All reply statuses" at bounding box center [814, 136] width 143 height 21
click at [807, 215] on div "Needs a reply" at bounding box center [785, 214] width 73 height 19
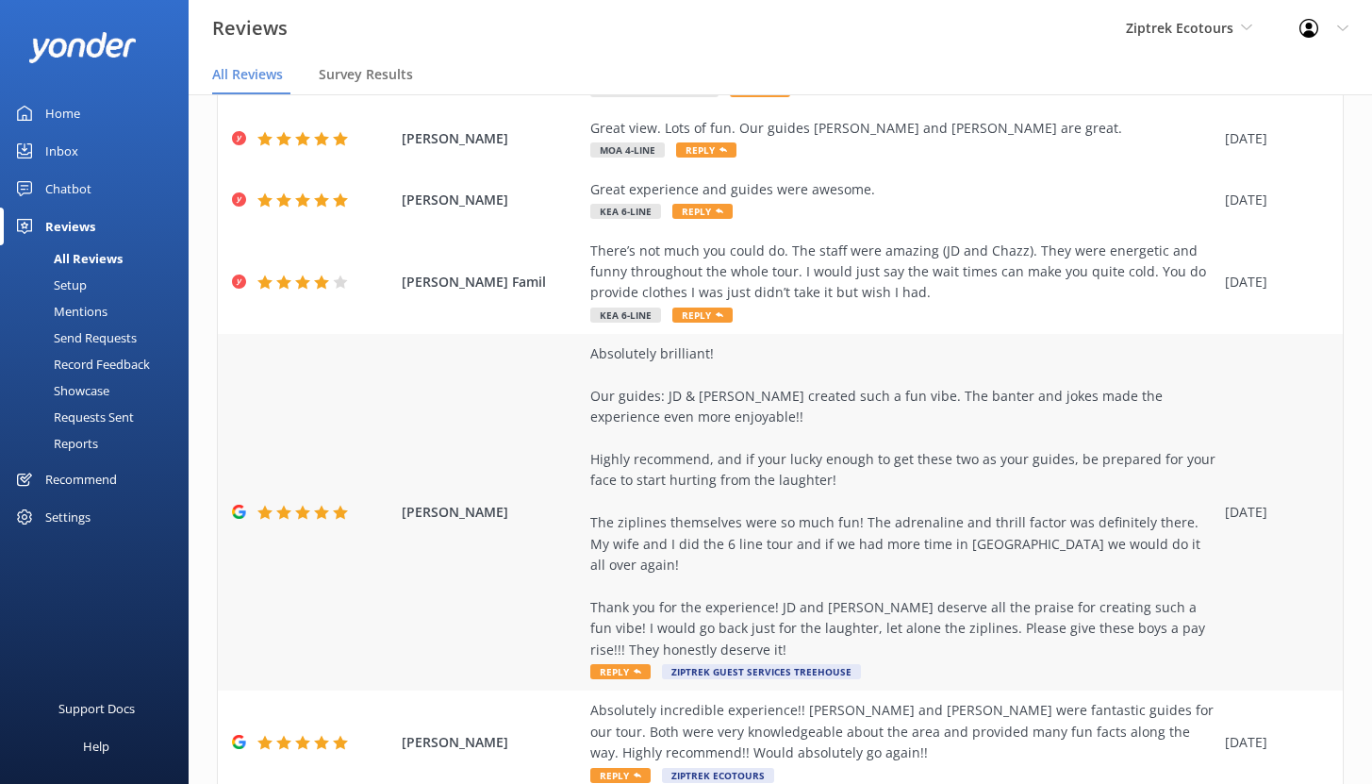
scroll to position [351, 0]
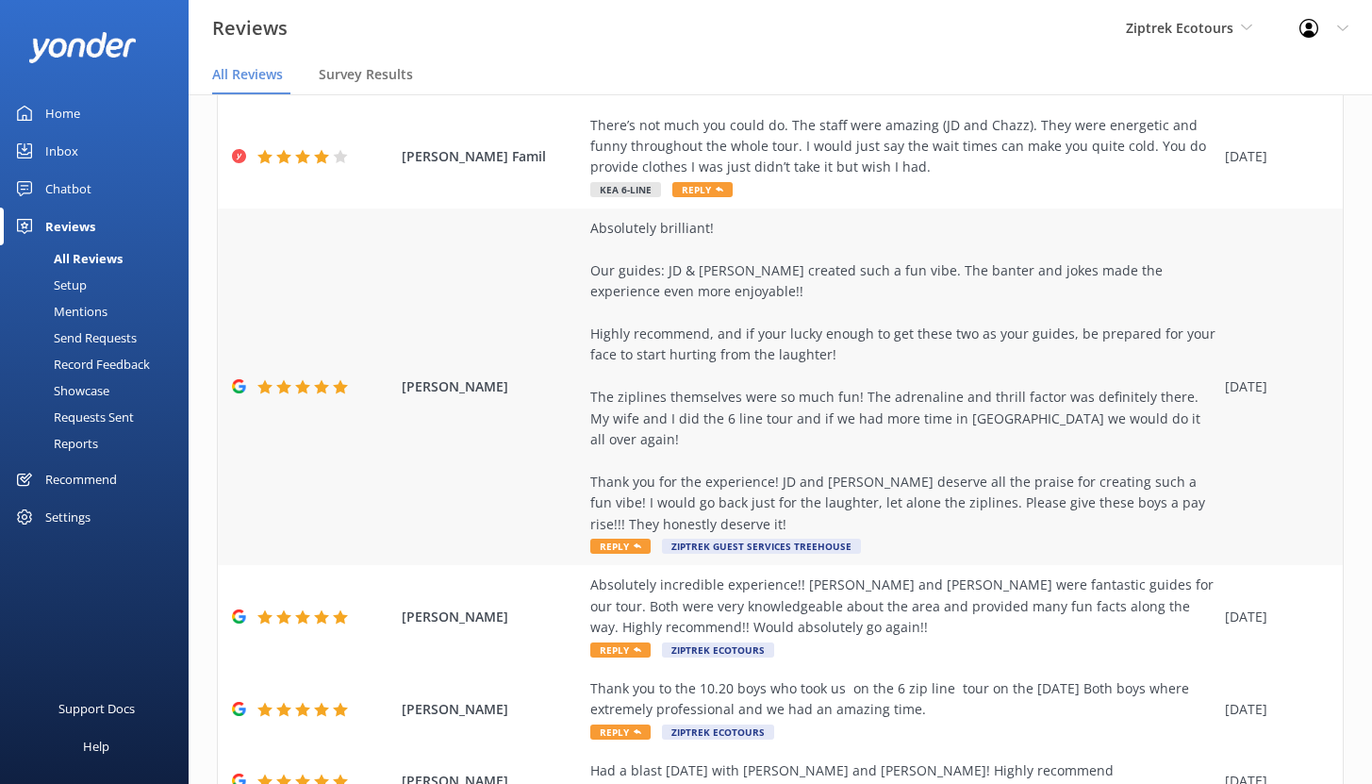
click at [811, 395] on div "Absolutely brilliant! Our guides: JD & [PERSON_NAME] created such a fun vibe. T…" at bounding box center [902, 376] width 625 height 317
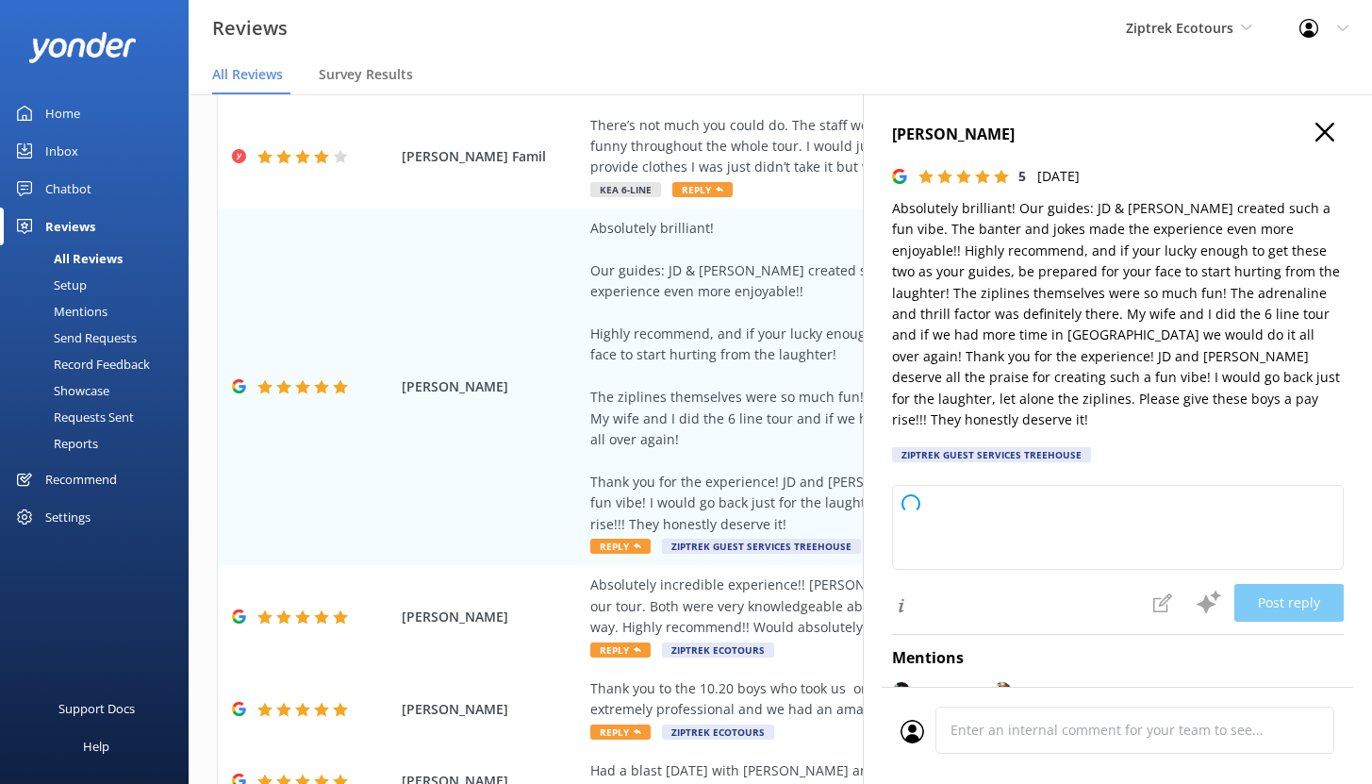
type textarea "Kia ora, Wow, what an incredible review! Thank you so much for sharing your exp…"
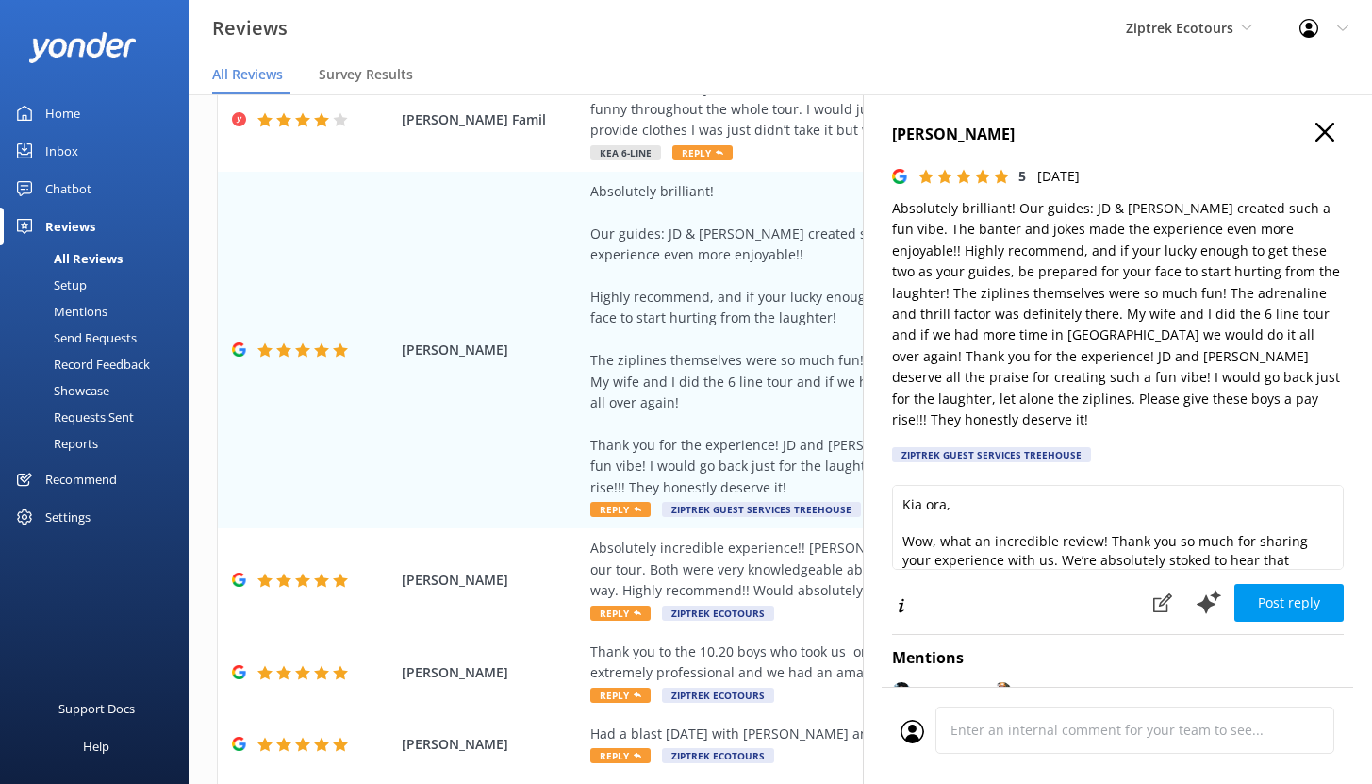
scroll to position [38, 0]
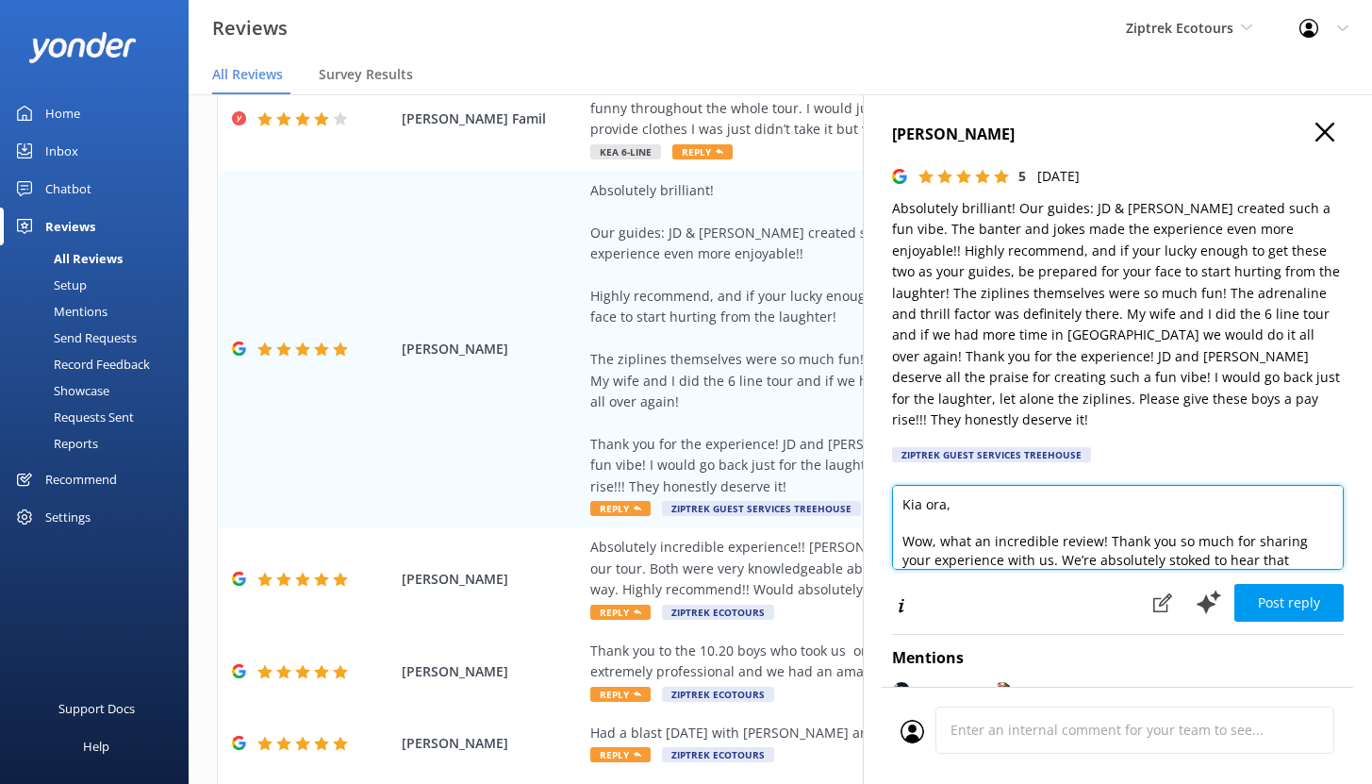
click at [1098, 516] on textarea "Kia ora, Wow, what an incredible review! Thank you so much for sharing your exp…" at bounding box center [1118, 527] width 452 height 85
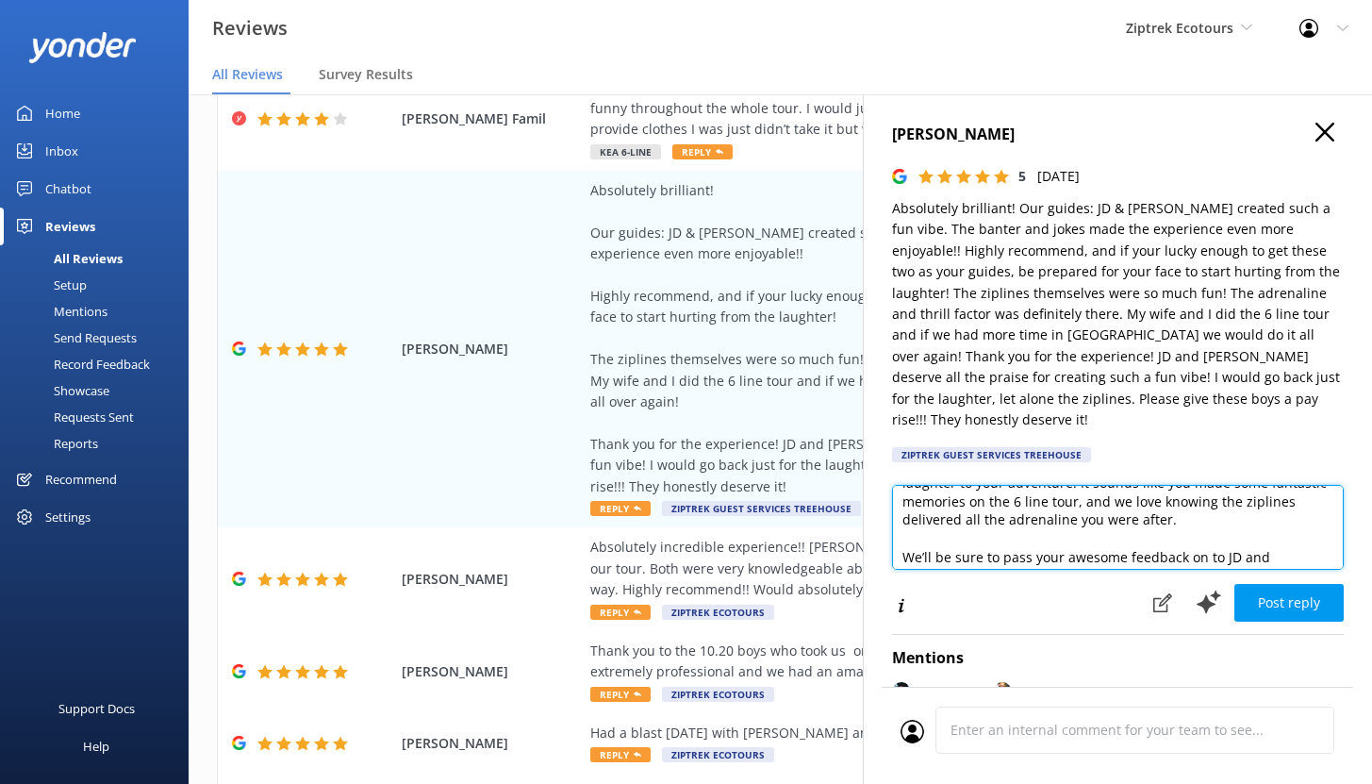
scroll to position [231, 0]
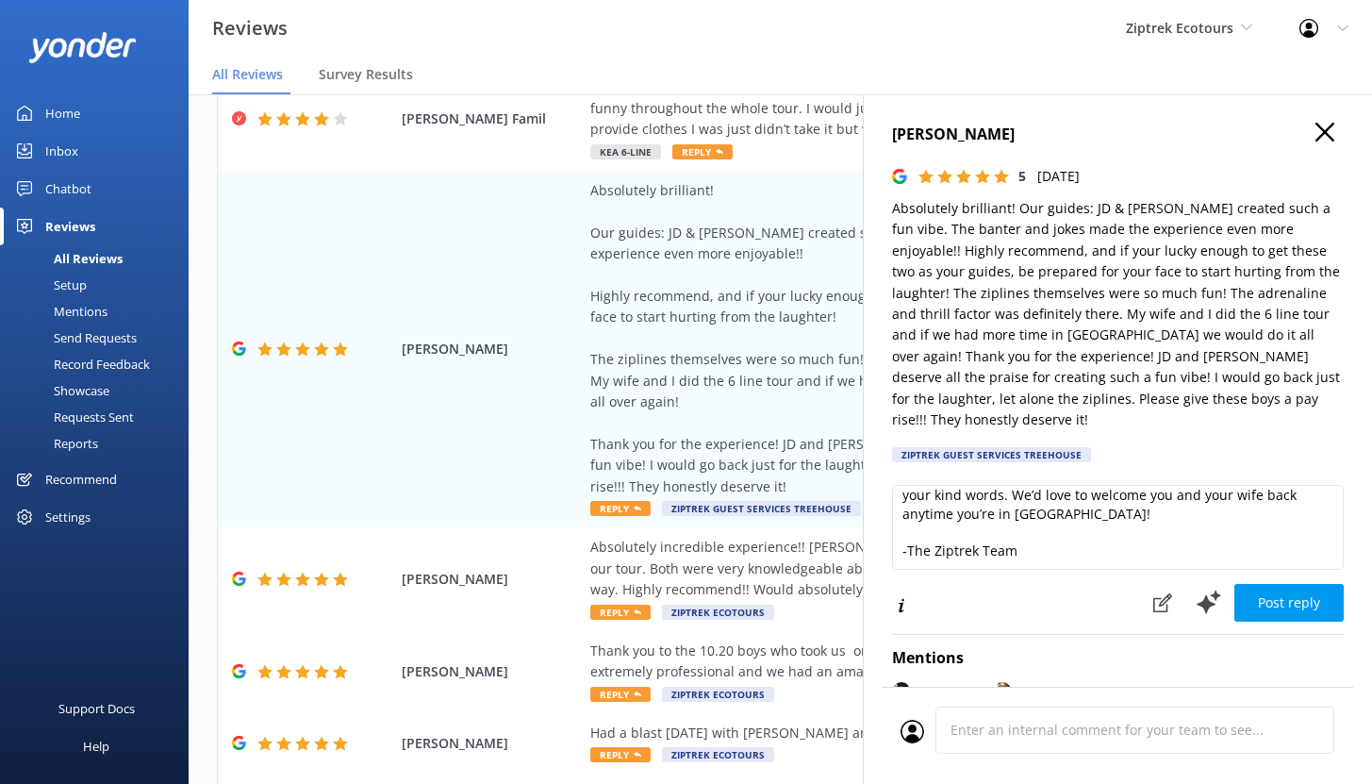
click at [78, 476] on div "Recommend" at bounding box center [81, 479] width 72 height 38
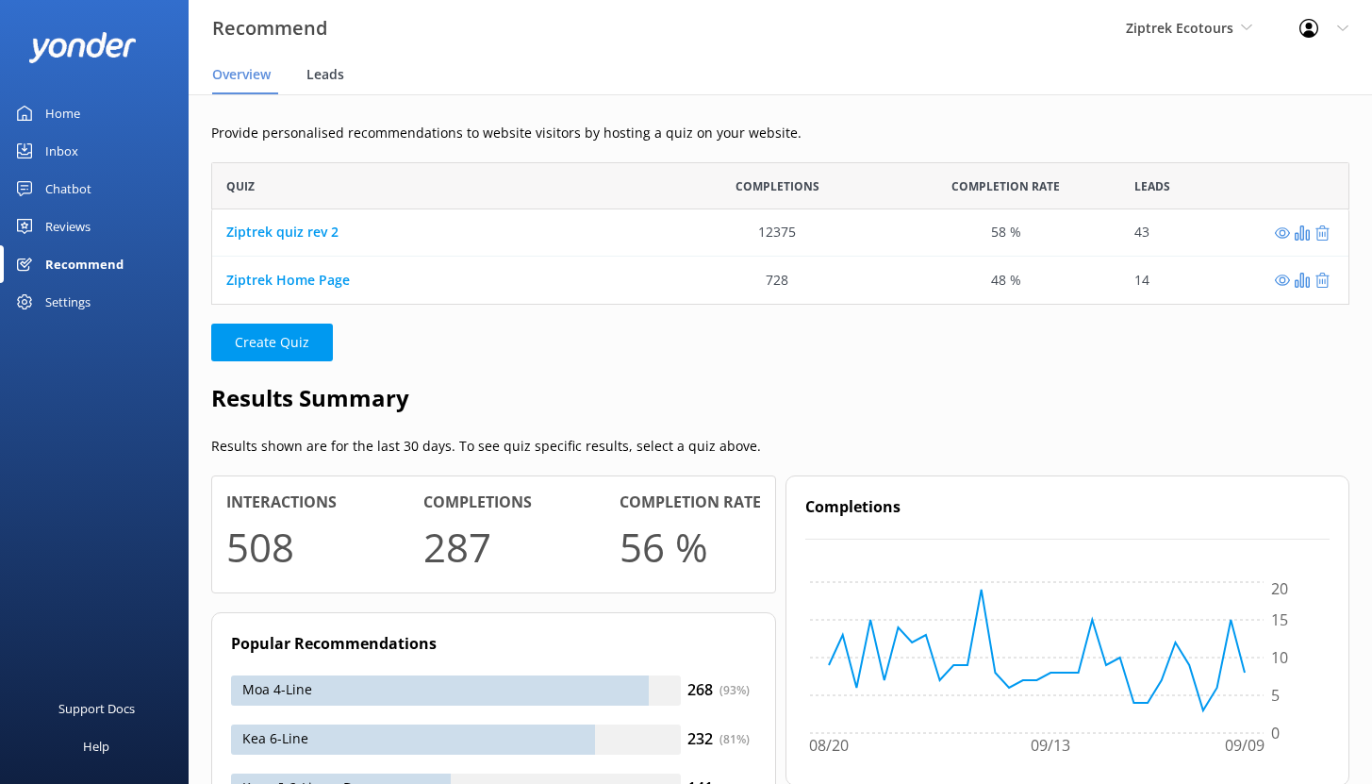
click at [328, 69] on span "Leads" at bounding box center [326, 74] width 38 height 19
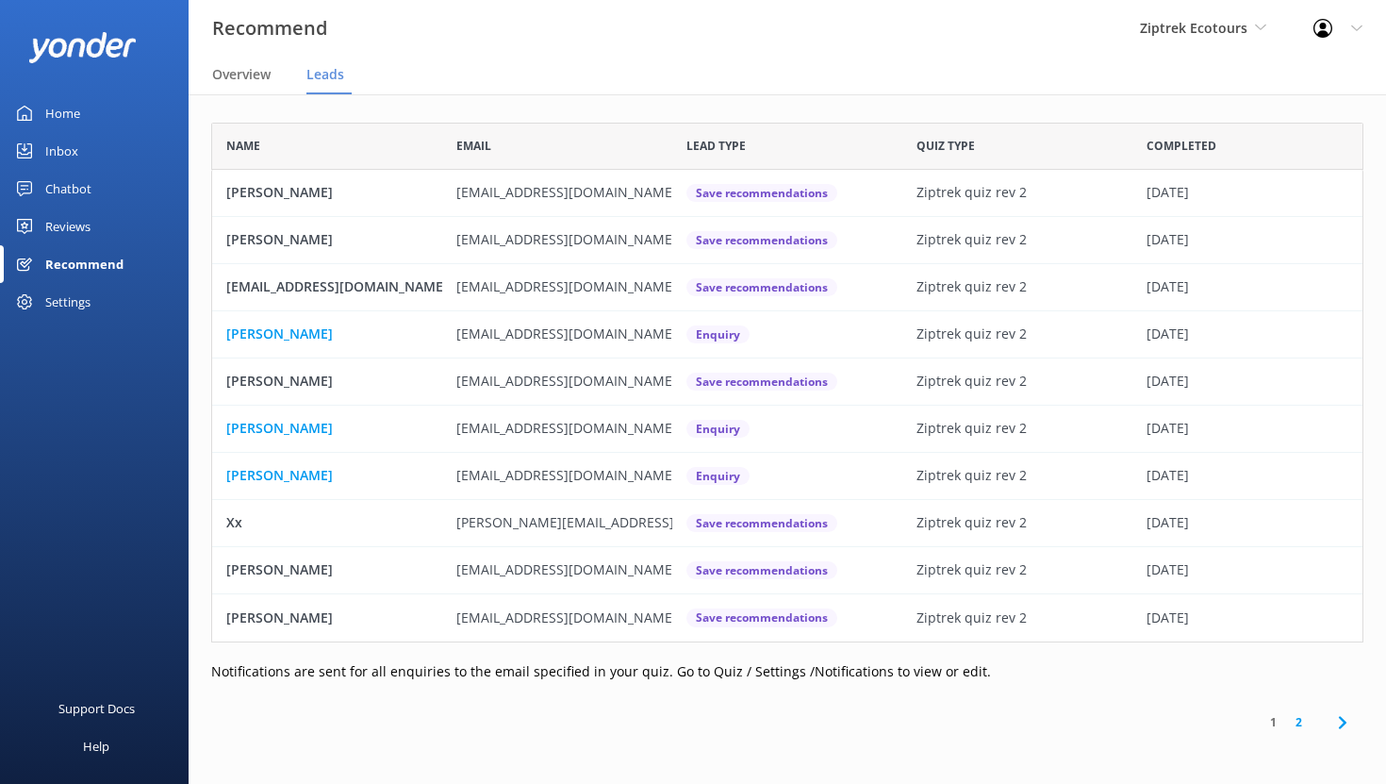
scroll to position [506, 1138]
